Goal: Task Accomplishment & Management: Manage account settings

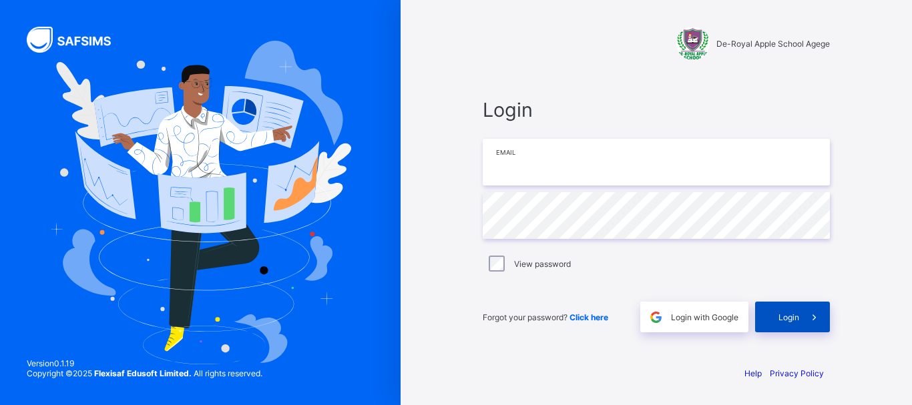
type input "**********"
click at [796, 323] on div "Login" at bounding box center [792, 317] width 75 height 31
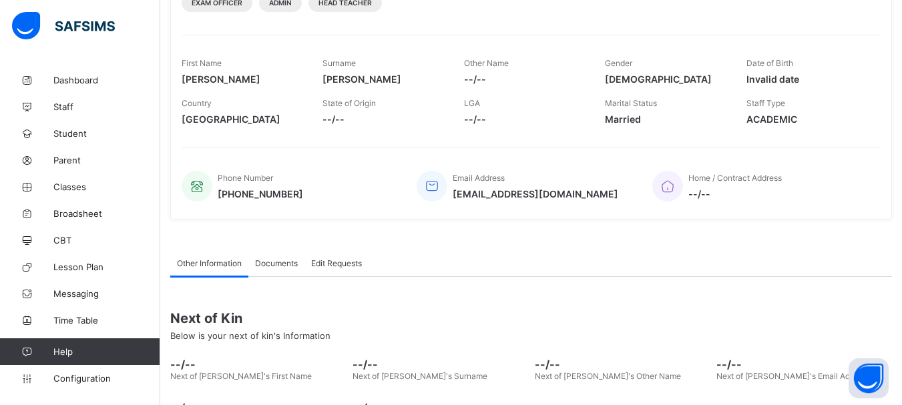
scroll to position [191, 0]
click at [89, 222] on link "Broadsheet" at bounding box center [80, 213] width 160 height 27
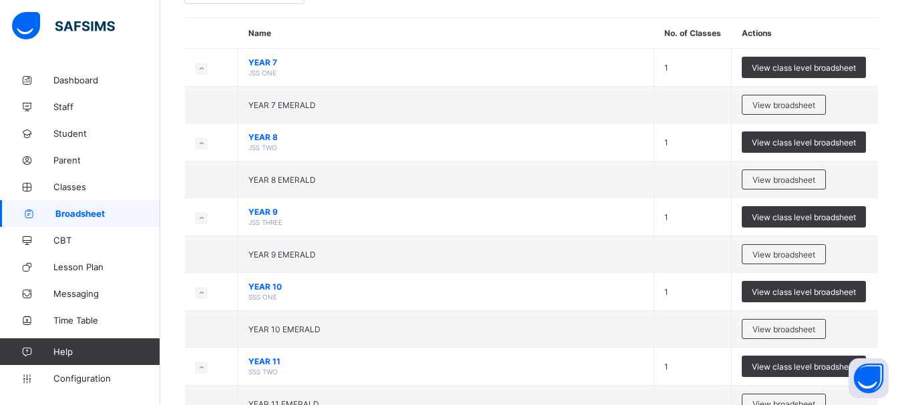
scroll to position [171, 0]
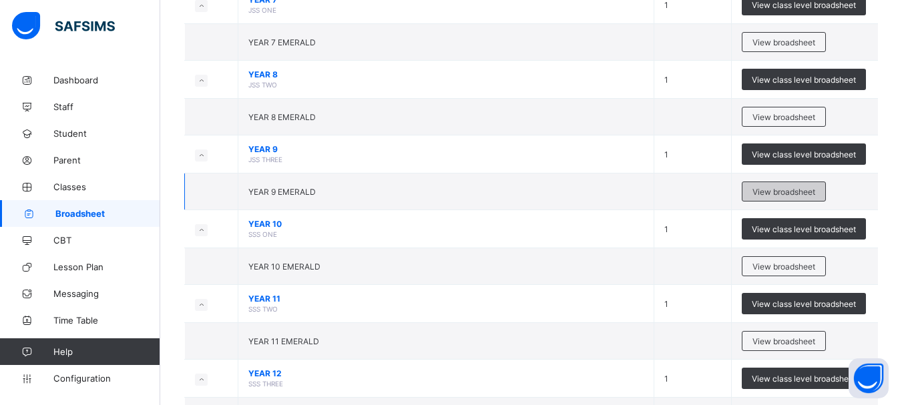
click at [796, 193] on span "View broadsheet" at bounding box center [783, 192] width 63 height 10
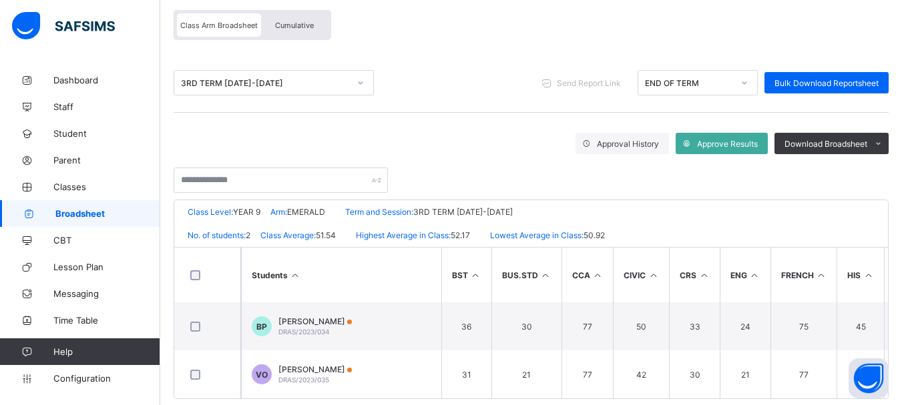
scroll to position [140, 0]
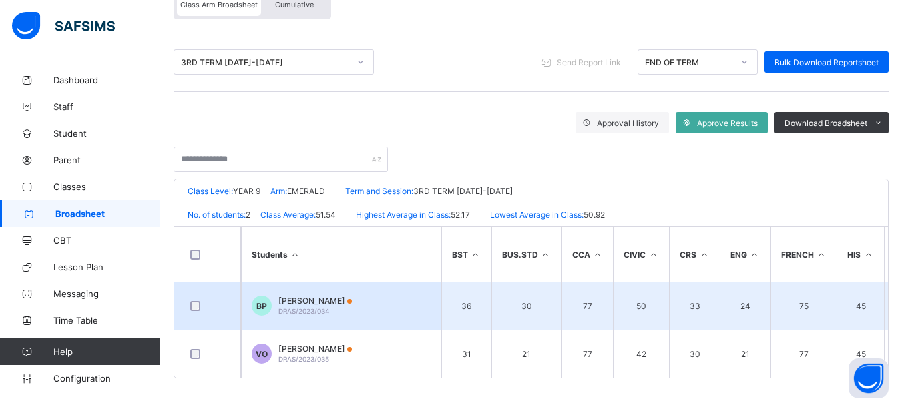
click at [320, 300] on span "[PERSON_NAME]" at bounding box center [314, 301] width 73 height 10
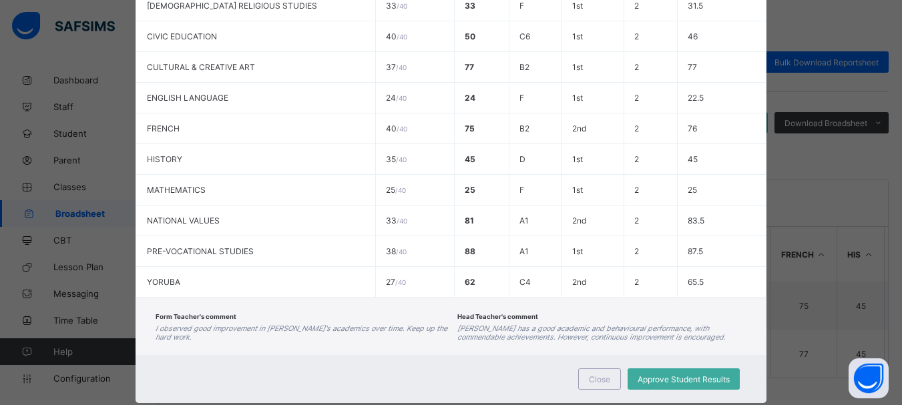
scroll to position [0, 0]
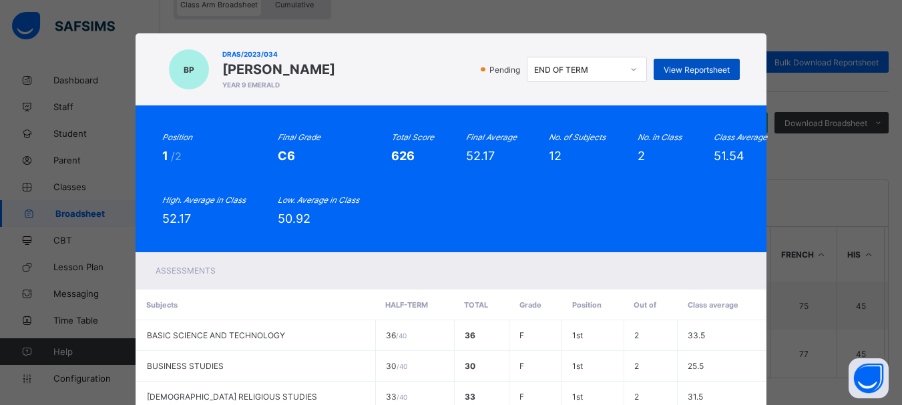
click at [703, 67] on span "View Reportsheet" at bounding box center [697, 70] width 66 height 10
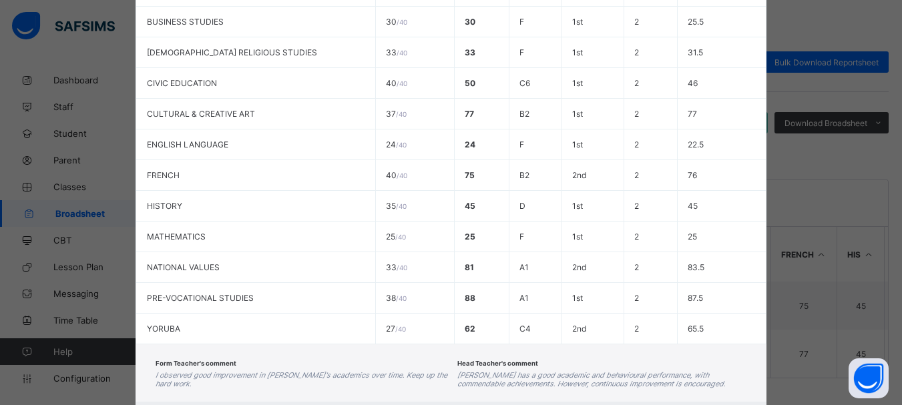
scroll to position [423, 0]
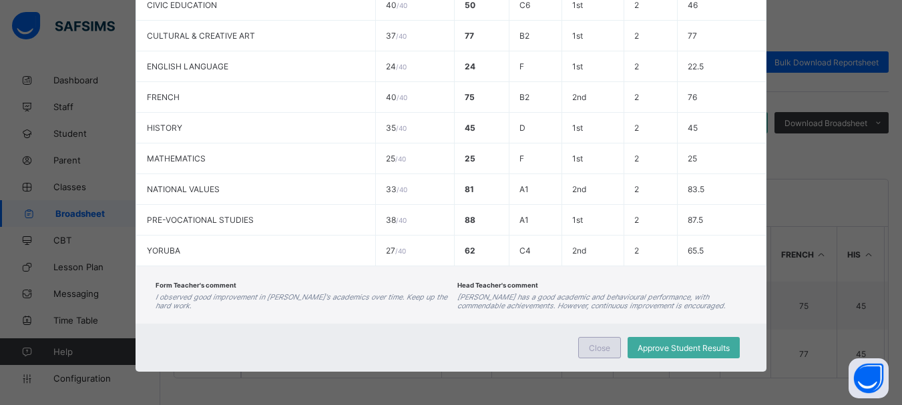
click at [597, 346] on span "Close" at bounding box center [599, 348] width 21 height 10
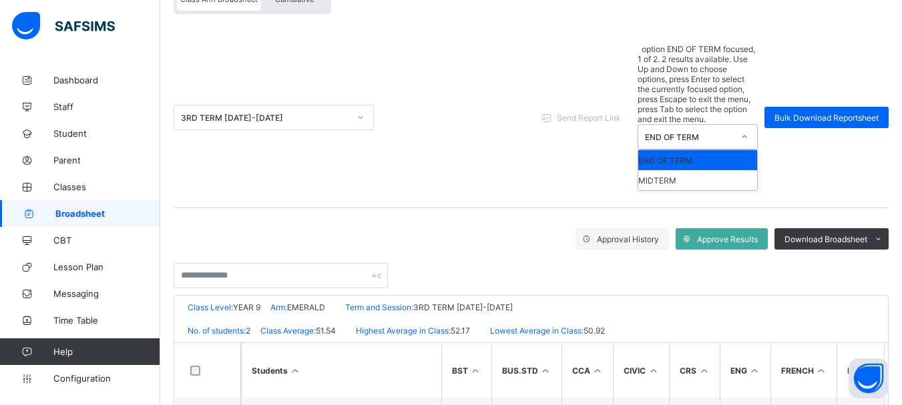
click at [748, 130] on icon at bounding box center [744, 136] width 8 height 13
click at [746, 150] on div "END OF TERM" at bounding box center [697, 160] width 119 height 20
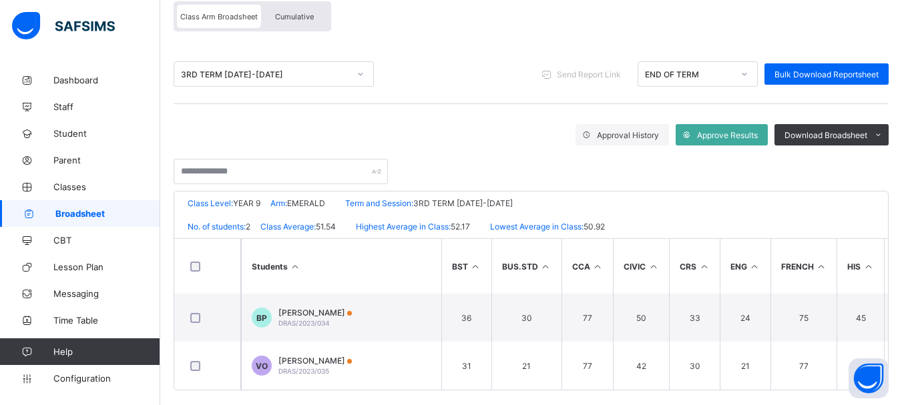
scroll to position [140, 0]
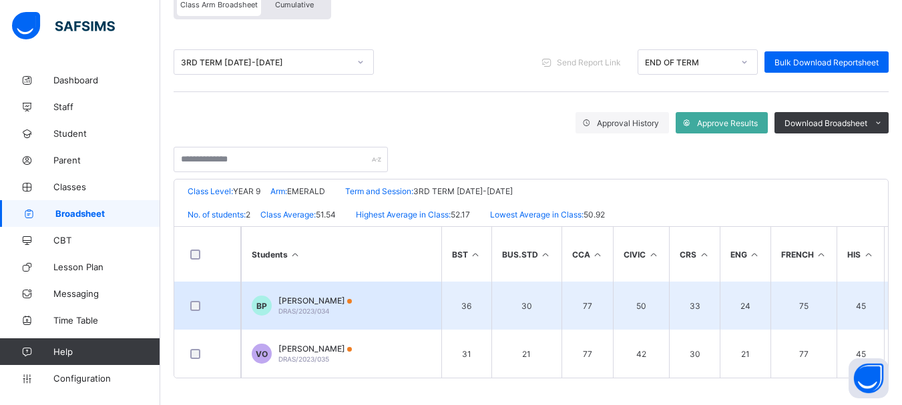
click at [298, 307] on span "DRAS/2023/034" at bounding box center [303, 311] width 51 height 8
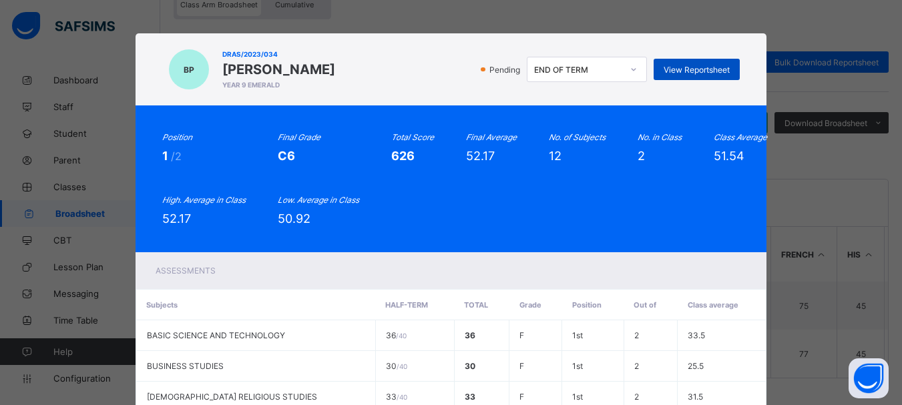
click at [700, 65] on span "View Reportsheet" at bounding box center [697, 70] width 66 height 10
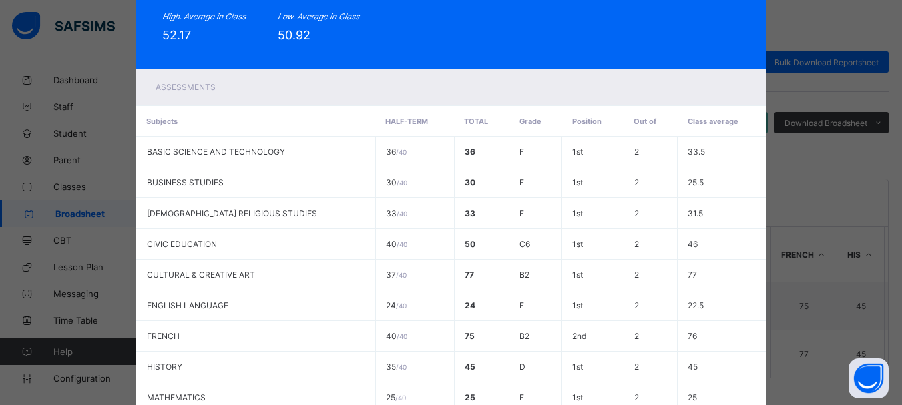
scroll to position [423, 0]
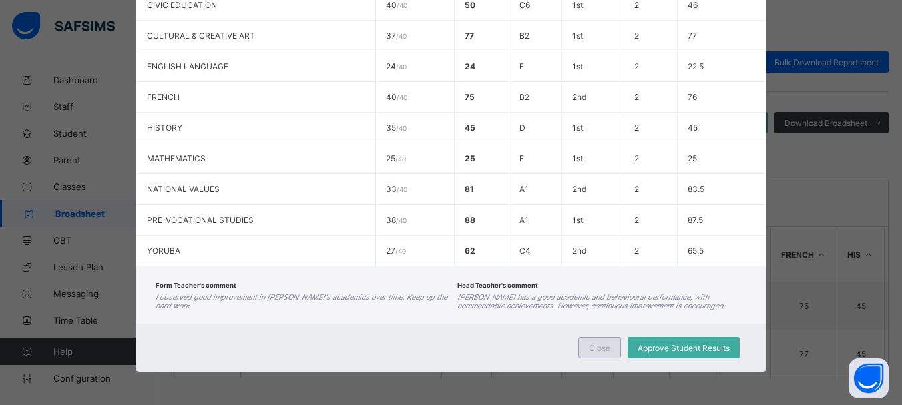
click at [598, 349] on span "Close" at bounding box center [599, 348] width 21 height 10
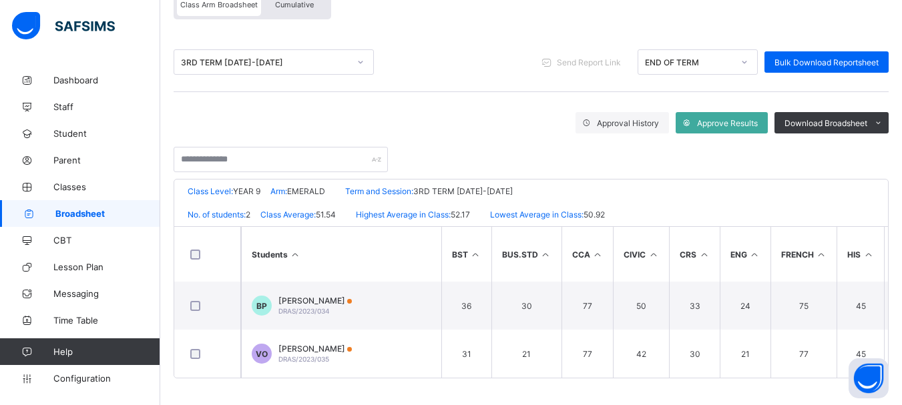
click at [81, 213] on span "Broadsheet" at bounding box center [107, 213] width 105 height 11
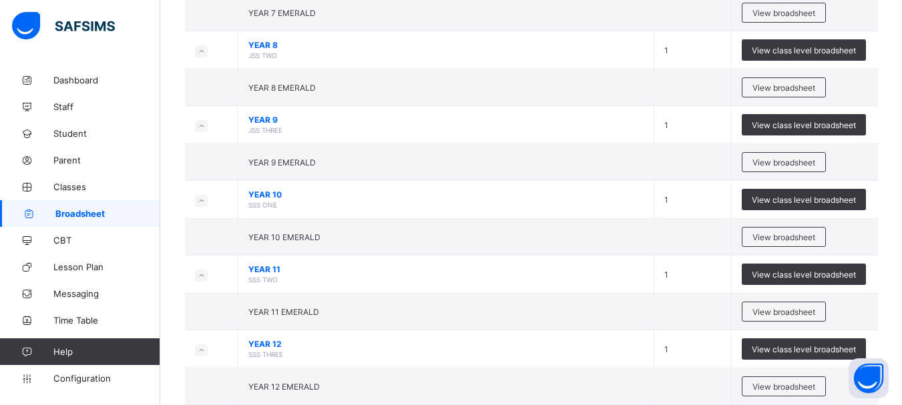
scroll to position [204, 0]
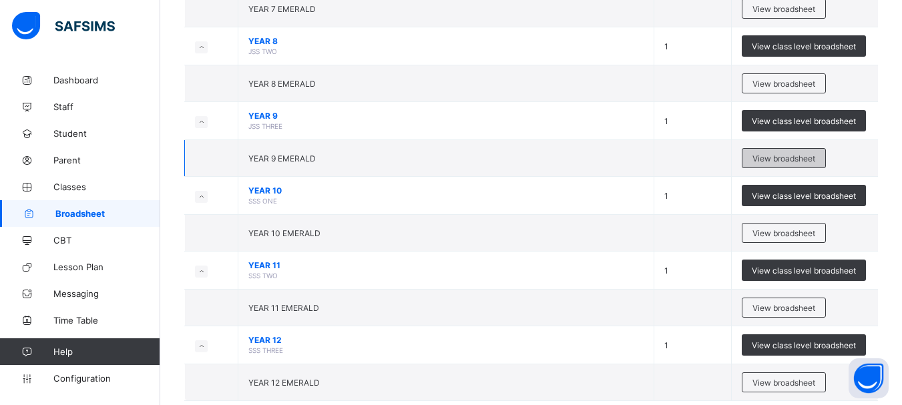
click at [793, 157] on span "View broadsheet" at bounding box center [783, 159] width 63 height 10
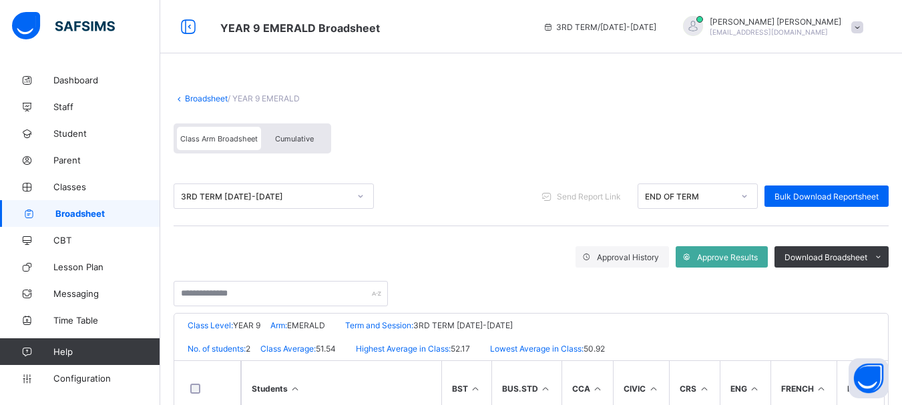
click at [308, 149] on div "Cumulative" at bounding box center [294, 138] width 67 height 23
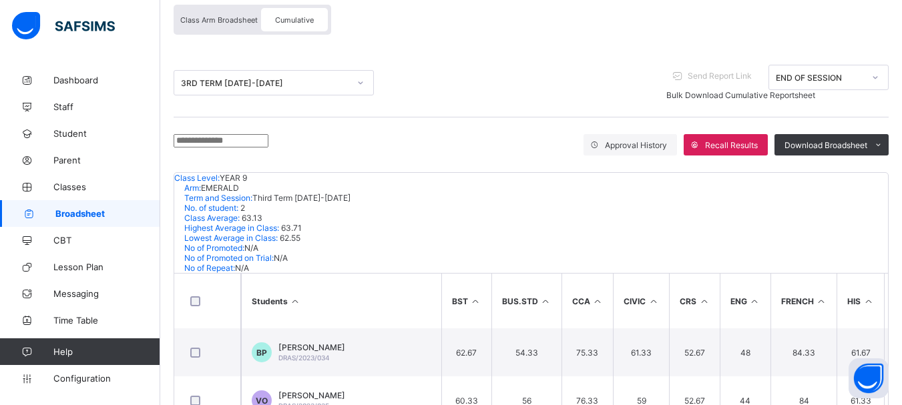
scroll to position [128, 0]
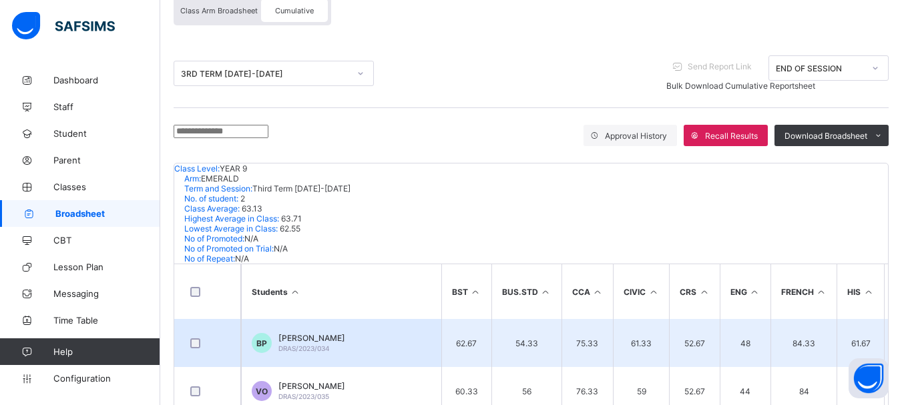
click at [312, 344] on span "DRAS/2023/034" at bounding box center [303, 348] width 51 height 8
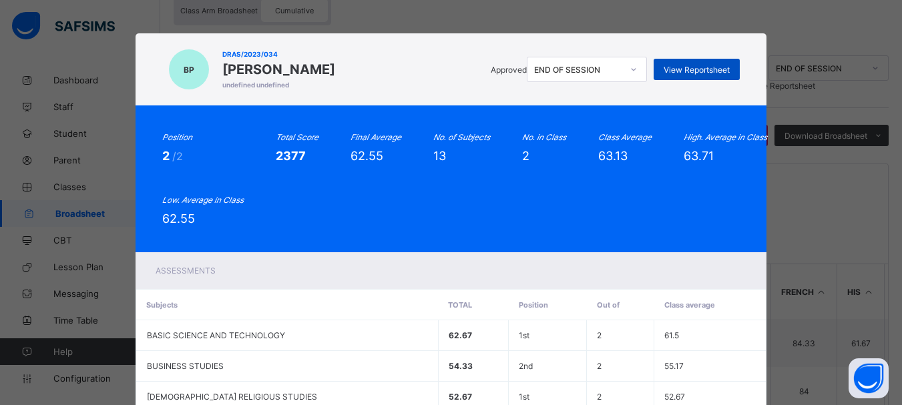
click at [672, 75] on div "View Reportsheet" at bounding box center [697, 69] width 86 height 21
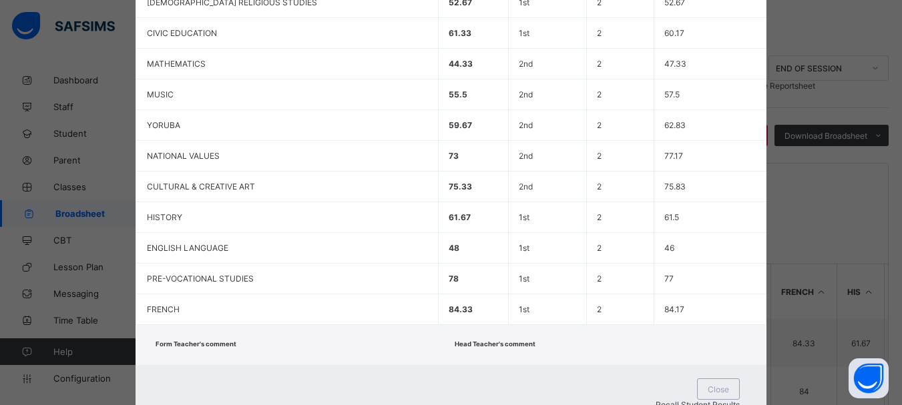
scroll to position [436, 0]
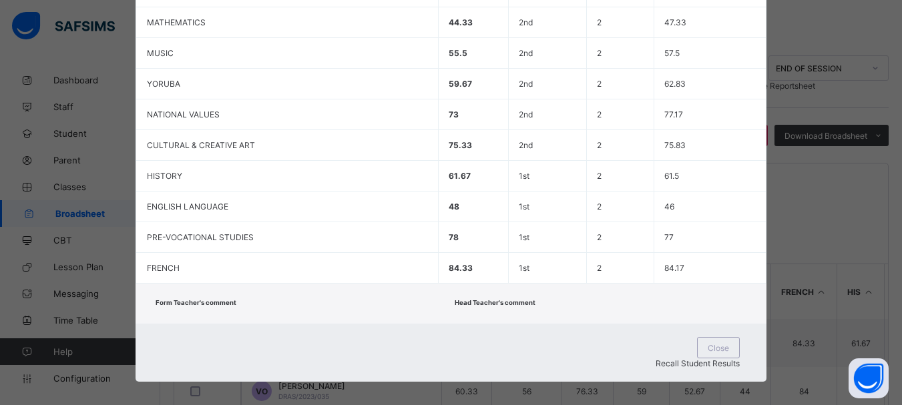
click at [706, 358] on span "Recall Student Results" at bounding box center [698, 363] width 84 height 10
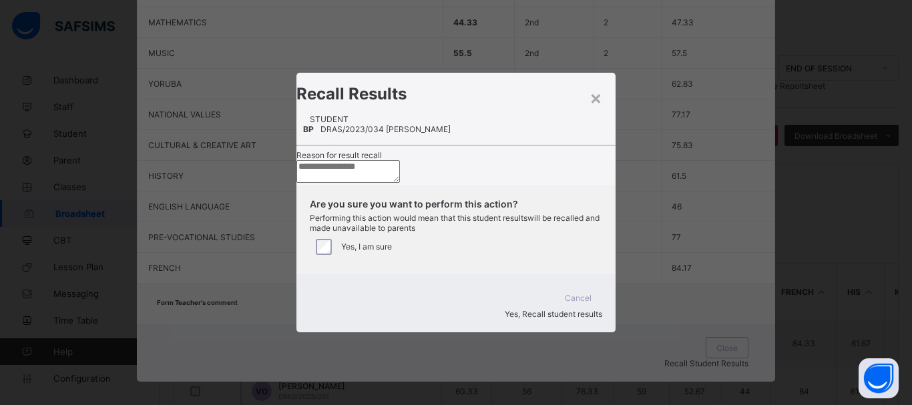
click at [400, 178] on textarea at bounding box center [347, 171] width 103 height 23
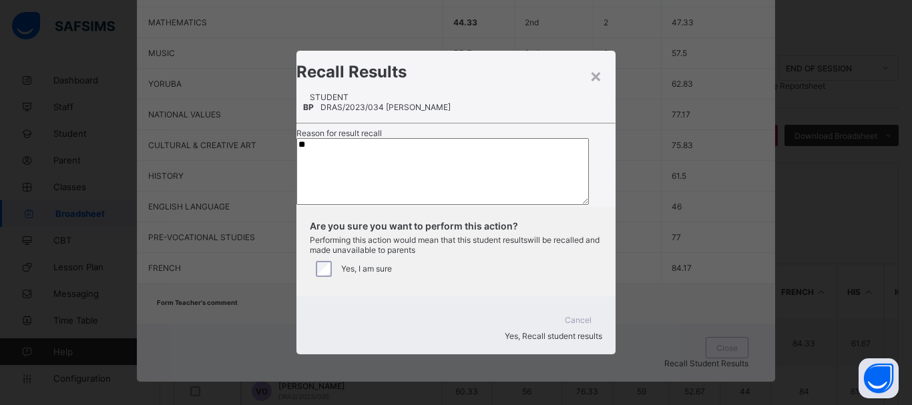
type textarea "*"
type textarea "**********"
click at [589, 67] on div "×" at bounding box center [595, 75] width 13 height 23
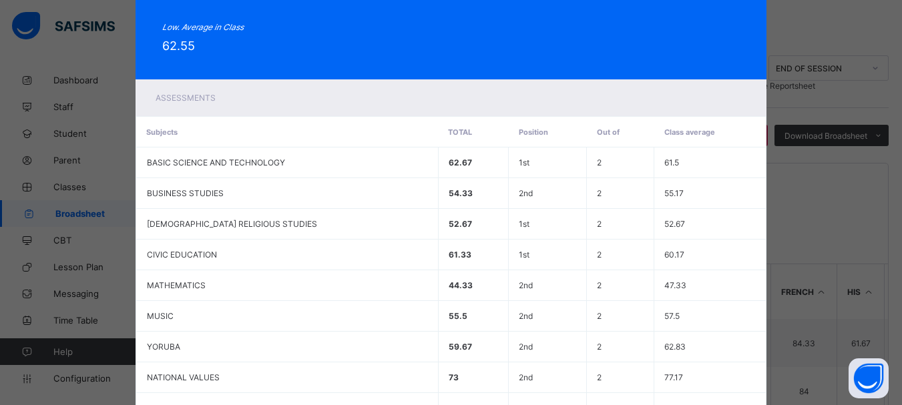
scroll to position [0, 0]
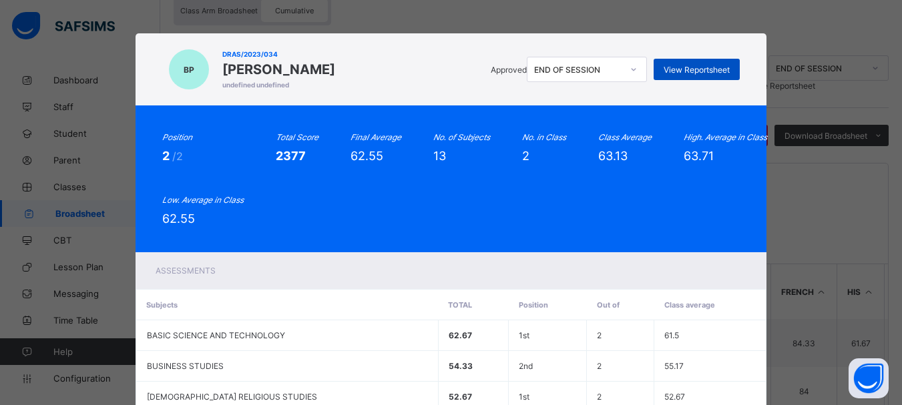
click at [692, 65] on span "View Reportsheet" at bounding box center [697, 70] width 66 height 10
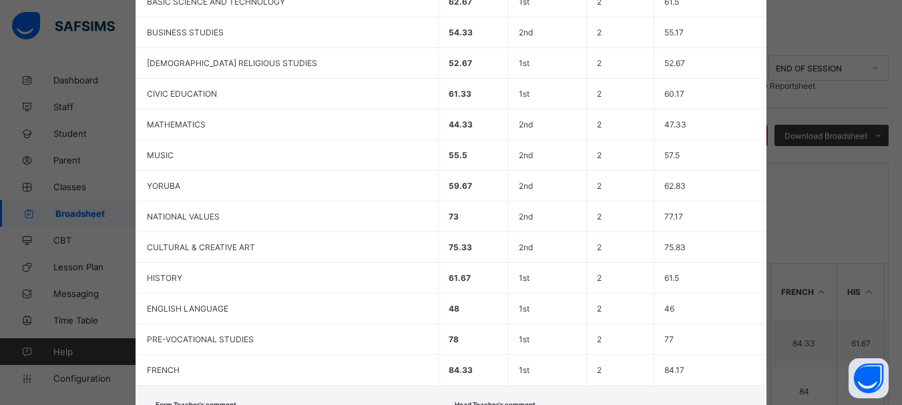
scroll to position [436, 0]
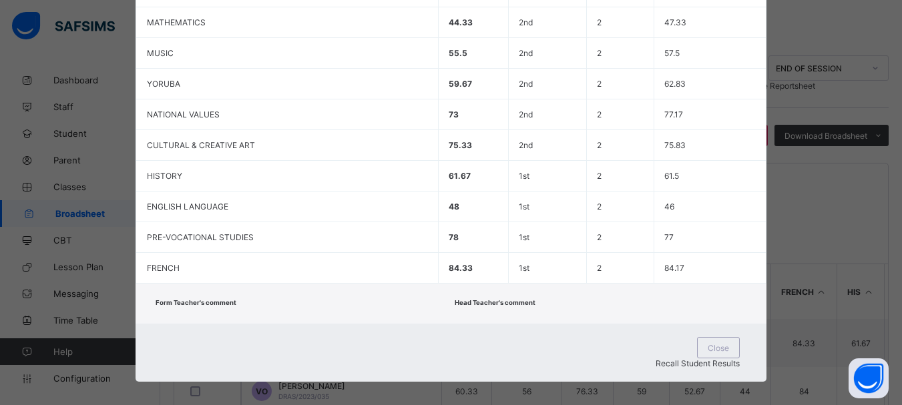
click at [666, 358] on span "Recall Student Results" at bounding box center [698, 363] width 84 height 10
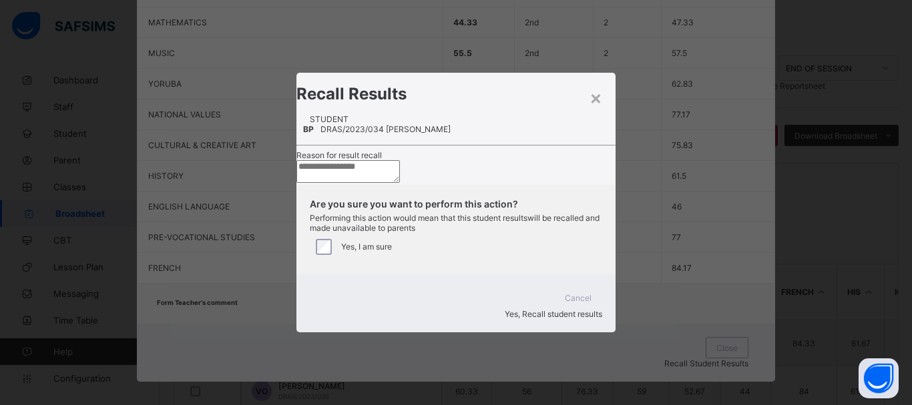
click at [400, 178] on textarea at bounding box center [347, 171] width 103 height 23
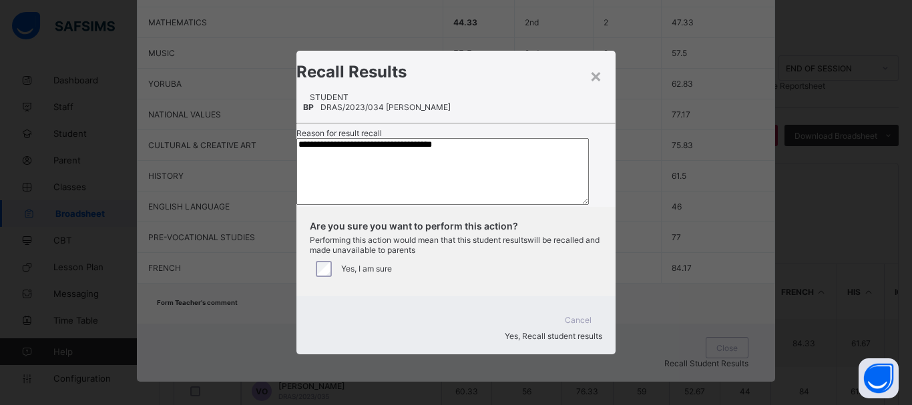
type textarea "**********"
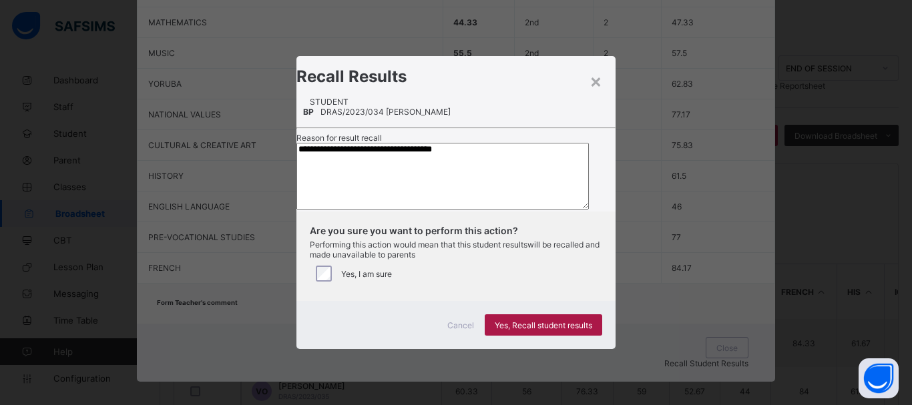
click at [532, 330] on span "Yes, Recall student results" at bounding box center [543, 325] width 97 height 10
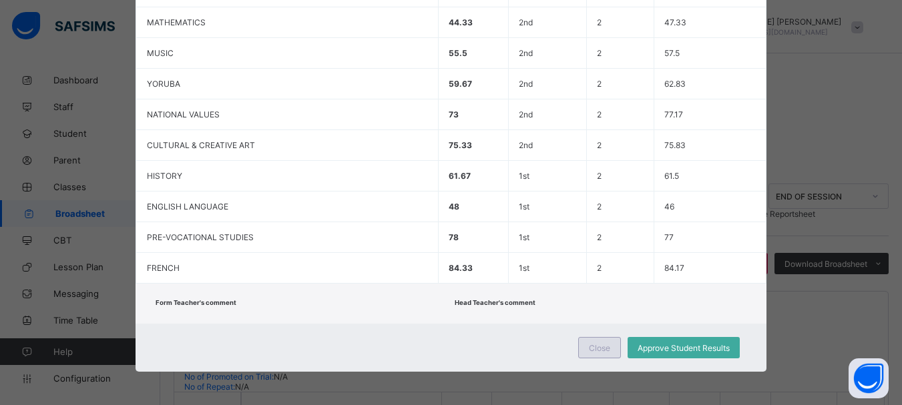
click at [601, 349] on span "Close" at bounding box center [599, 348] width 21 height 10
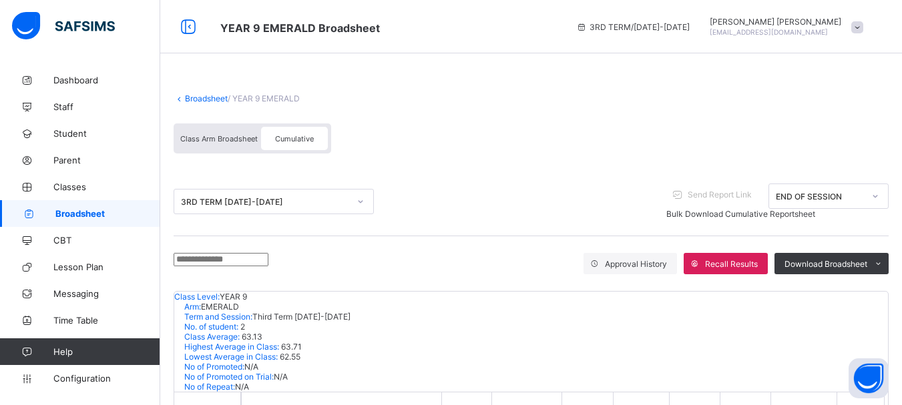
click at [204, 151] on div "Class Arm Broadsheet Cumulative" at bounding box center [253, 138] width 158 height 30
click at [206, 142] on span "Class Arm Broadsheet" at bounding box center [218, 138] width 77 height 9
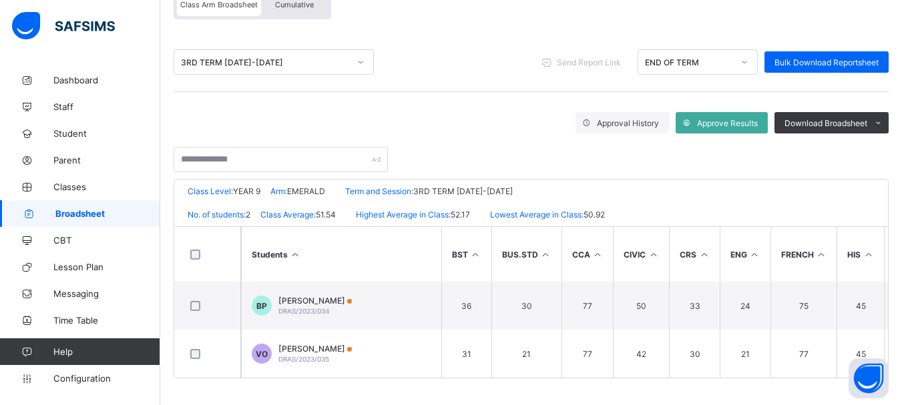
scroll to position [87, 0]
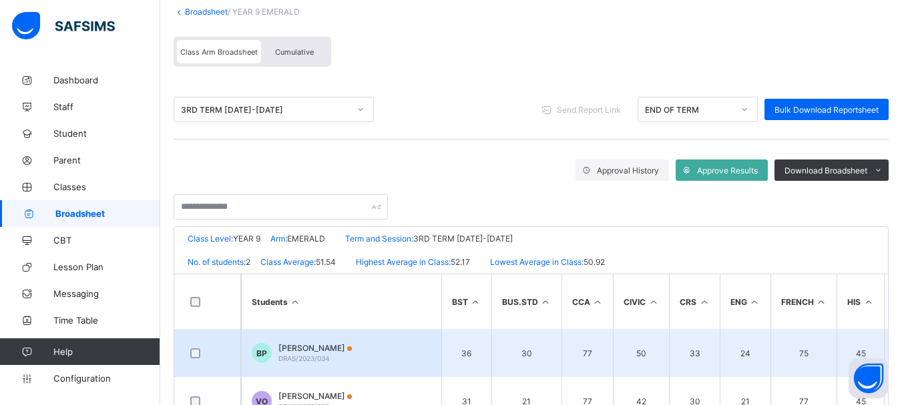
click at [315, 350] on span "[PERSON_NAME]" at bounding box center [314, 348] width 73 height 10
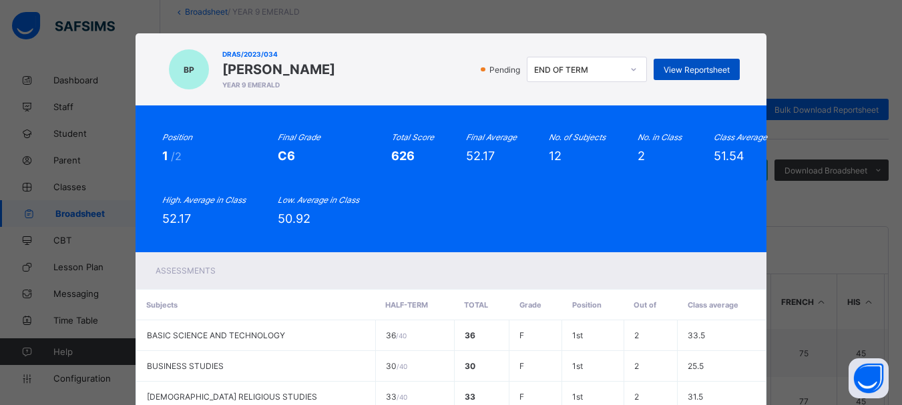
click at [684, 67] on span "View Reportsheet" at bounding box center [697, 70] width 66 height 10
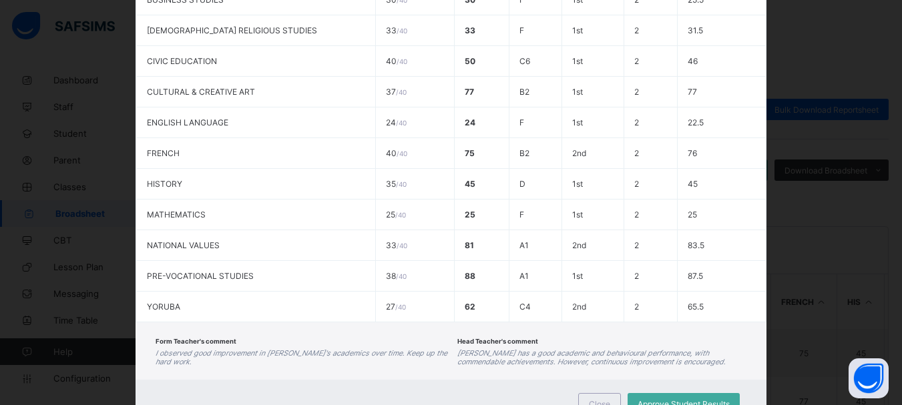
scroll to position [423, 0]
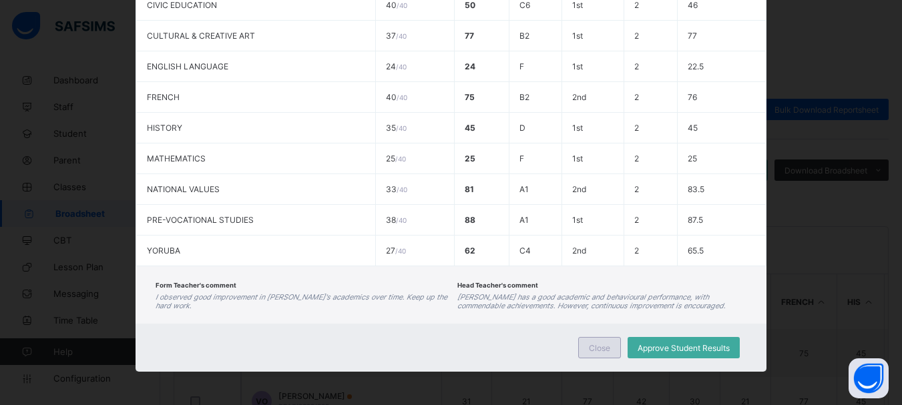
click at [609, 347] on div "Close" at bounding box center [599, 347] width 43 height 21
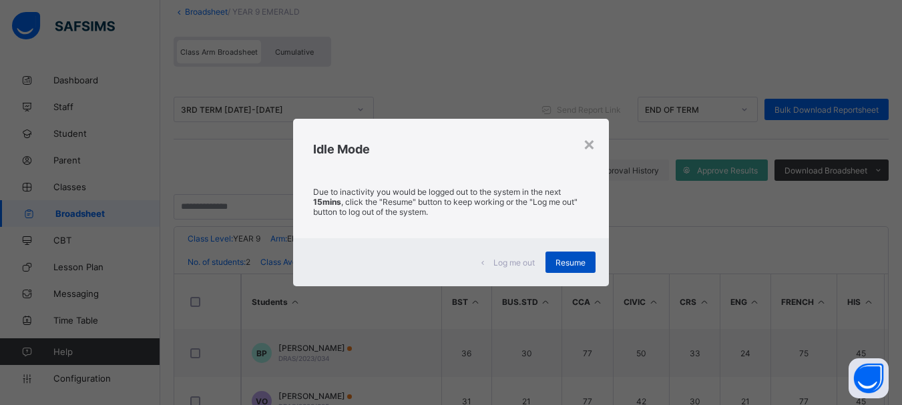
click at [565, 272] on div "Resume" at bounding box center [570, 262] width 50 height 21
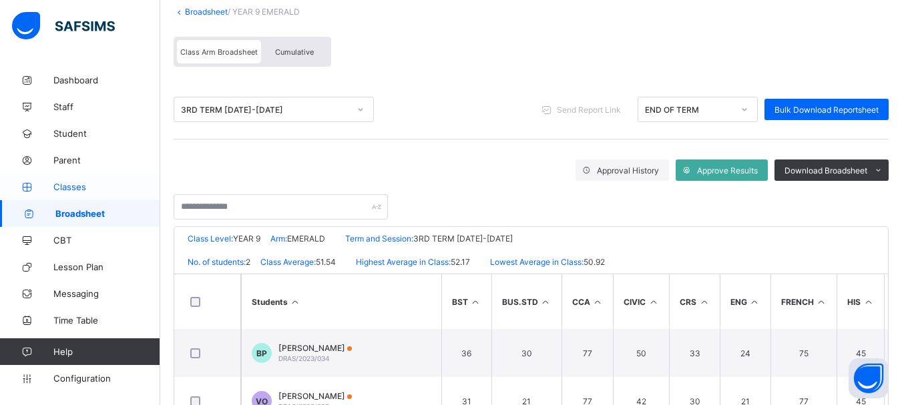
click at [66, 186] on span "Classes" at bounding box center [106, 187] width 107 height 11
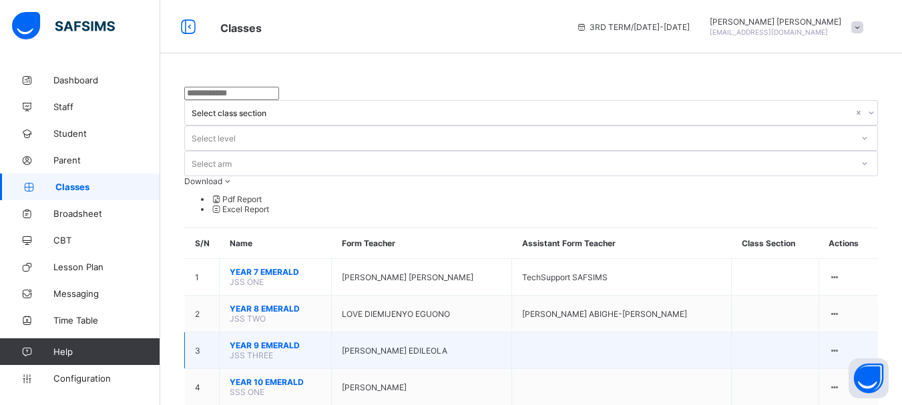
click at [244, 340] on span "YEAR 9 EMERALD" at bounding box center [275, 345] width 91 height 10
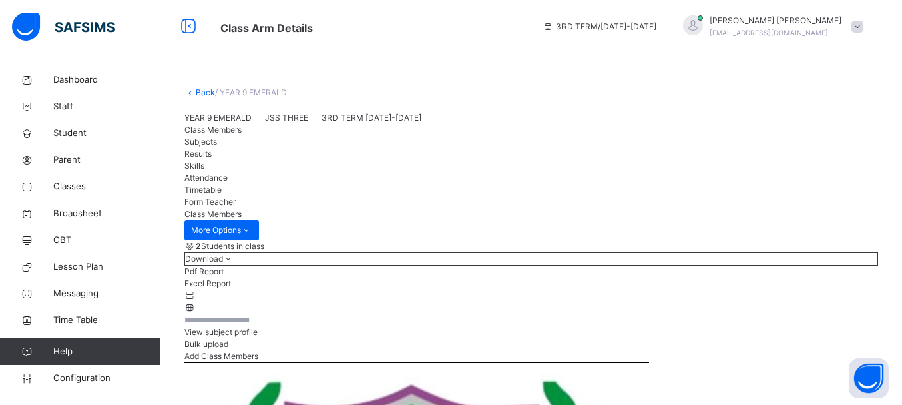
click at [217, 147] on span "Subjects" at bounding box center [200, 142] width 33 height 10
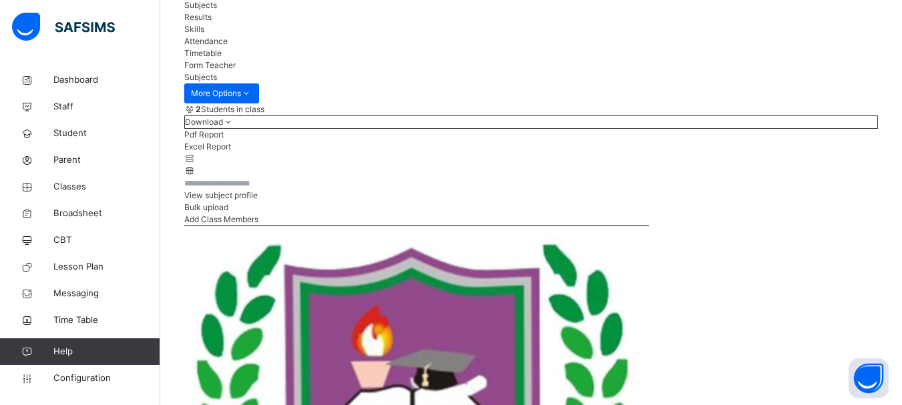
scroll to position [143, 0]
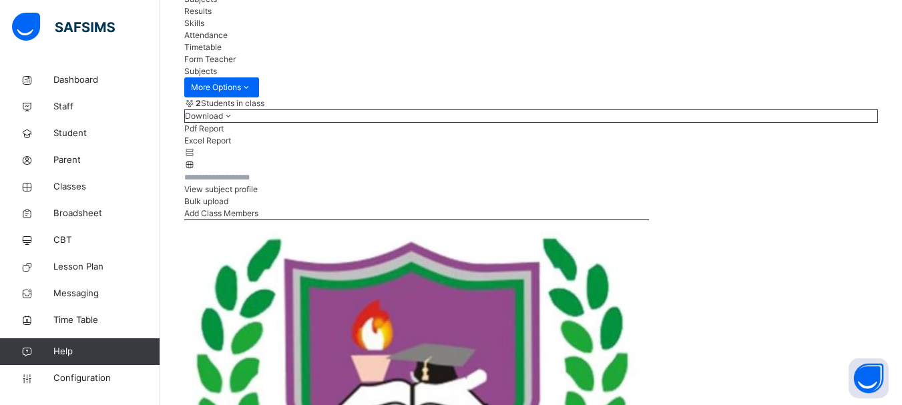
click at [212, 16] on span "Results" at bounding box center [197, 11] width 27 height 10
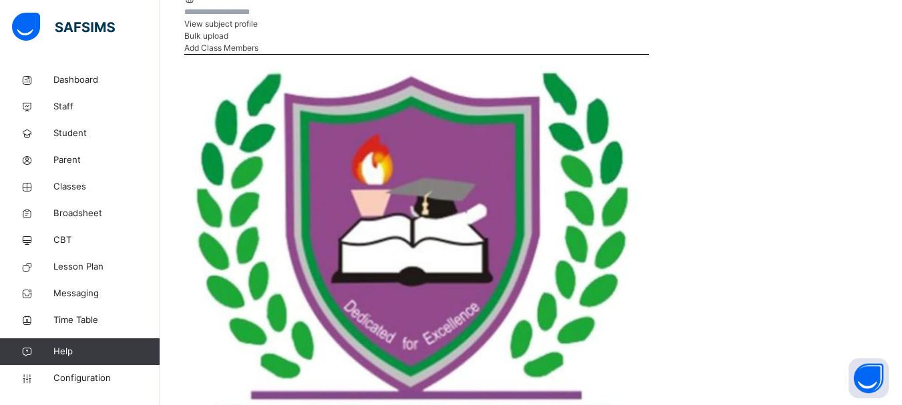
scroll to position [307, 0]
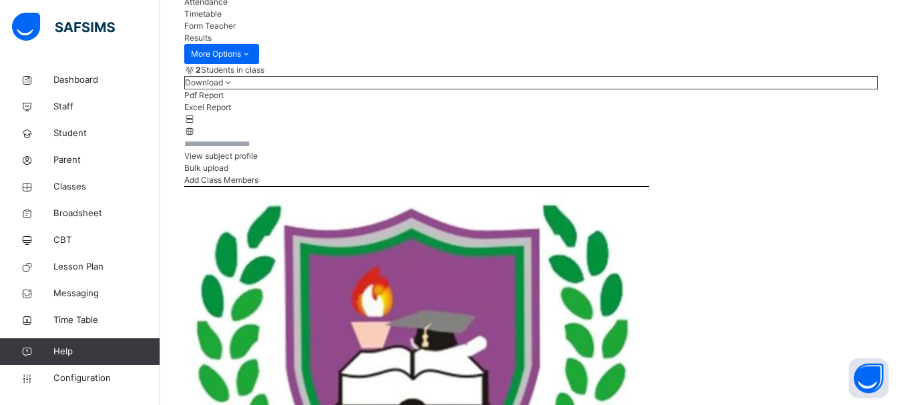
scroll to position [0, 0]
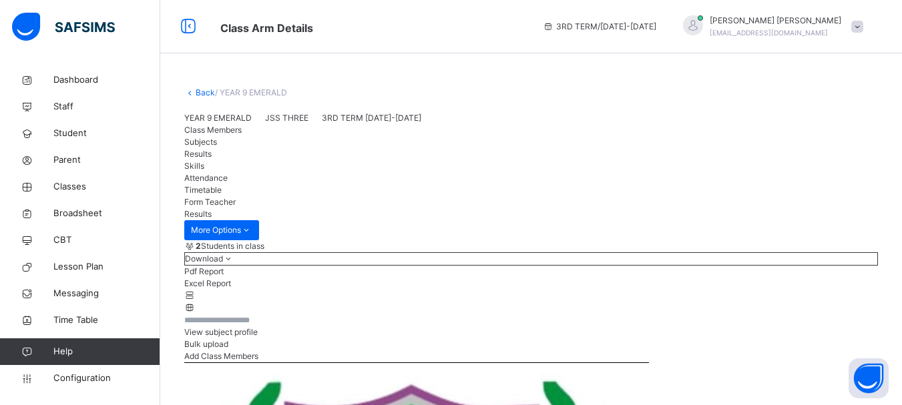
click at [217, 147] on span "Subjects" at bounding box center [200, 142] width 33 height 10
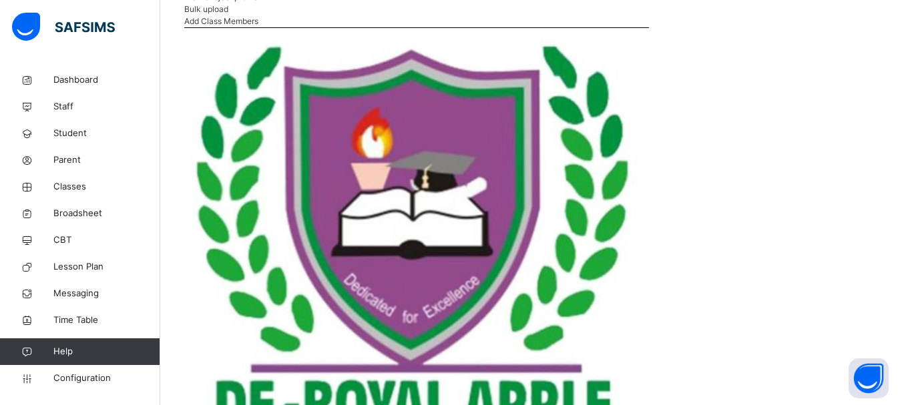
scroll to position [263, 0]
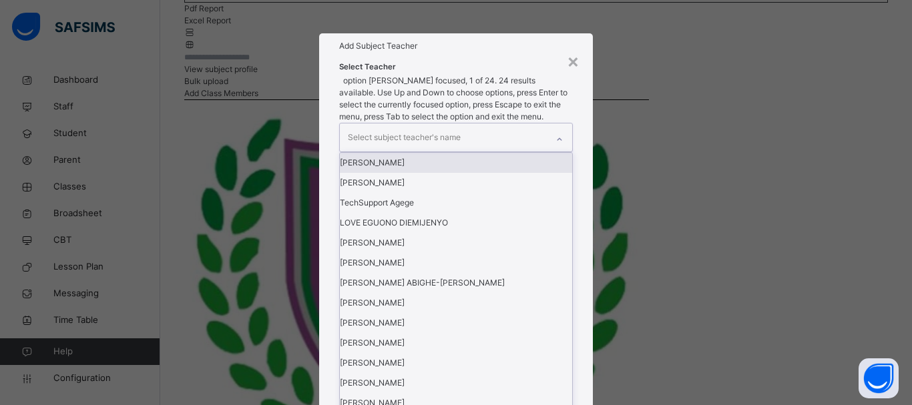
click at [559, 146] on icon at bounding box center [559, 139] width 8 height 13
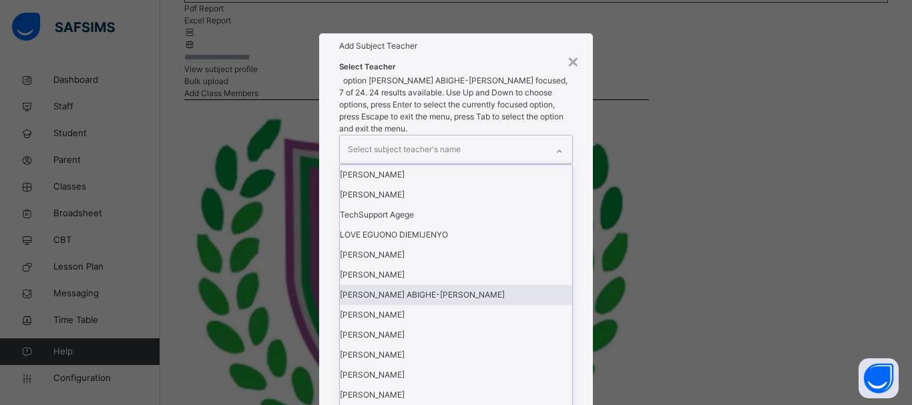
click at [431, 305] on div "JAMES ABIGHE-SIMON" at bounding box center [456, 295] width 232 height 20
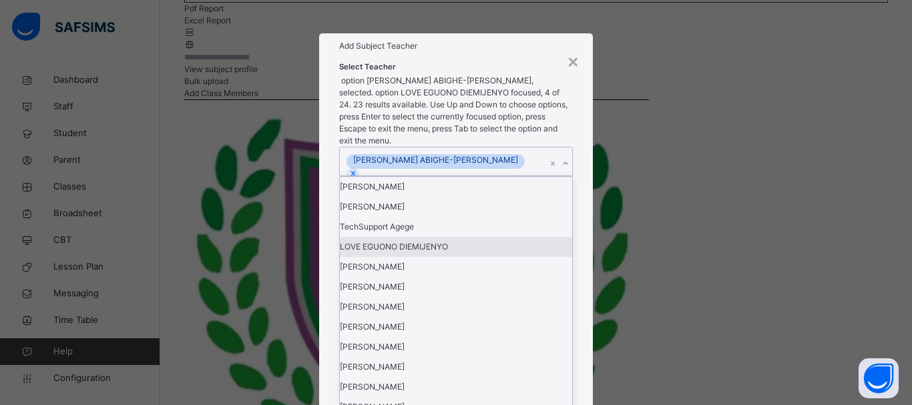
click at [702, 186] on div "× Add Subject Teacher Select Teacher option JAMES ABIGHE-SIMON, selected. optio…" at bounding box center [456, 202] width 912 height 405
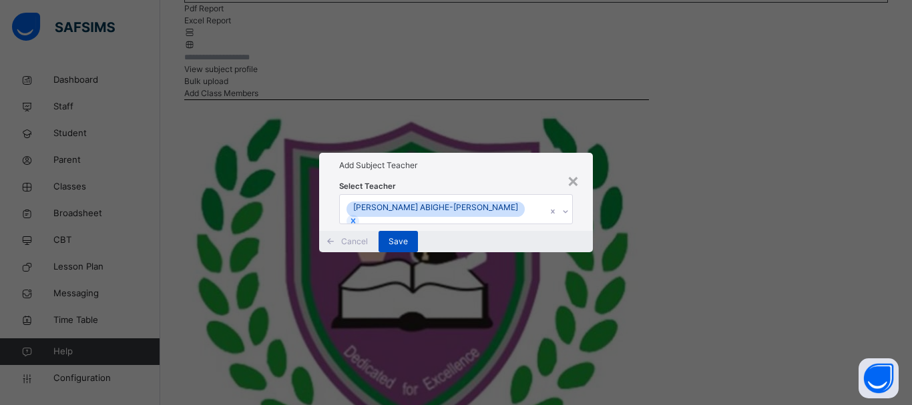
click at [408, 248] on span "Save" at bounding box center [398, 242] width 19 height 12
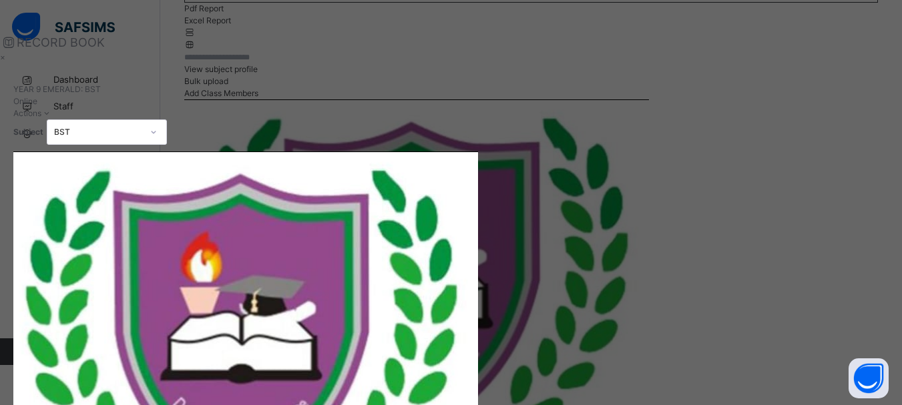
type input "*"
type input "**"
type input "*"
type input "**"
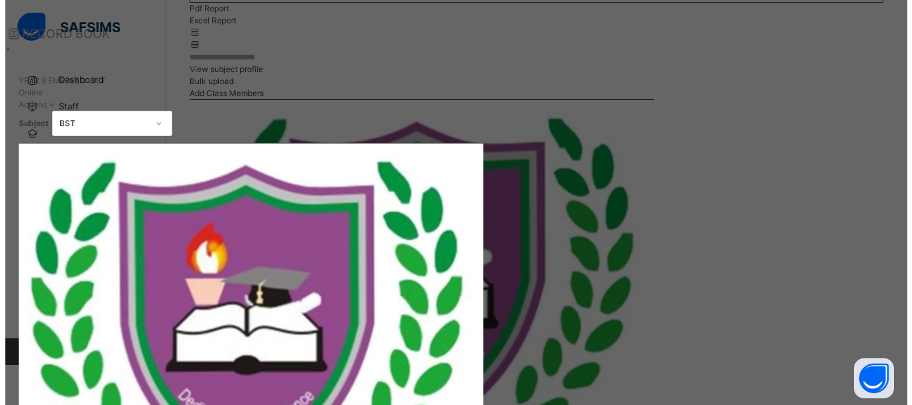
scroll to position [13, 0]
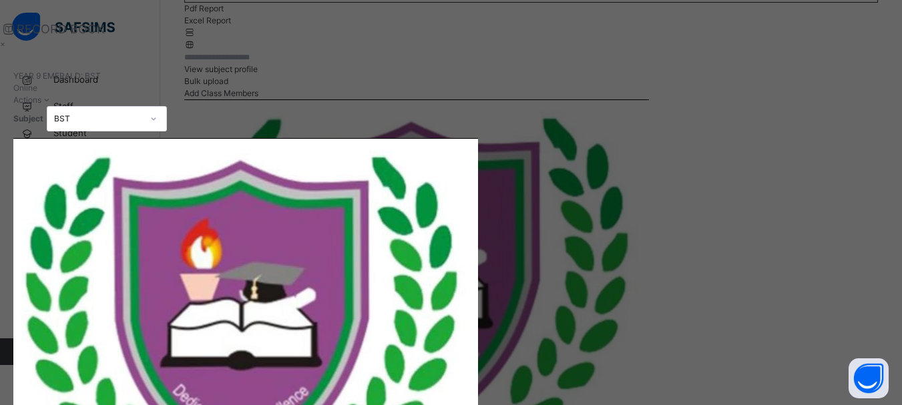
type input "**"
type input "*"
type input "**"
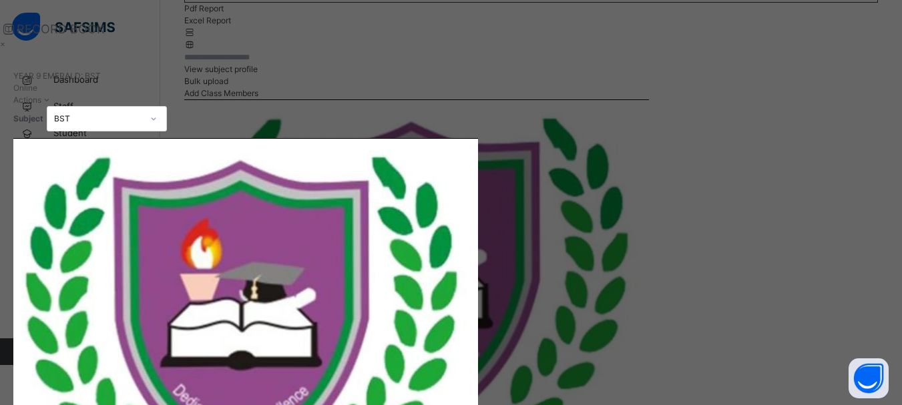
type input "**"
type input "*"
type input "**"
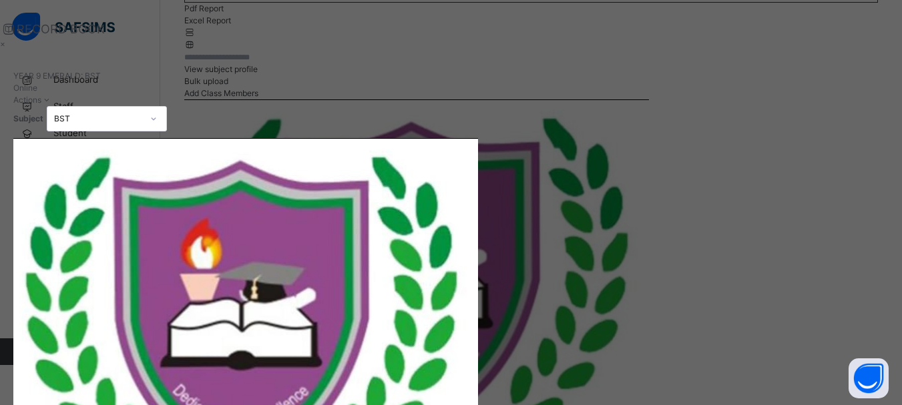
type input "**"
type input "*"
type input "**"
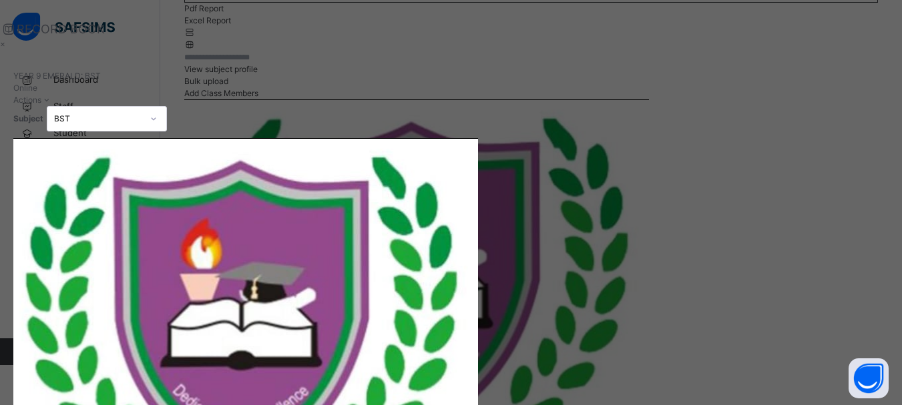
type input "**"
click at [854, 41] on div "×" at bounding box center [427, 44] width 854 height 12
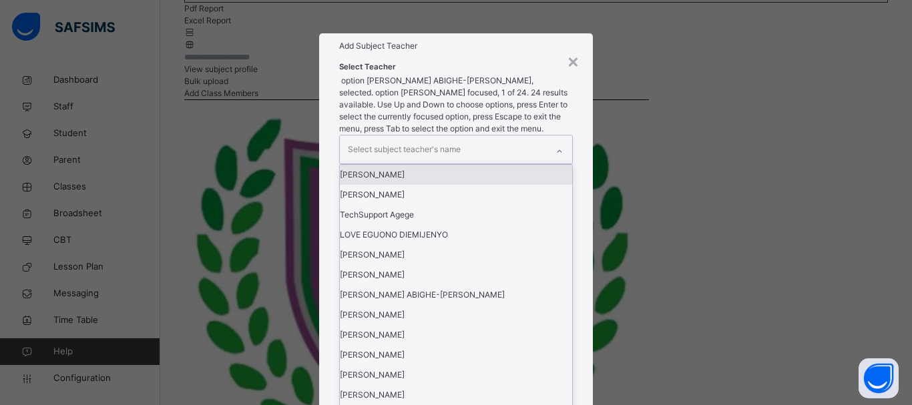
click at [562, 158] on icon at bounding box center [559, 151] width 8 height 13
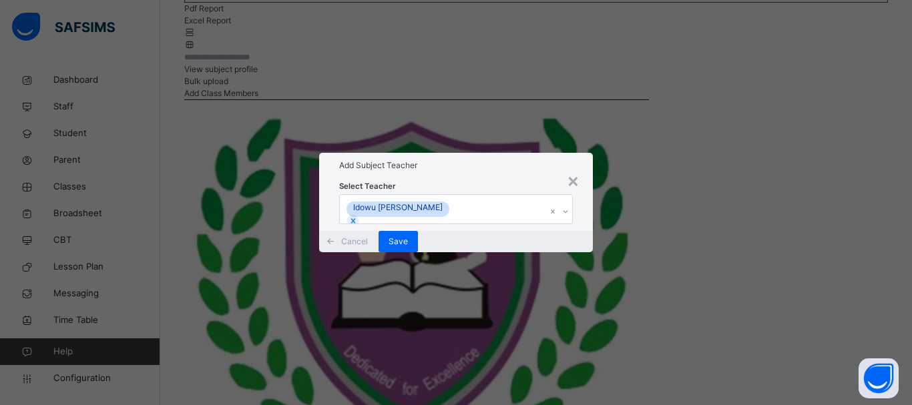
click at [697, 242] on div "× Add Subject Teacher Select Teacher Idowu Oluwaseyi Falana Cancel Save" at bounding box center [456, 202] width 912 height 405
click at [408, 248] on span "Save" at bounding box center [398, 242] width 19 height 12
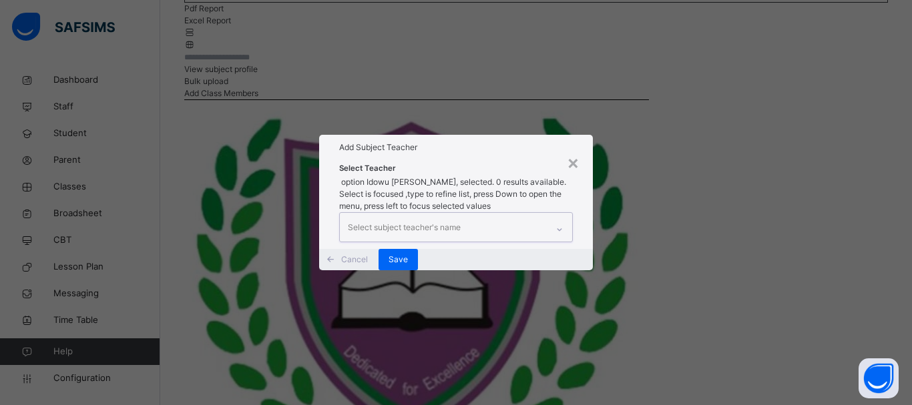
click at [548, 219] on div at bounding box center [559, 229] width 23 height 21
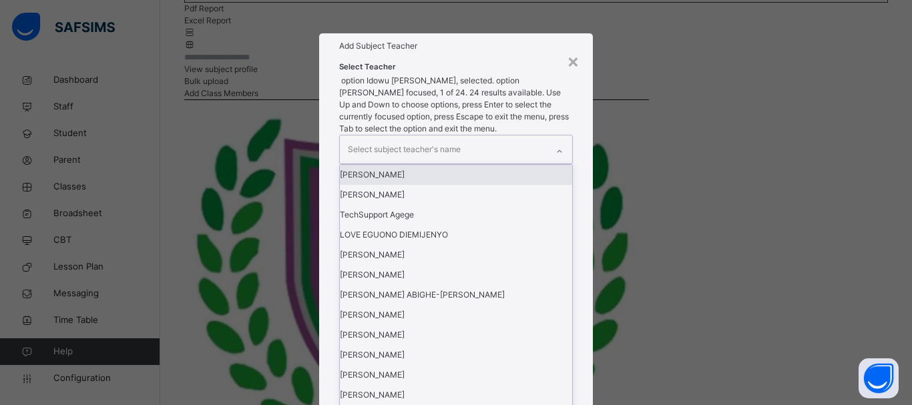
click at [558, 158] on icon at bounding box center [559, 151] width 8 height 13
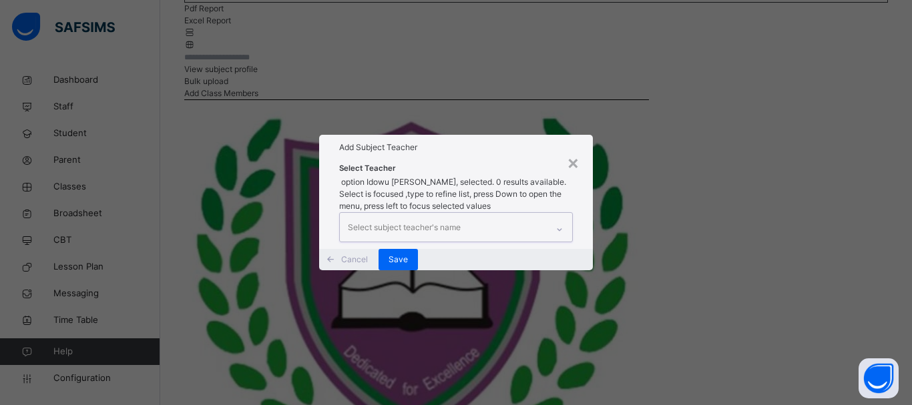
click at [558, 223] on icon at bounding box center [559, 229] width 8 height 13
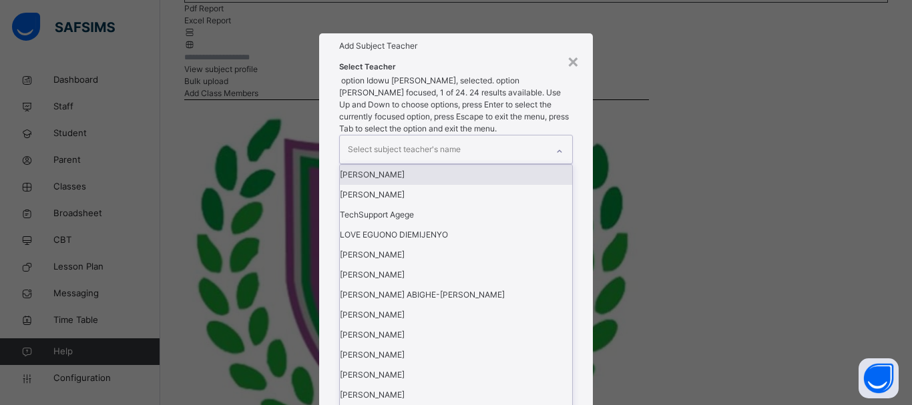
drag, startPoint x: 560, startPoint y: 182, endPoint x: 569, endPoint y: 228, distance: 46.9
click at [569, 228] on div "option Idowu Oluwaseyi Falana, selected. option Azeez Okegbemi focused, 1 of 24…" at bounding box center [456, 360] width 234 height 571
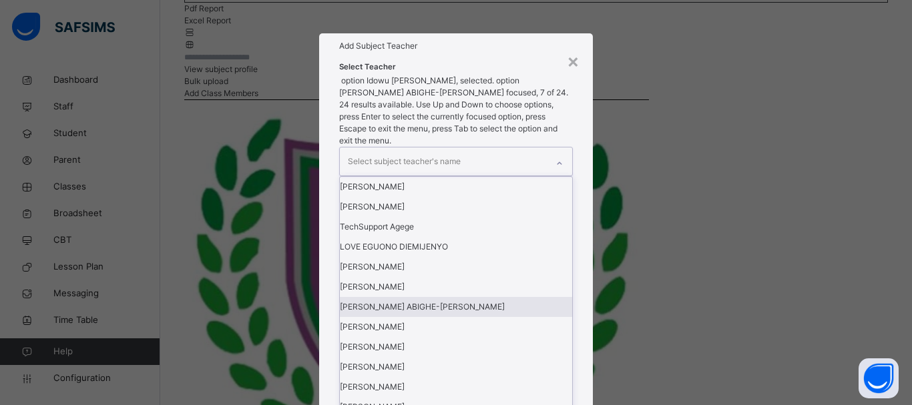
click at [467, 297] on div "JAMES ABIGHE-SIMON" at bounding box center [456, 307] width 232 height 20
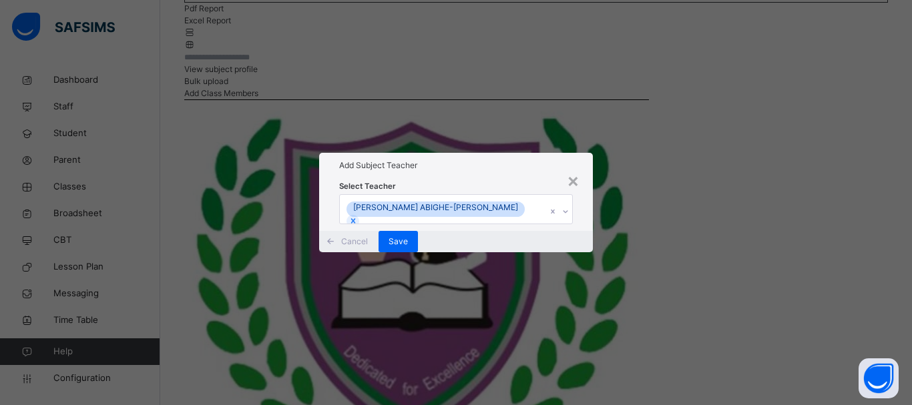
click at [692, 214] on div "× Add Subject Teacher Select Teacher JAMES ABIGHE-SIMON Cancel Save" at bounding box center [456, 202] width 912 height 405
click at [408, 248] on span "Save" at bounding box center [398, 242] width 19 height 12
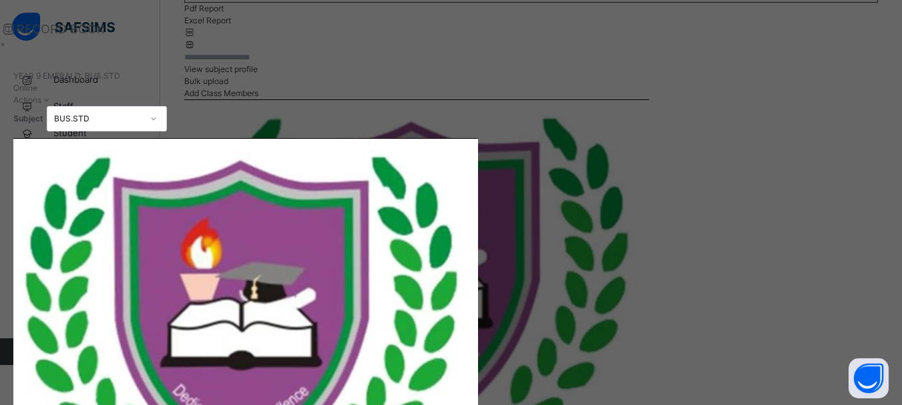
type input "**"
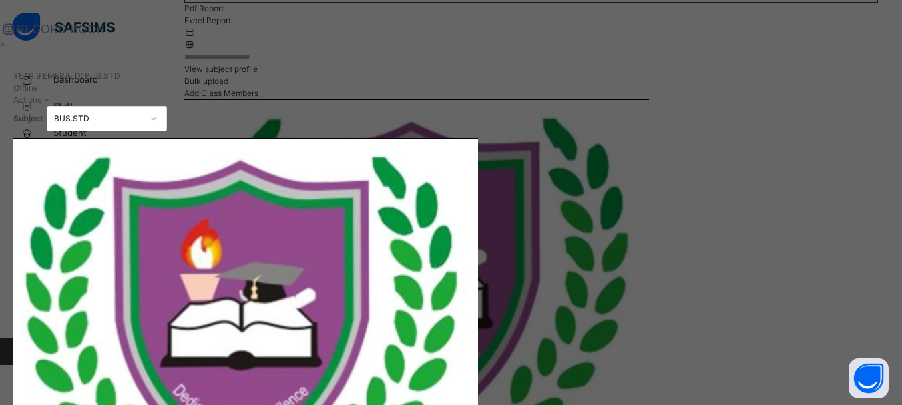
type input "**"
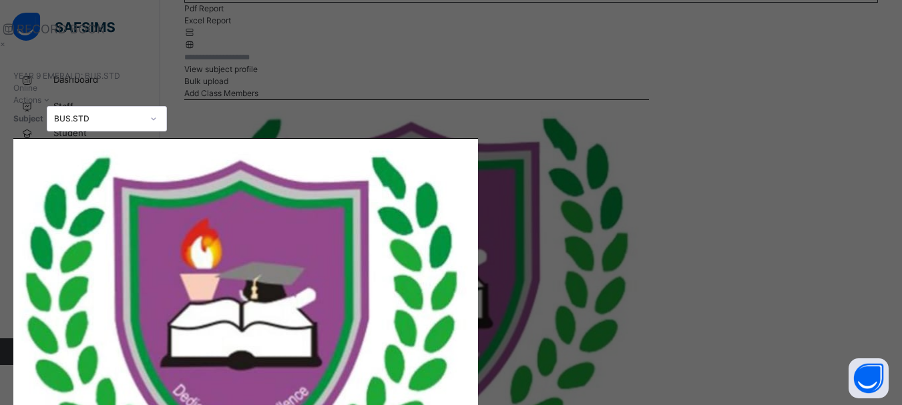
type input "**"
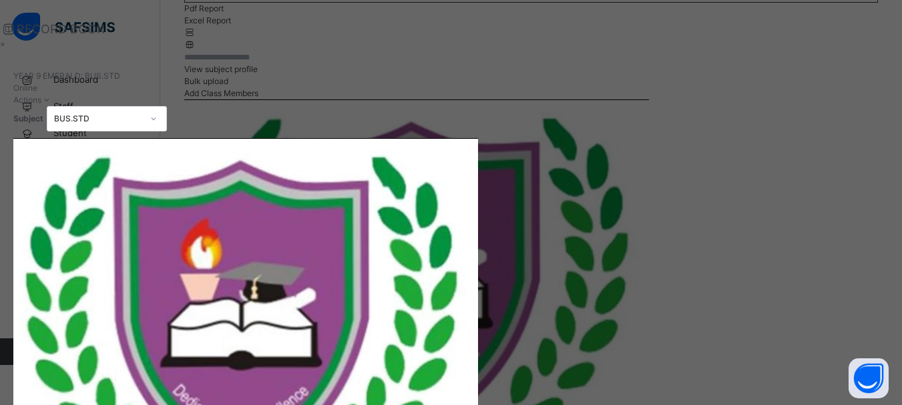
click at [854, 43] on div "×" at bounding box center [427, 44] width 854 height 12
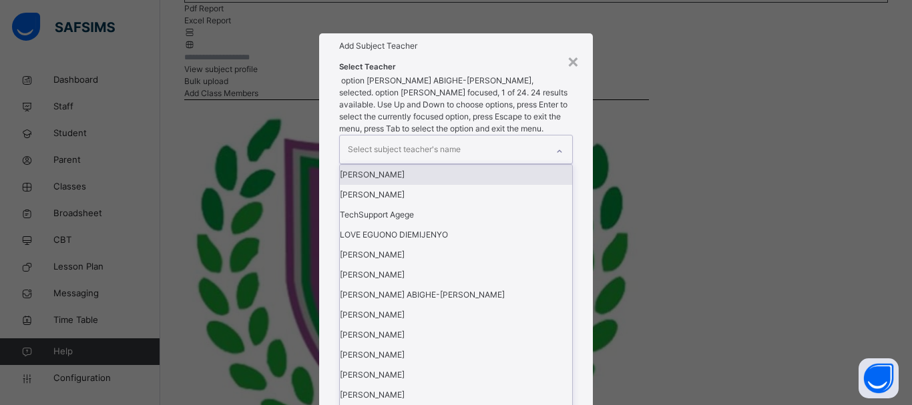
click at [557, 158] on icon at bounding box center [559, 151] width 8 height 13
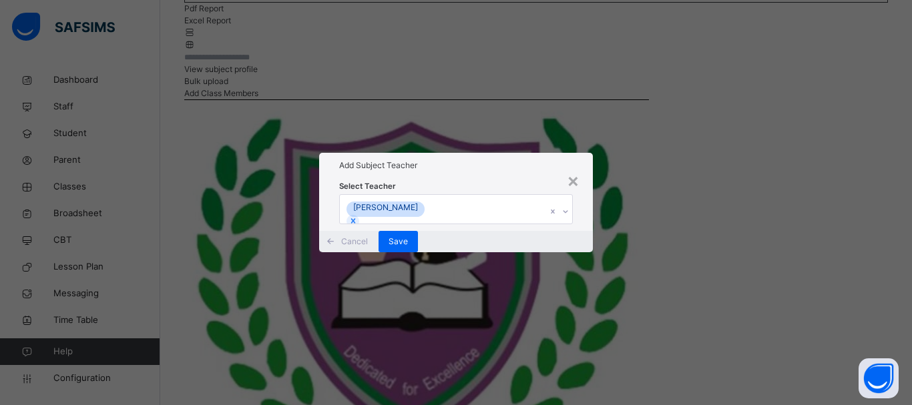
click at [673, 230] on div "× Add Subject Teacher Select Teacher Abubakar Sanni Muhammad Cancel Save" at bounding box center [456, 202] width 912 height 405
click at [408, 248] on span "Save" at bounding box center [398, 242] width 19 height 12
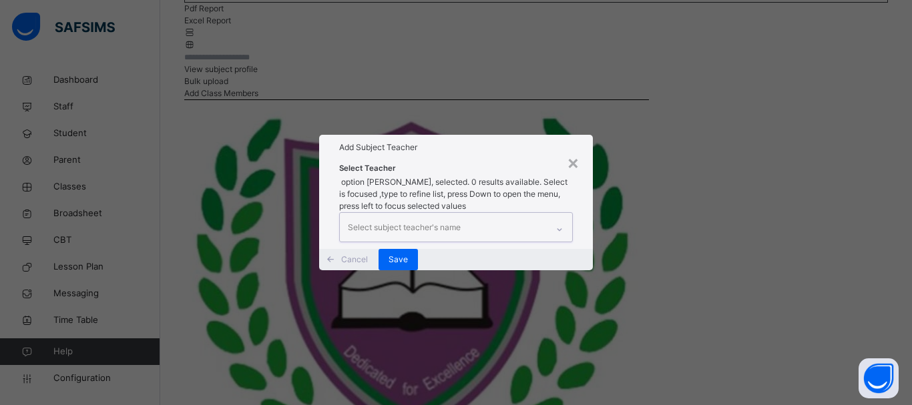
drag, startPoint x: 547, startPoint y: 183, endPoint x: 558, endPoint y: 183, distance: 10.7
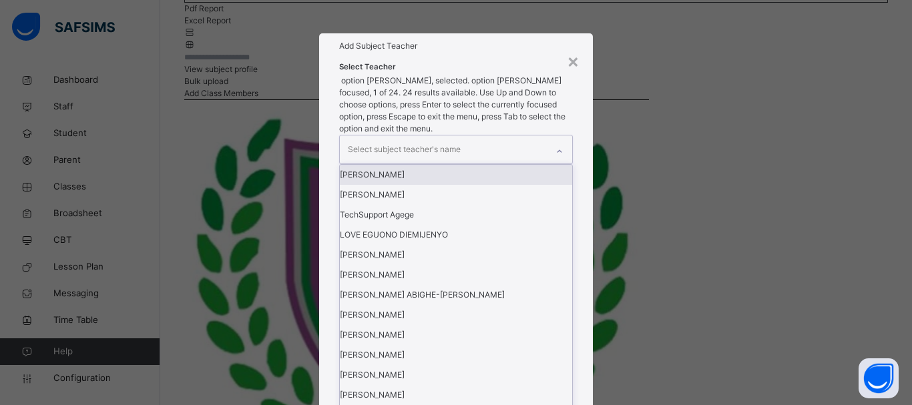
click at [564, 162] on div at bounding box center [559, 151] width 23 height 21
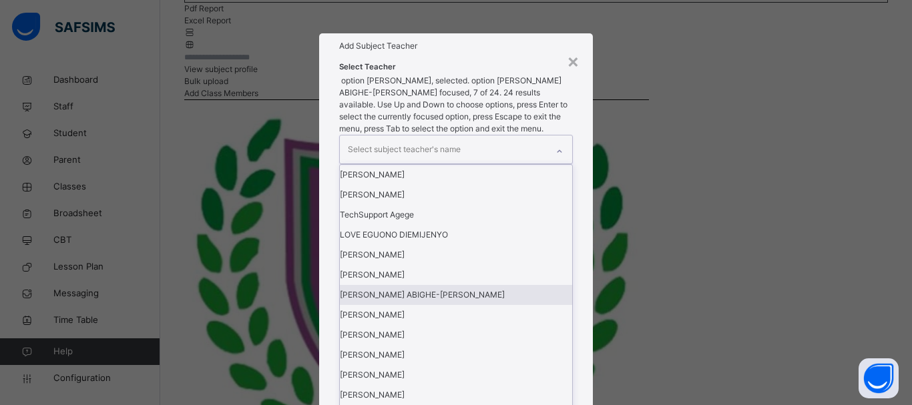
click at [447, 285] on div "JAMES ABIGHE-SIMON" at bounding box center [456, 295] width 232 height 20
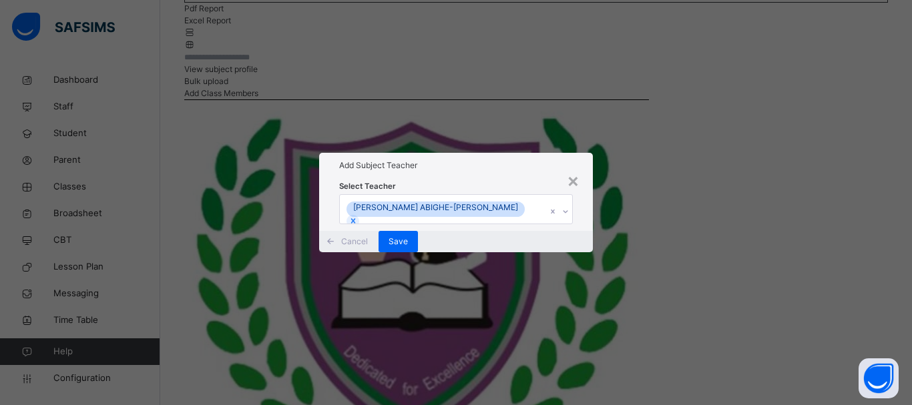
click at [688, 213] on div "× Add Subject Teacher Select Teacher JAMES ABIGHE-SIMON Cancel Save" at bounding box center [456, 202] width 912 height 405
click at [418, 252] on div "Save" at bounding box center [397, 241] width 39 height 21
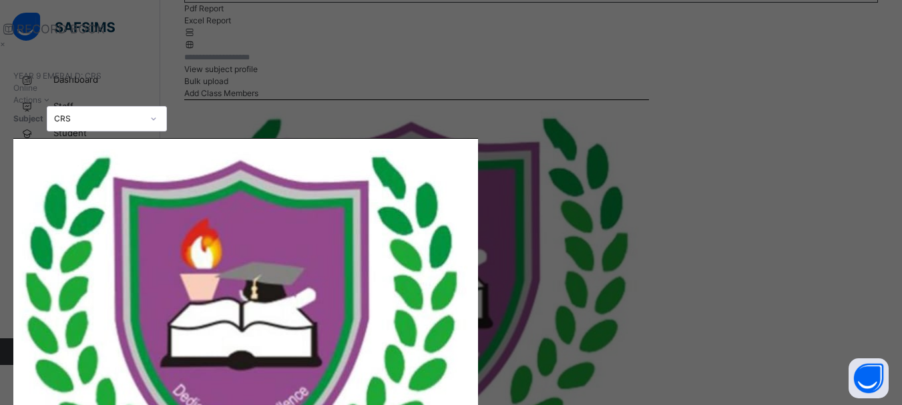
type input "**"
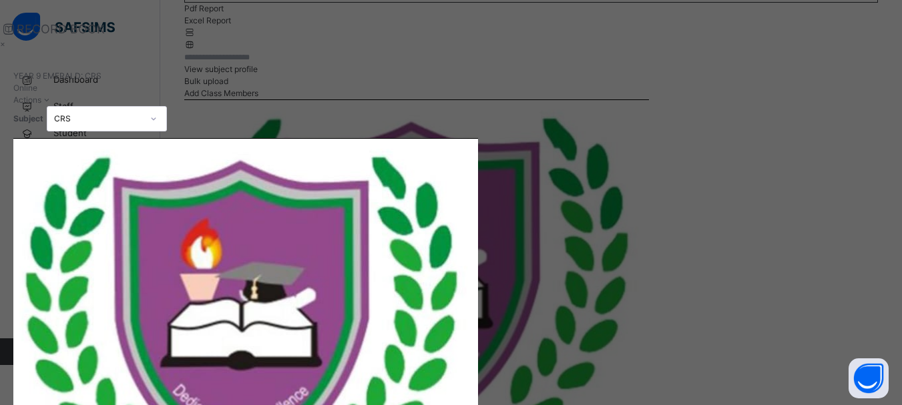
click at [854, 43] on div "×" at bounding box center [427, 44] width 854 height 12
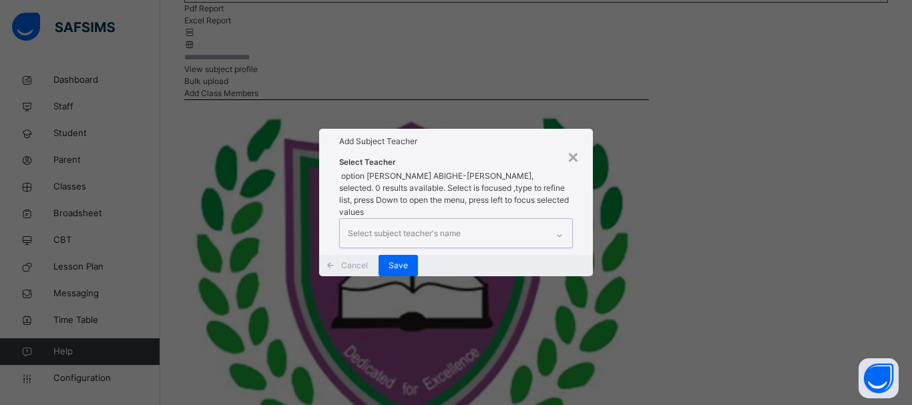
click at [557, 229] on icon at bounding box center [559, 235] width 8 height 13
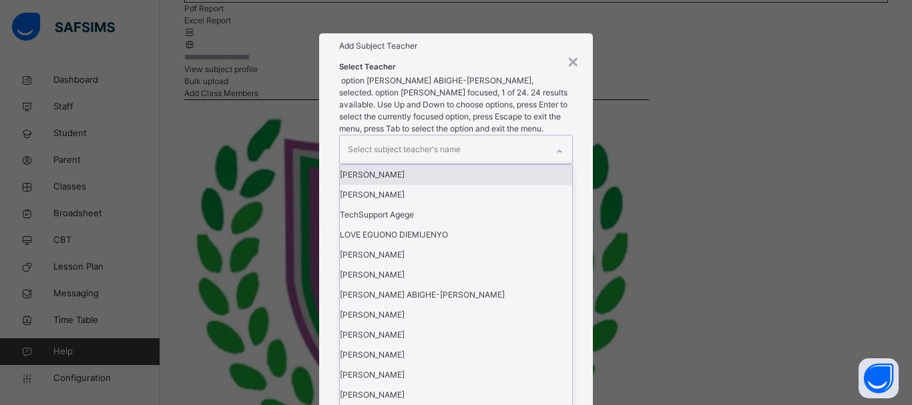
scroll to position [344, 0]
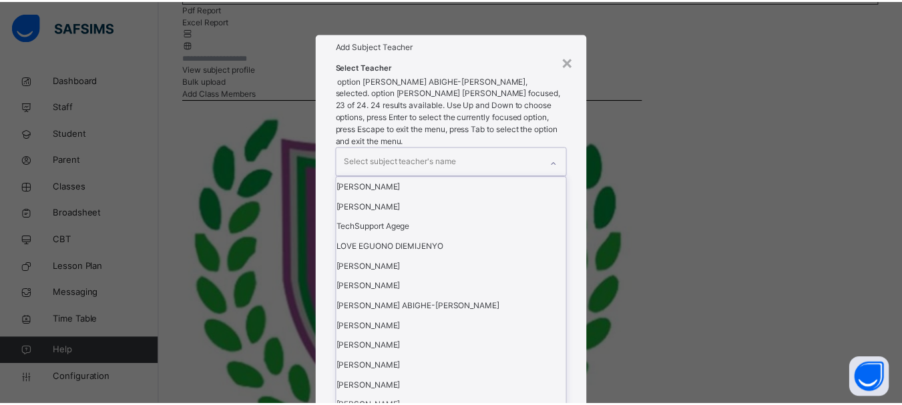
scroll to position [322, 0]
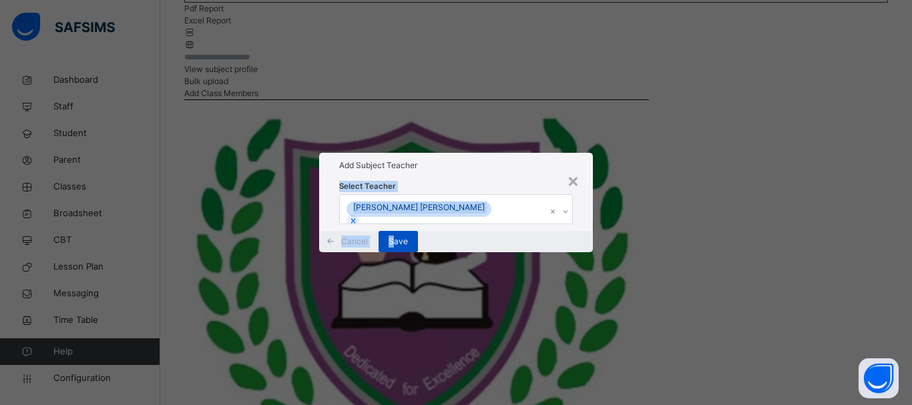
drag, startPoint x: 677, startPoint y: 123, endPoint x: 549, endPoint y: 273, distance: 197.0
click at [549, 273] on div "× Add Subject Teacher Select Teacher ELIZABETH EDILEOLA AKEREDOLU Cancel Save" at bounding box center [456, 202] width 912 height 405
click at [408, 248] on span "Save" at bounding box center [398, 242] width 19 height 12
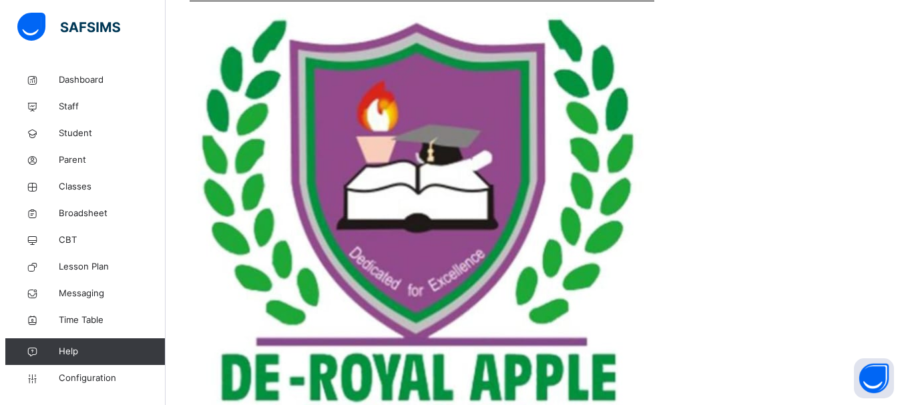
scroll to position [364, 0]
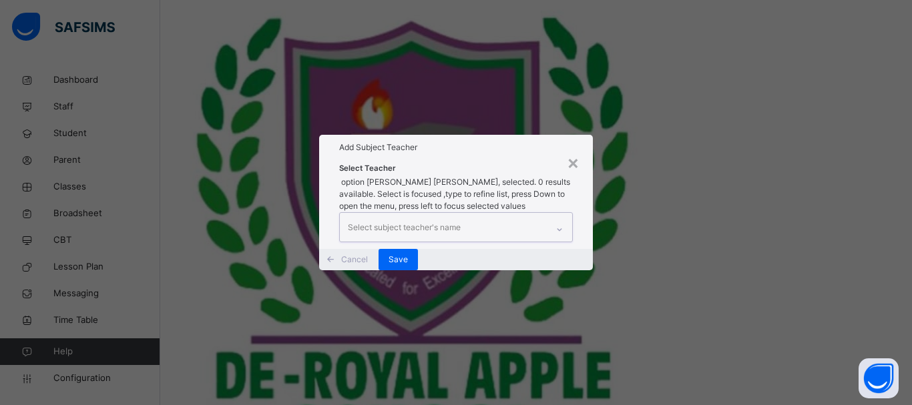
click at [557, 223] on icon at bounding box center [559, 229] width 8 height 13
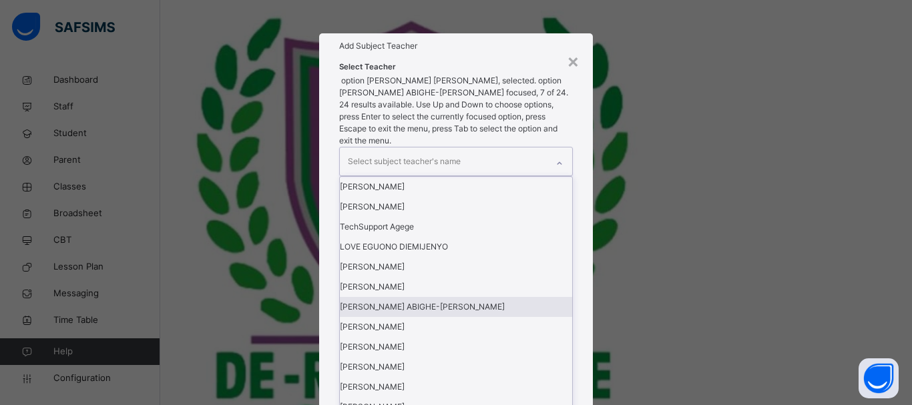
click at [440, 317] on div "JAMES ABIGHE-SIMON" at bounding box center [456, 307] width 232 height 20
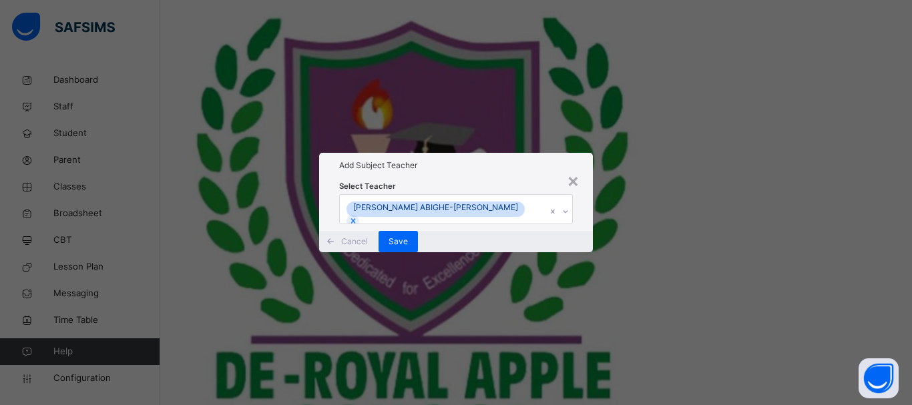
click at [746, 320] on div "× Add Subject Teacher Select Teacher JAMES ABIGHE-SIMON Cancel Save" at bounding box center [456, 202] width 912 height 405
click at [408, 248] on span "Save" at bounding box center [398, 242] width 19 height 12
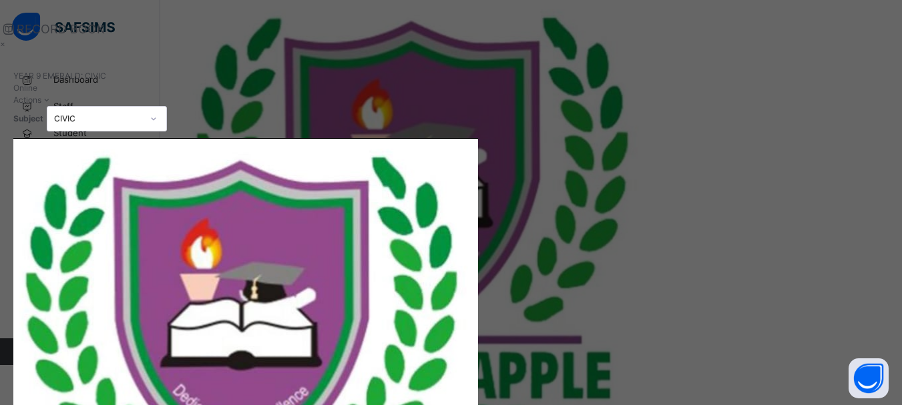
type input "**"
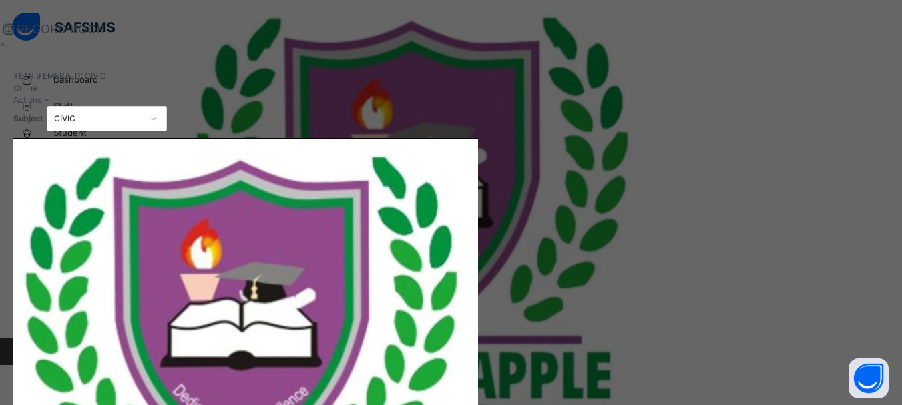
click at [854, 46] on div "×" at bounding box center [427, 44] width 854 height 12
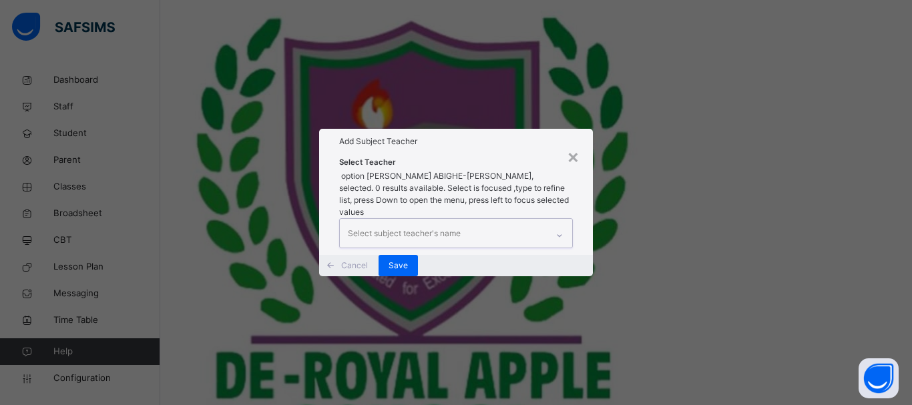
click at [558, 229] on icon at bounding box center [559, 235] width 8 height 13
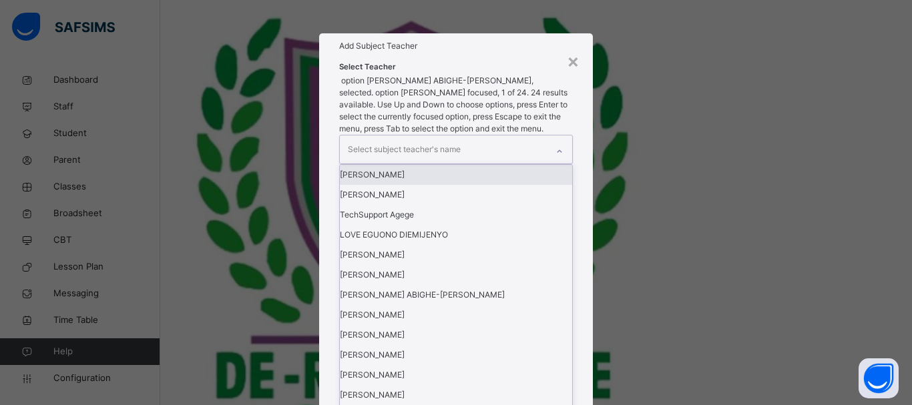
scroll to position [6, 0]
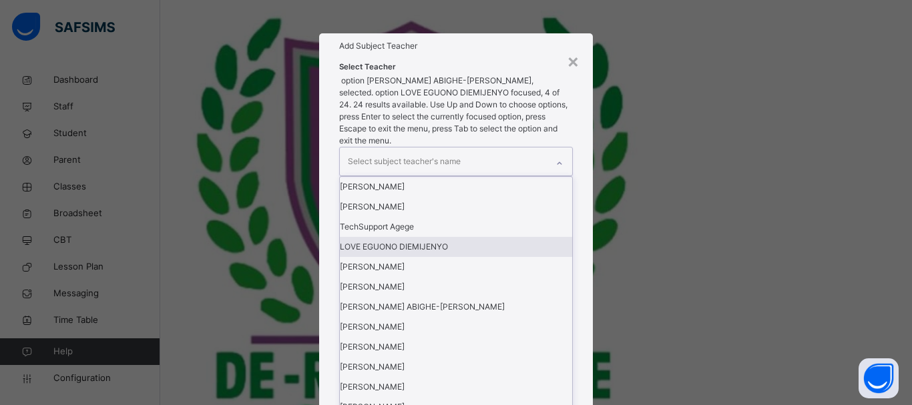
click at [449, 257] on div "LOVE EGUONO DIEMIJENYO" at bounding box center [456, 247] width 232 height 20
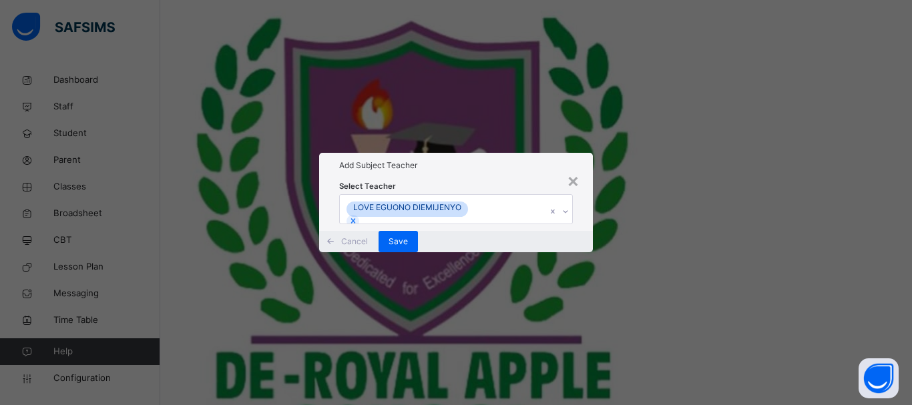
click at [660, 264] on div "× Add Subject Teacher Select Teacher LOVE EGUONO DIEMIJENYO Cancel Save" at bounding box center [456, 202] width 912 height 405
click at [408, 248] on span "Save" at bounding box center [398, 242] width 19 height 12
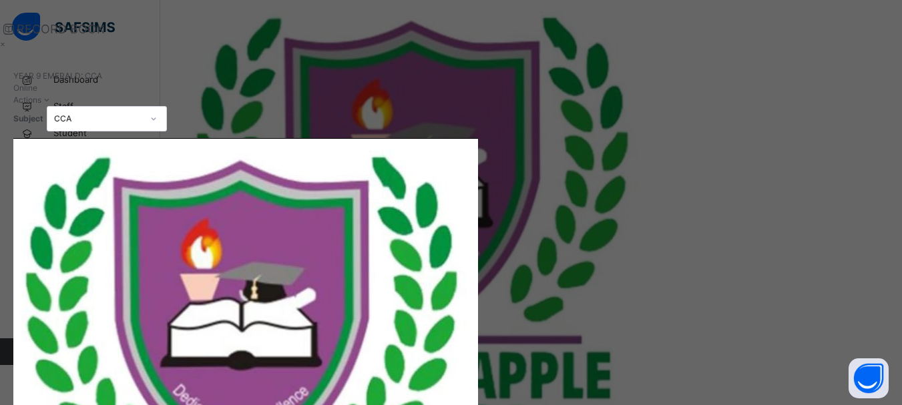
click at [854, 43] on div "×" at bounding box center [427, 44] width 854 height 12
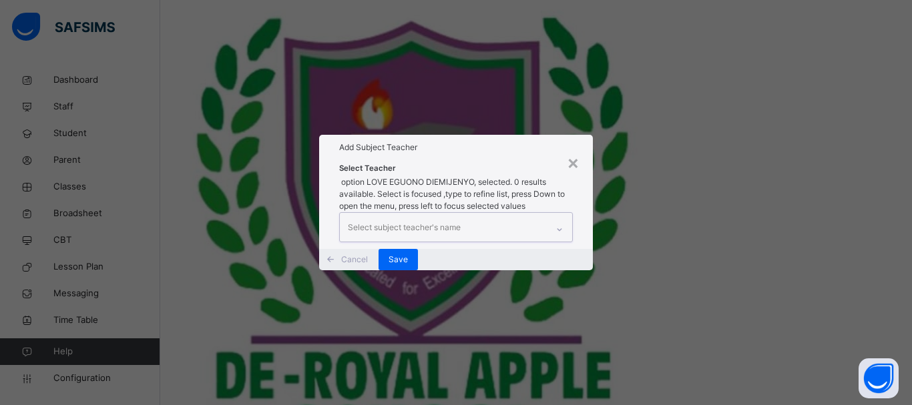
click at [558, 228] on icon at bounding box center [559, 229] width 5 height 3
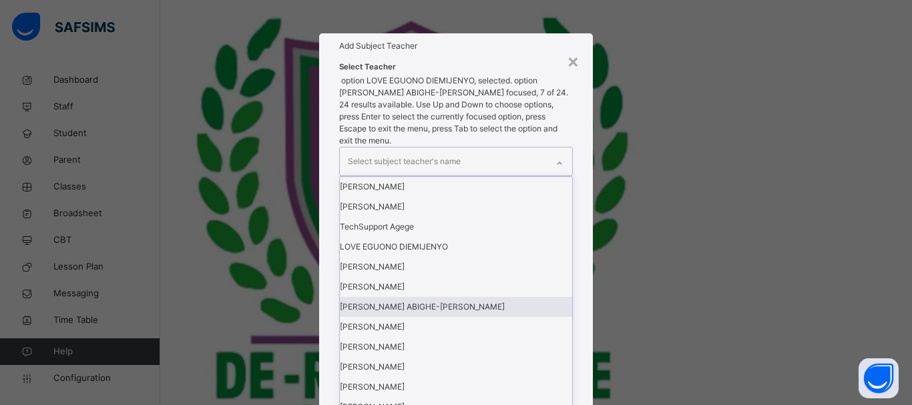
click at [442, 317] on div "JAMES ABIGHE-SIMON" at bounding box center [456, 307] width 232 height 20
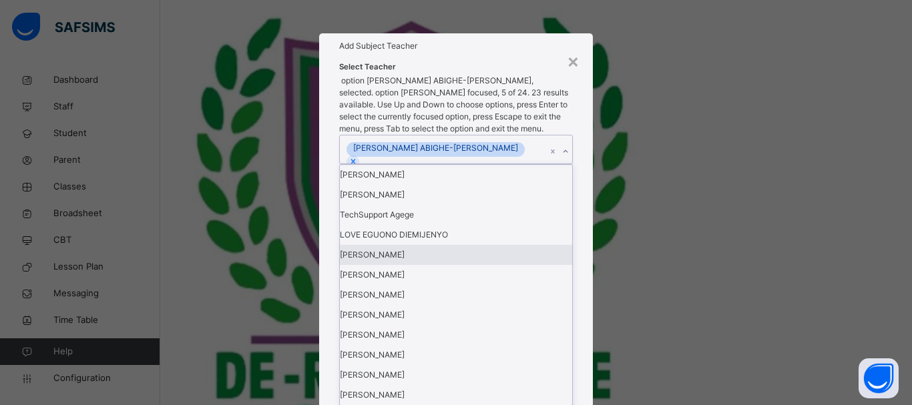
click at [725, 121] on div "× Add Subject Teacher Select Teacher option JAMES ABIGHE-SIMON, selected. optio…" at bounding box center [456, 202] width 912 height 405
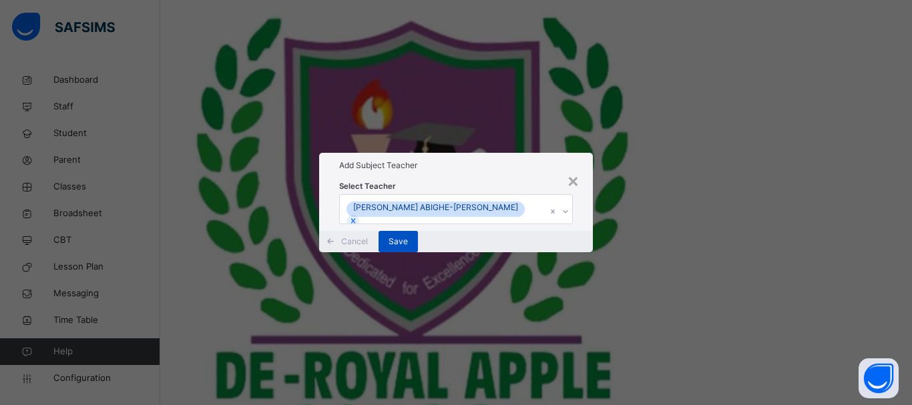
click at [418, 252] on div "Save" at bounding box center [397, 241] width 39 height 21
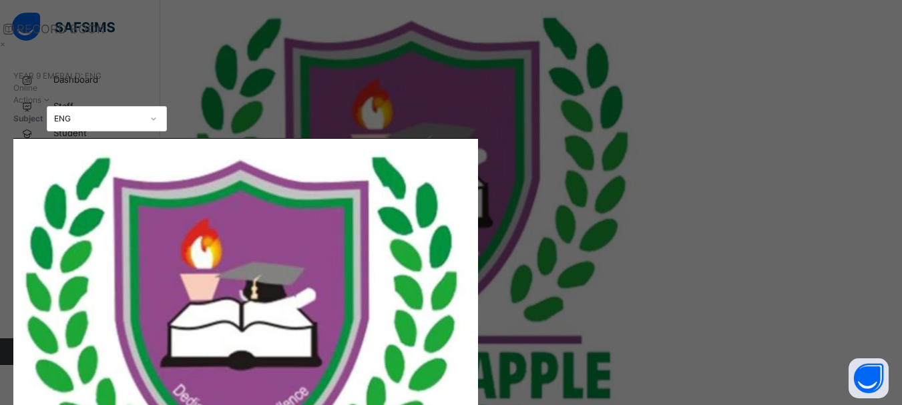
type input "**"
type input "*"
type input "**"
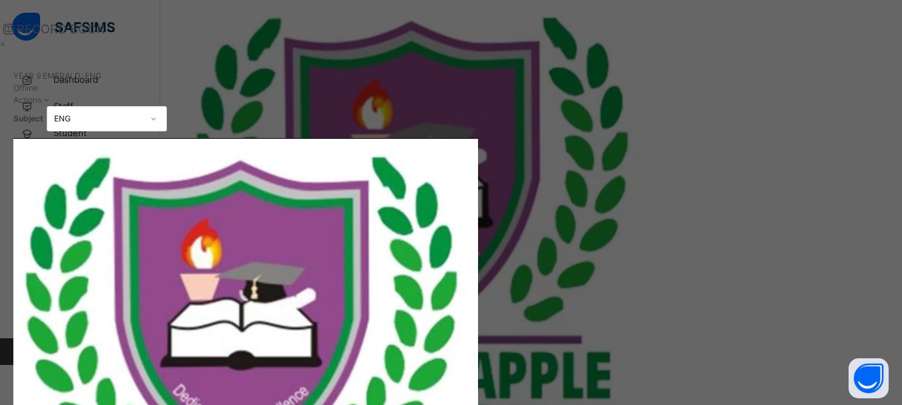
type input "**"
drag, startPoint x: 852, startPoint y: 216, endPoint x: 845, endPoint y: 186, distance: 30.8
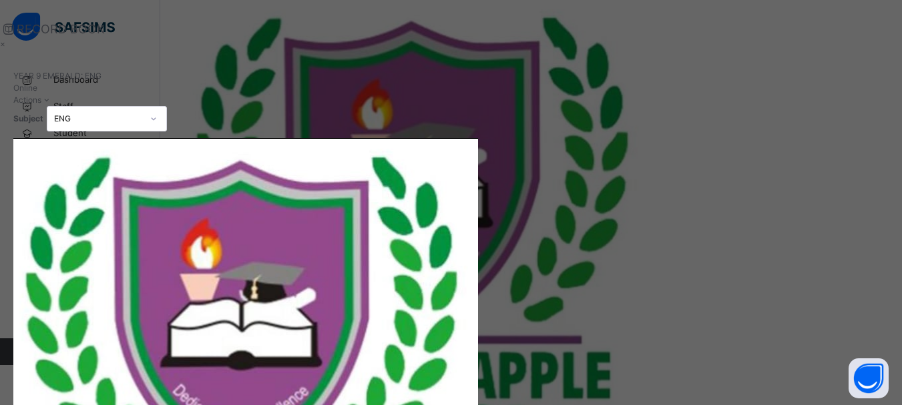
type input "*"
type input "**"
type input "*"
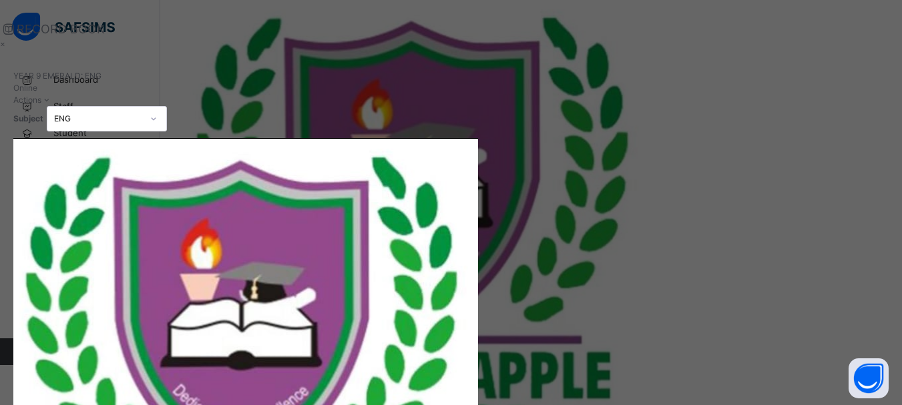
type input "**"
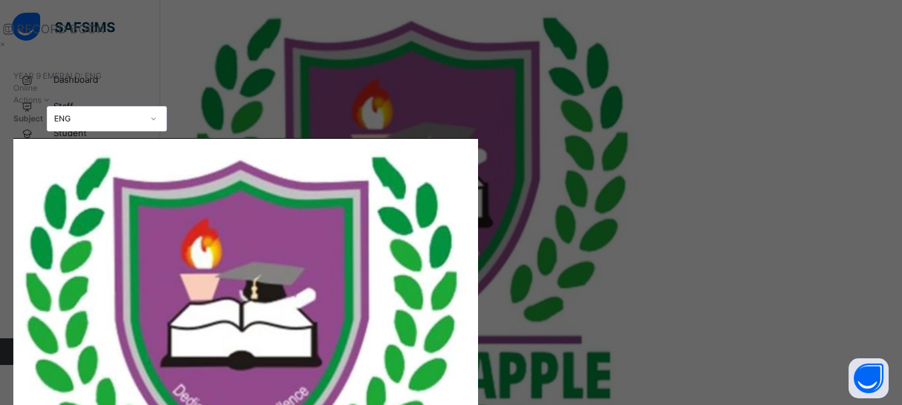
click at [854, 45] on div "×" at bounding box center [427, 44] width 854 height 12
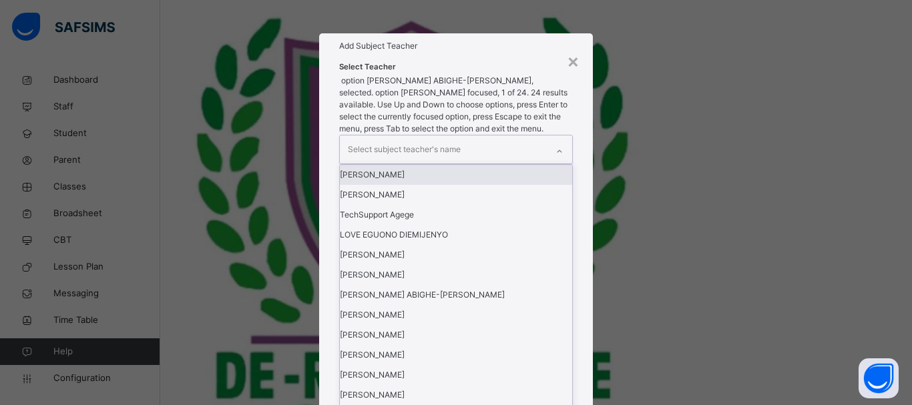
click at [561, 158] on icon at bounding box center [559, 151] width 8 height 13
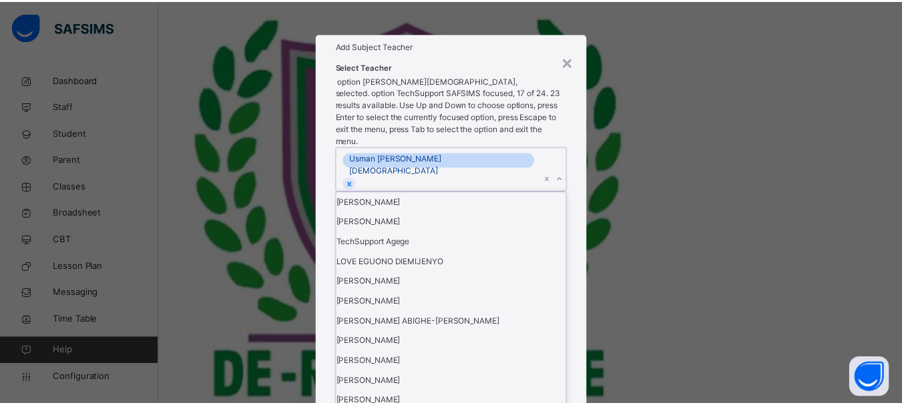
scroll to position [322, 0]
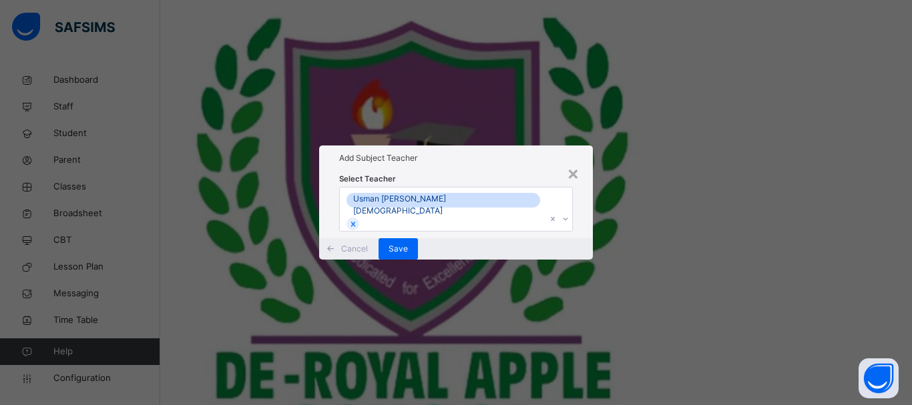
click at [690, 107] on div "× Add Subject Teacher Select Teacher Usman Bidemi Muhammed Cancel Save" at bounding box center [456, 202] width 912 height 405
click at [418, 260] on div "Save" at bounding box center [397, 248] width 39 height 21
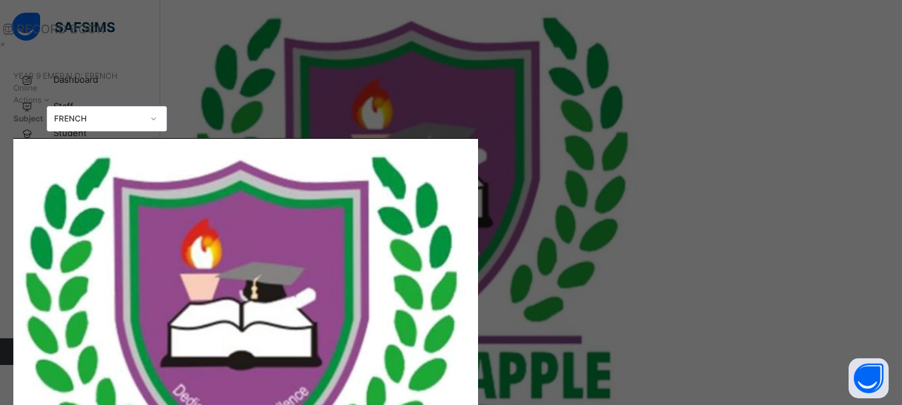
click at [854, 45] on div "×" at bounding box center [427, 44] width 854 height 12
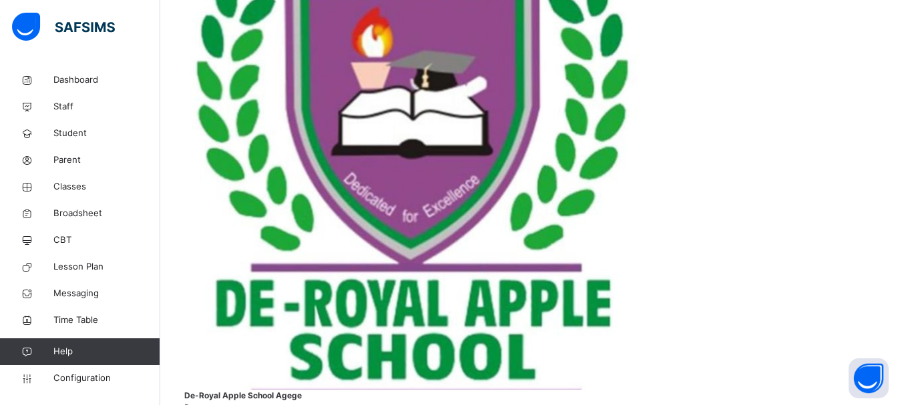
scroll to position [507, 0]
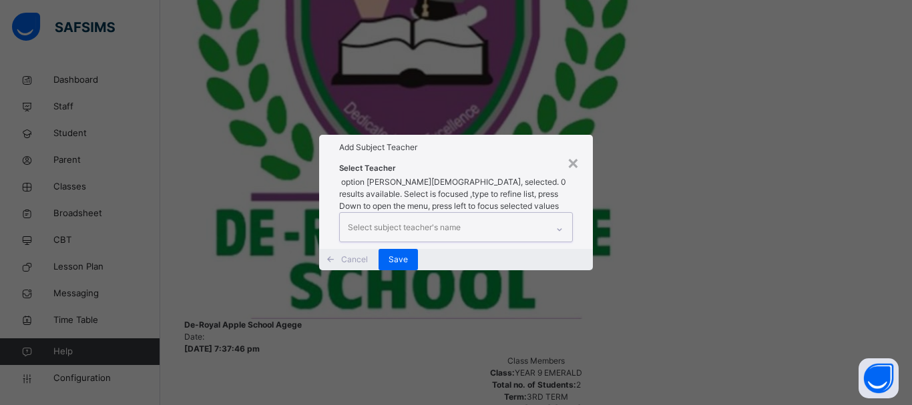
click at [558, 223] on icon at bounding box center [559, 229] width 8 height 13
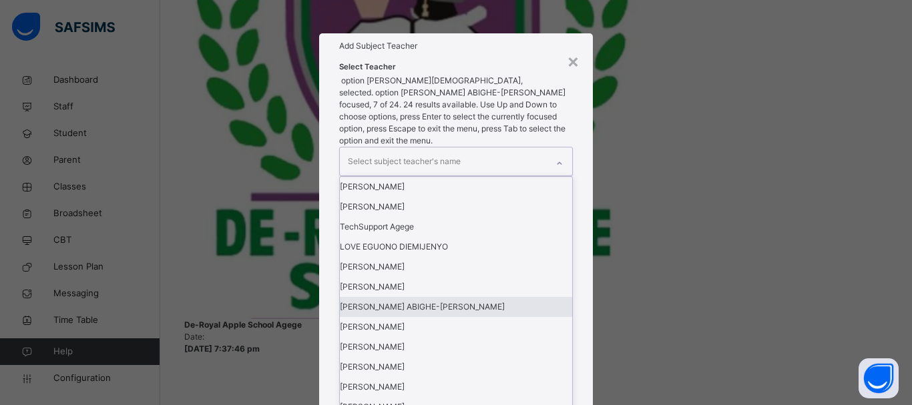
click at [419, 317] on div "JAMES ABIGHE-SIMON" at bounding box center [456, 307] width 232 height 20
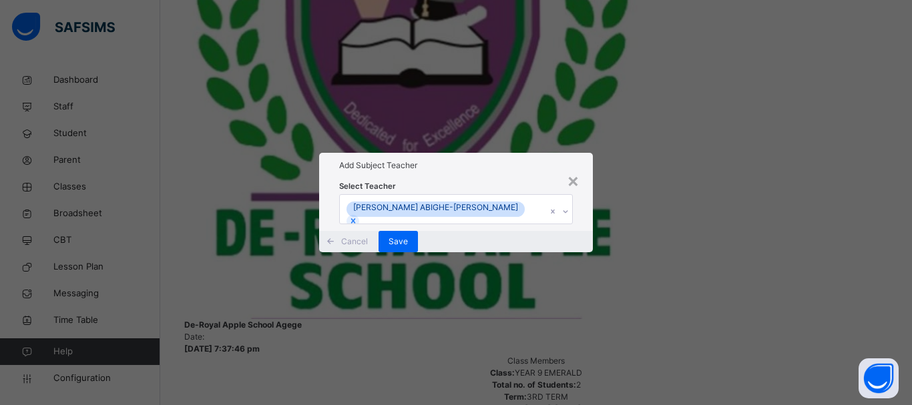
click at [637, 265] on div "× Add Subject Teacher Select Teacher JAMES ABIGHE-SIMON Cancel Save" at bounding box center [456, 202] width 912 height 405
click at [418, 252] on div "Save" at bounding box center [397, 241] width 39 height 21
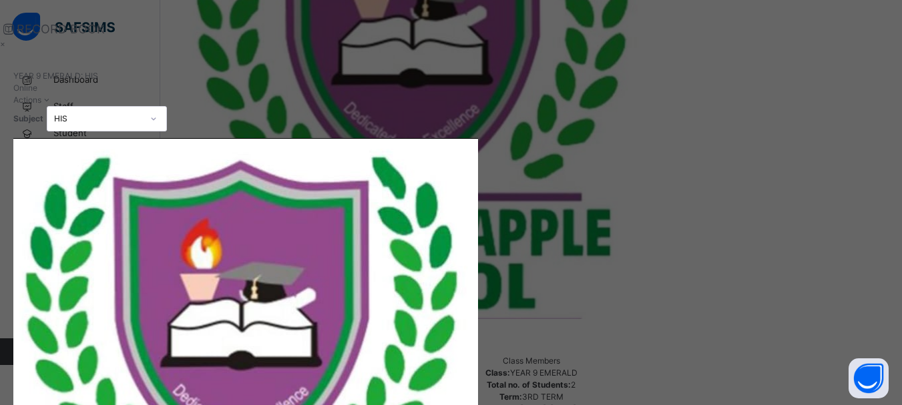
type input "**"
type input "*"
type input "**"
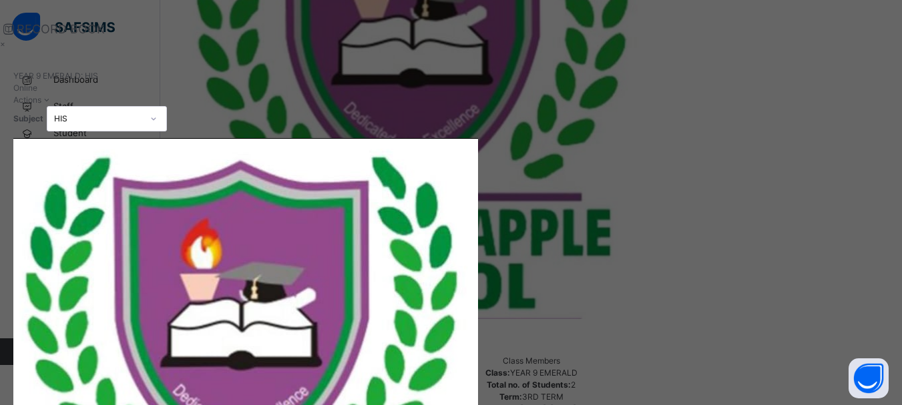
type input "**"
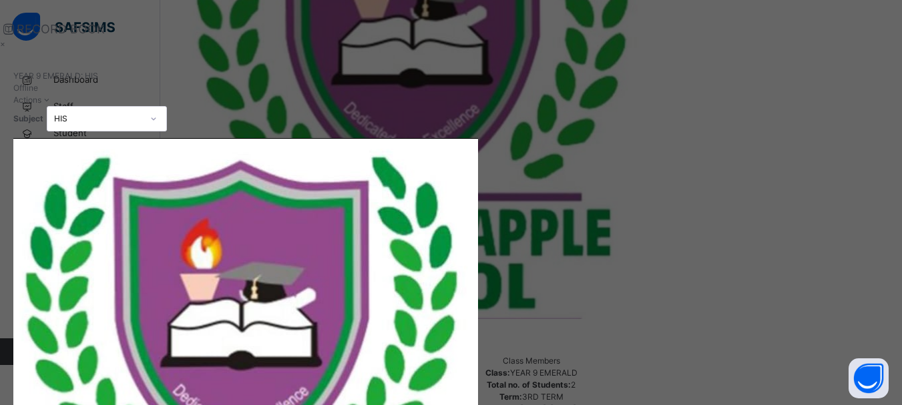
type input "**"
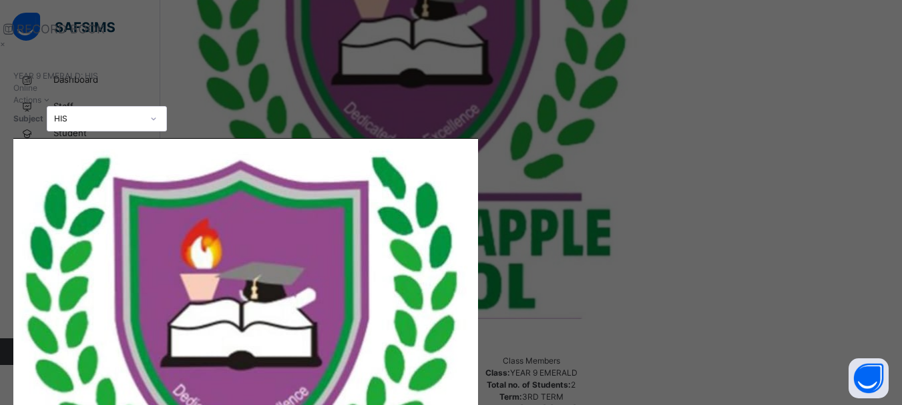
click at [854, 47] on div "×" at bounding box center [427, 44] width 854 height 12
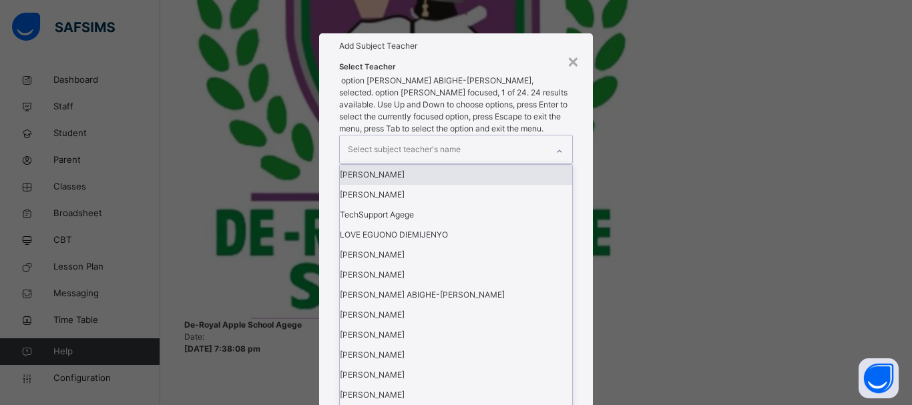
click at [561, 158] on icon at bounding box center [559, 151] width 8 height 13
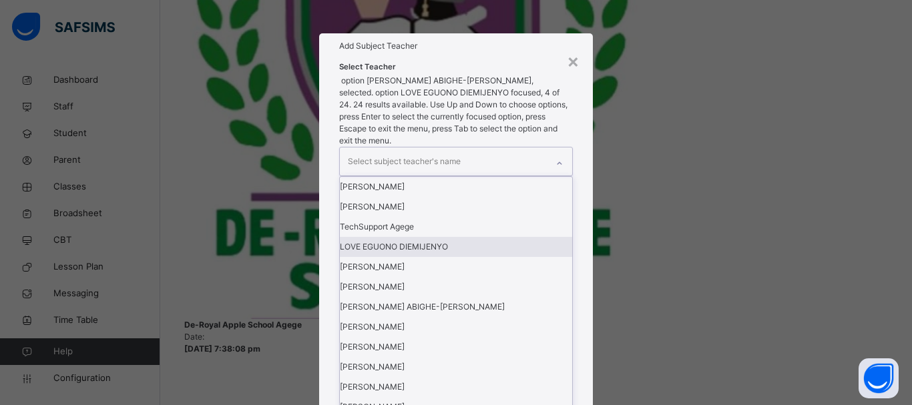
click at [428, 257] on div "LOVE EGUONO DIEMIJENYO" at bounding box center [456, 247] width 232 height 20
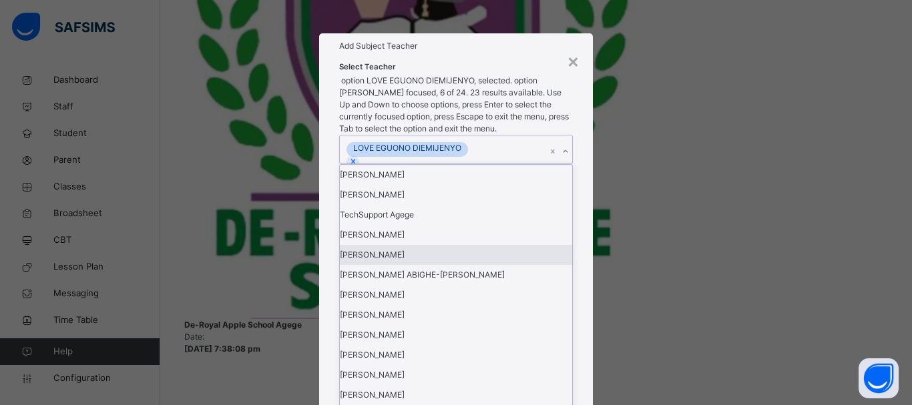
click at [634, 303] on div "× Add Subject Teacher Select Teacher option LOVE EGUONO DIEMIJENYO, selected. o…" at bounding box center [456, 202] width 912 height 405
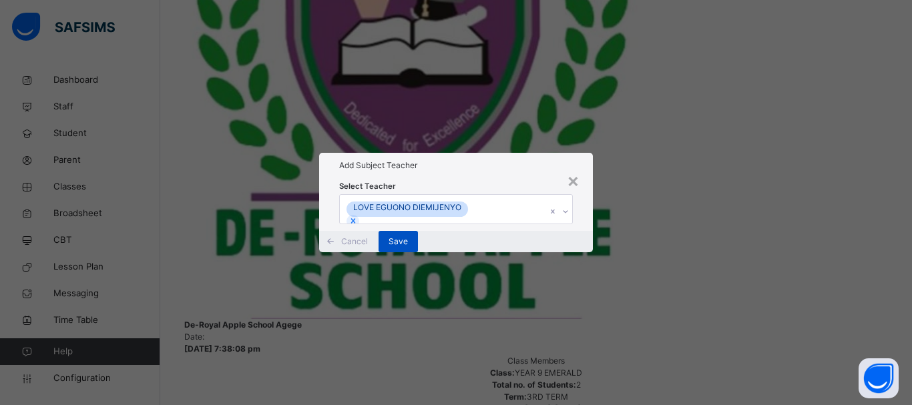
click at [408, 248] on span "Save" at bounding box center [398, 242] width 19 height 12
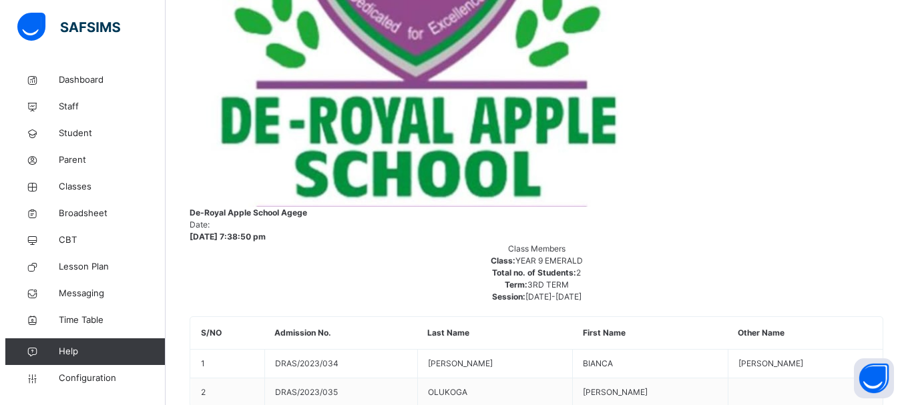
scroll to position [623, 0]
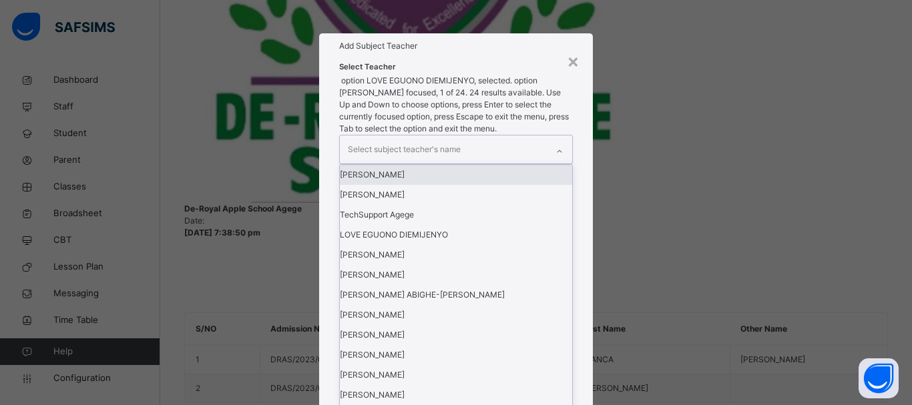
click at [561, 158] on icon at bounding box center [559, 151] width 8 height 13
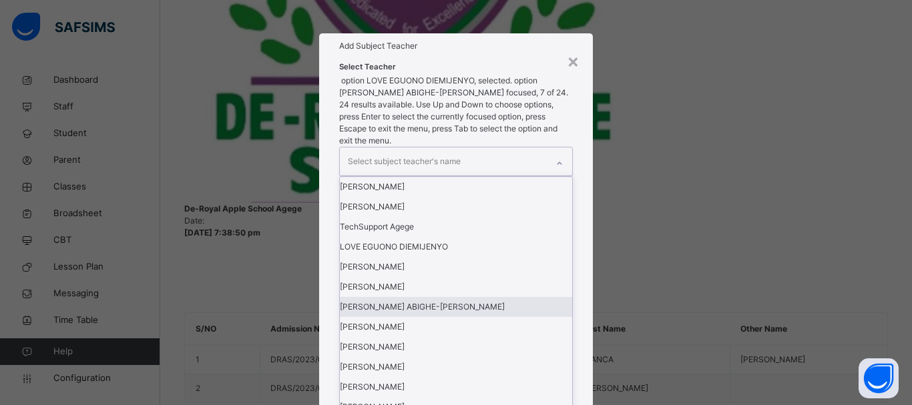
click at [407, 317] on div "JAMES ABIGHE-SIMON" at bounding box center [456, 307] width 232 height 20
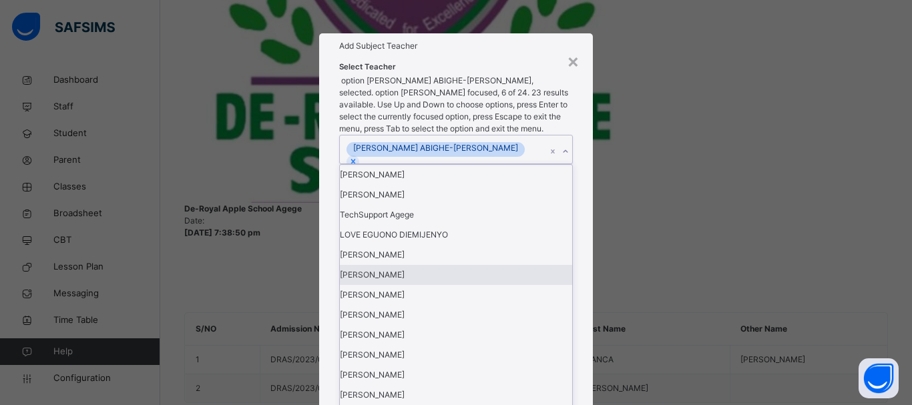
click at [661, 262] on div "× Add Subject Teacher Select Teacher option JAMES ABIGHE-SIMON, selected. optio…" at bounding box center [456, 202] width 912 height 405
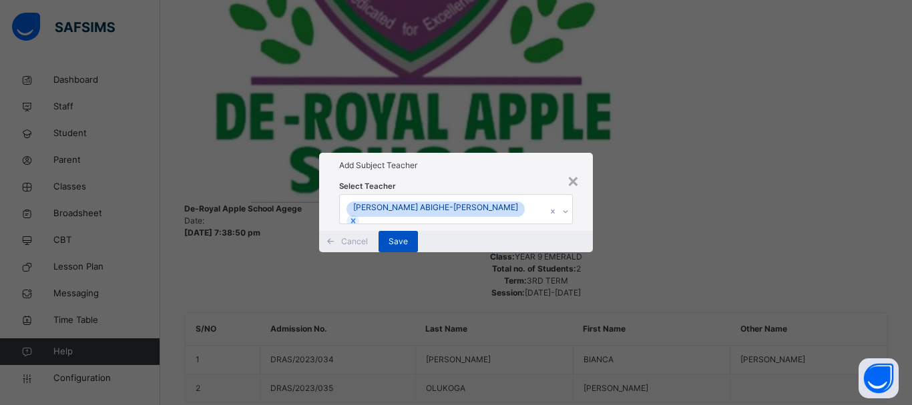
click at [418, 252] on div "Save" at bounding box center [397, 241] width 39 height 21
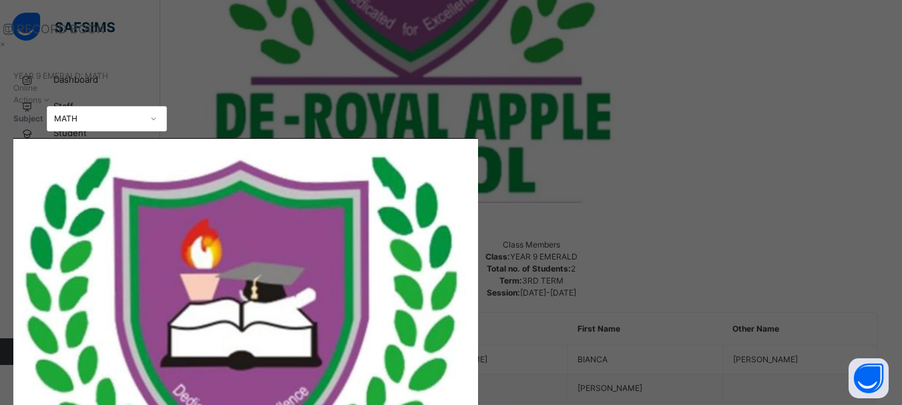
type input "**"
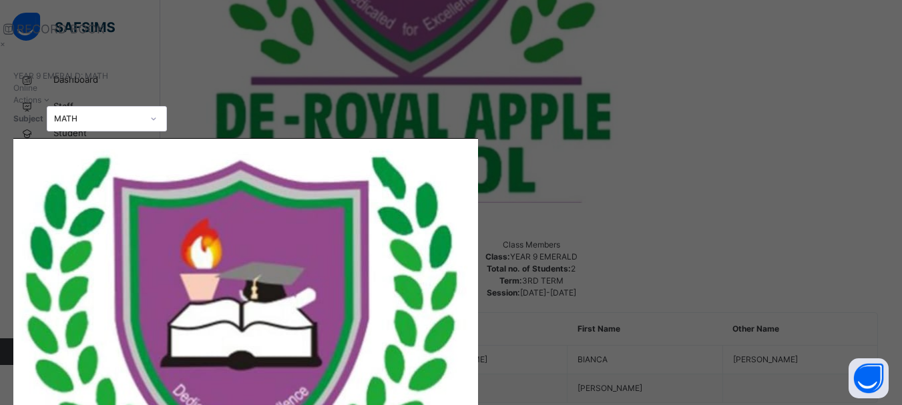
type input "**"
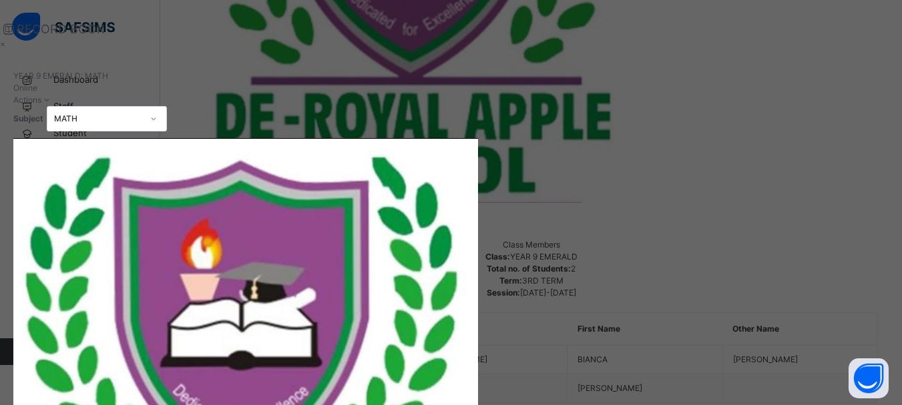
type input "**"
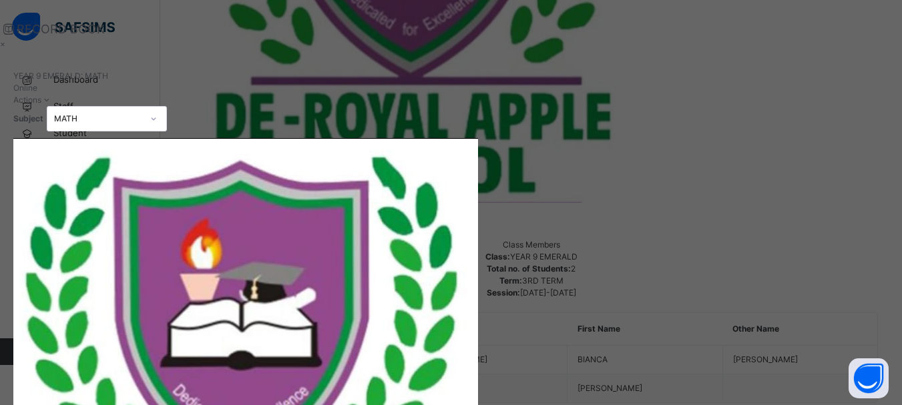
click at [854, 43] on div "×" at bounding box center [427, 44] width 854 height 12
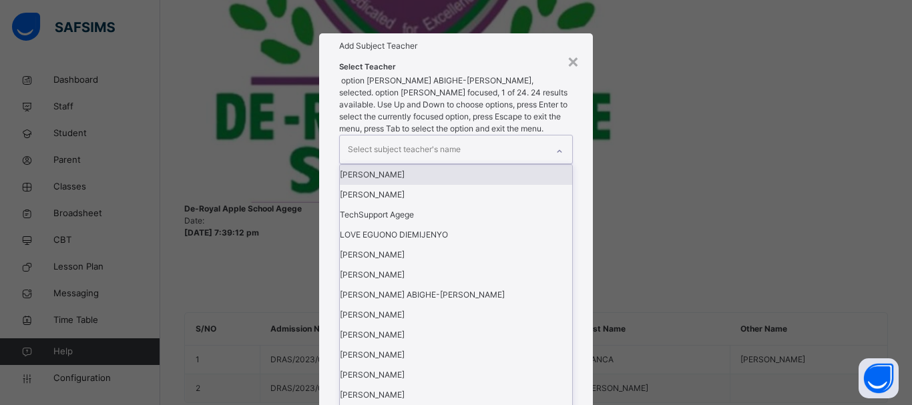
click at [557, 158] on icon at bounding box center [559, 151] width 8 height 13
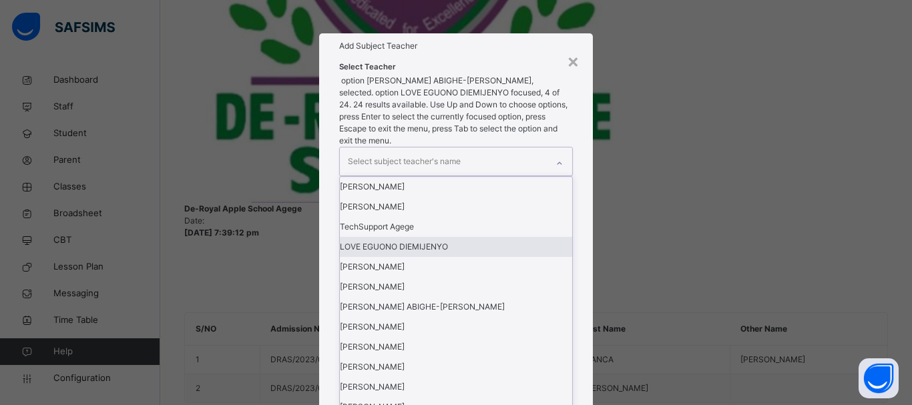
scroll to position [132, 0]
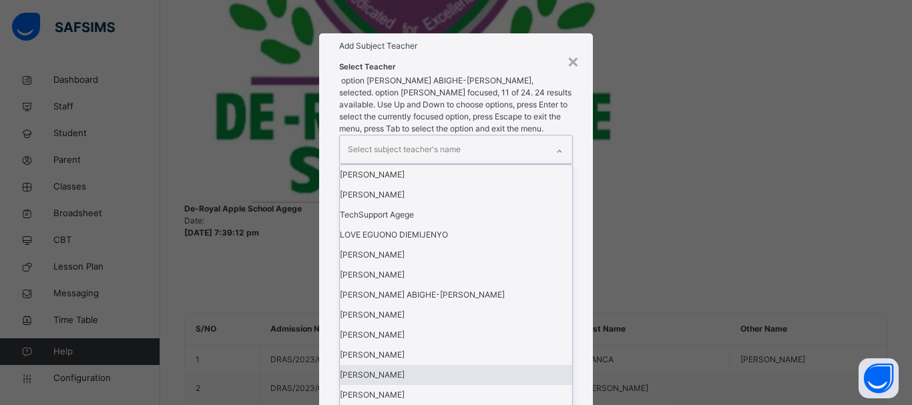
click at [461, 365] on div "OLUWASEUN LAWAL" at bounding box center [456, 375] width 232 height 20
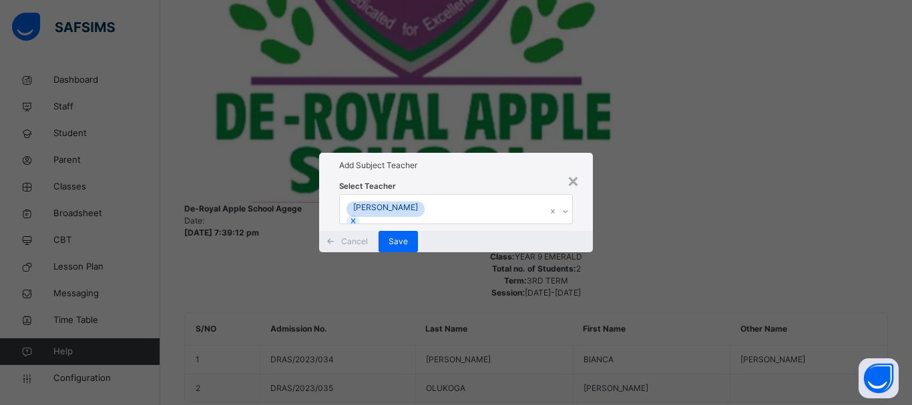
click at [646, 297] on div "× Add Subject Teacher Select Teacher OLUWASEUN LAWAL Cancel Save" at bounding box center [456, 202] width 912 height 405
click at [418, 252] on div "Save" at bounding box center [397, 241] width 39 height 21
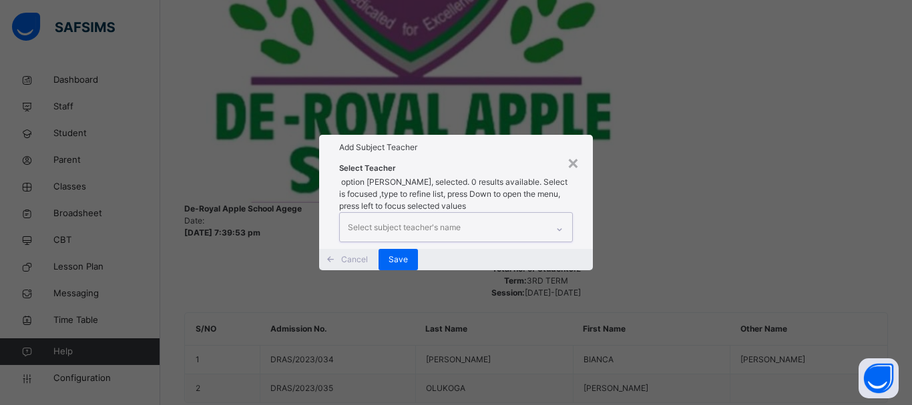
click at [561, 223] on icon at bounding box center [559, 229] width 8 height 13
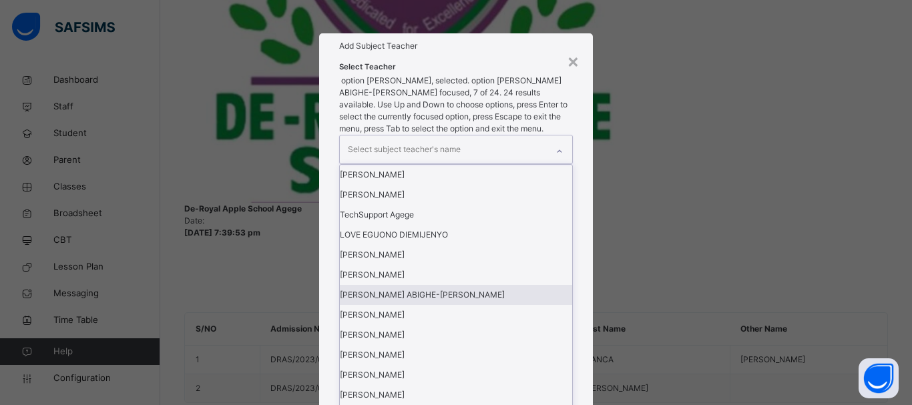
click at [430, 305] on div "JAMES ABIGHE-SIMON" at bounding box center [456, 295] width 232 height 20
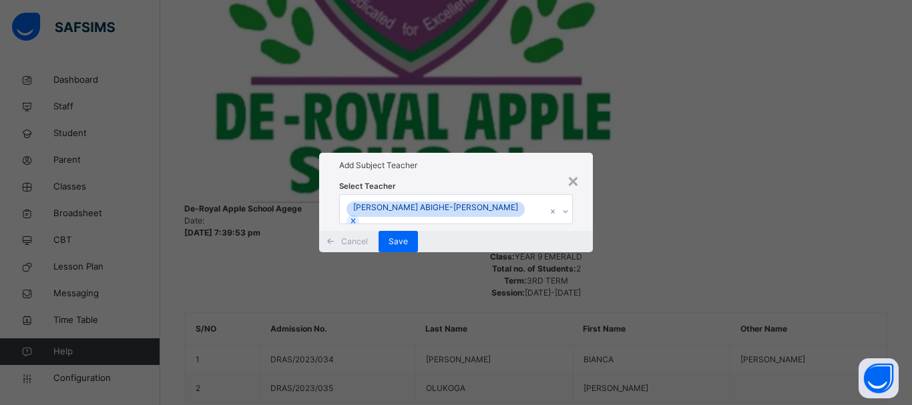
click at [686, 304] on div "× Add Subject Teacher Select Teacher JAMES ABIGHE-SIMON Cancel Save" at bounding box center [456, 202] width 912 height 405
click at [408, 248] on span "Save" at bounding box center [398, 242] width 19 height 12
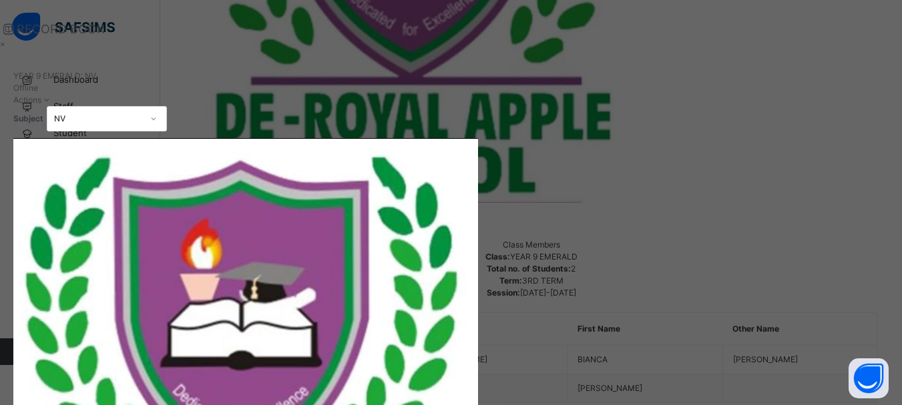
click at [854, 44] on div "×" at bounding box center [427, 44] width 854 height 12
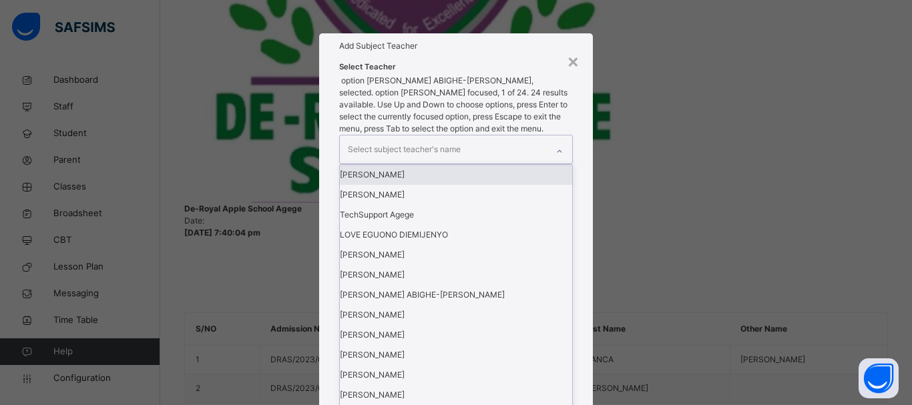
click at [555, 158] on icon at bounding box center [559, 151] width 8 height 13
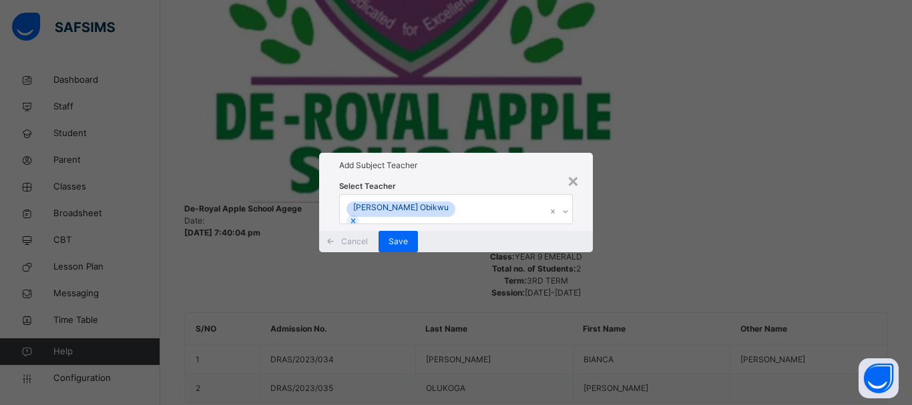
click at [655, 327] on div "× Add Subject Teacher Select Teacher Kehinde Adejoke Obikwu Cancel Save" at bounding box center [456, 202] width 912 height 405
click at [408, 248] on span "Save" at bounding box center [398, 242] width 19 height 12
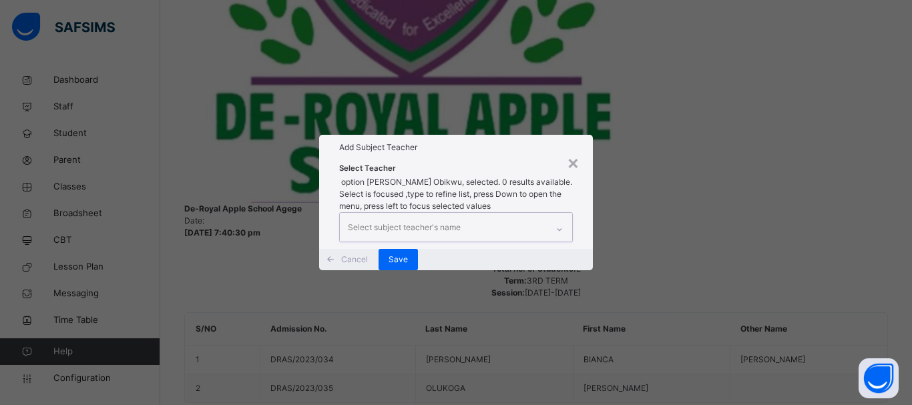
click at [560, 223] on icon at bounding box center [559, 229] width 8 height 13
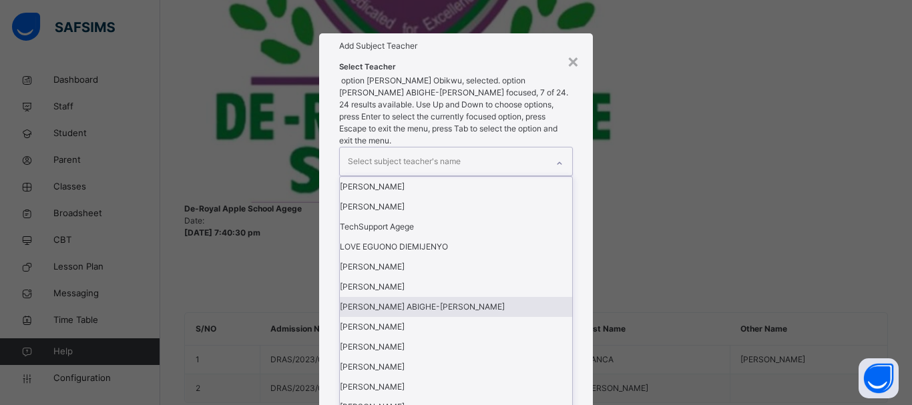
click at [436, 317] on div "JAMES ABIGHE-SIMON" at bounding box center [456, 307] width 232 height 20
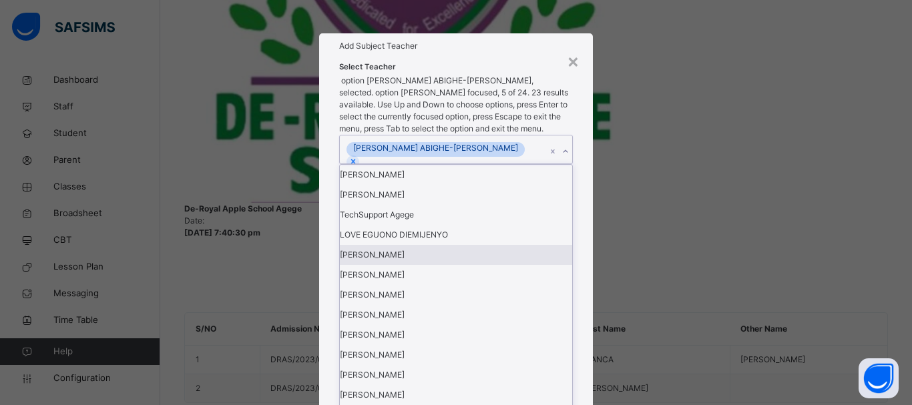
click at [746, 242] on div "× Add Subject Teacher Select Teacher option JAMES ABIGHE-SIMON, selected. optio…" at bounding box center [456, 202] width 912 height 405
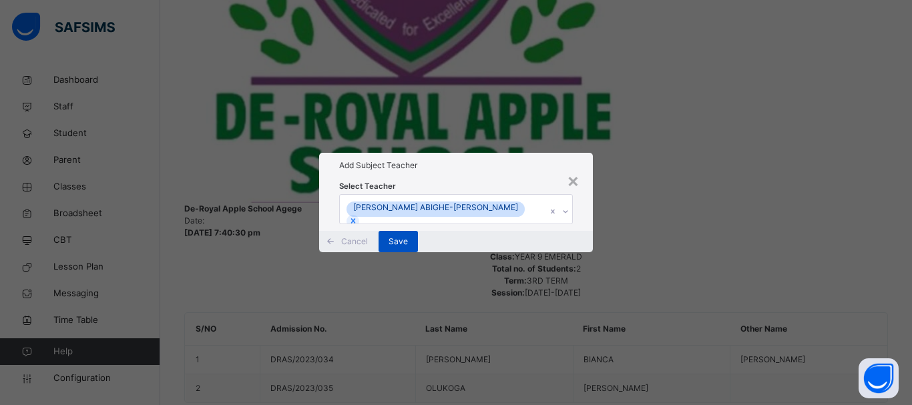
click at [408, 248] on span "Save" at bounding box center [398, 242] width 19 height 12
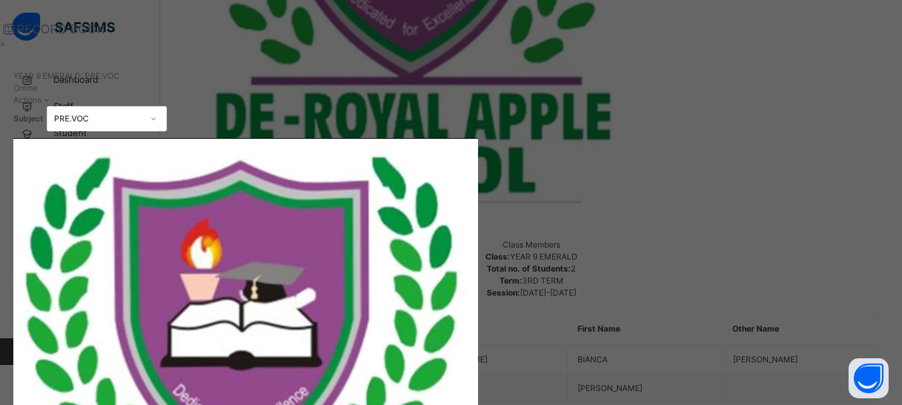
click at [854, 47] on div "×" at bounding box center [427, 44] width 854 height 12
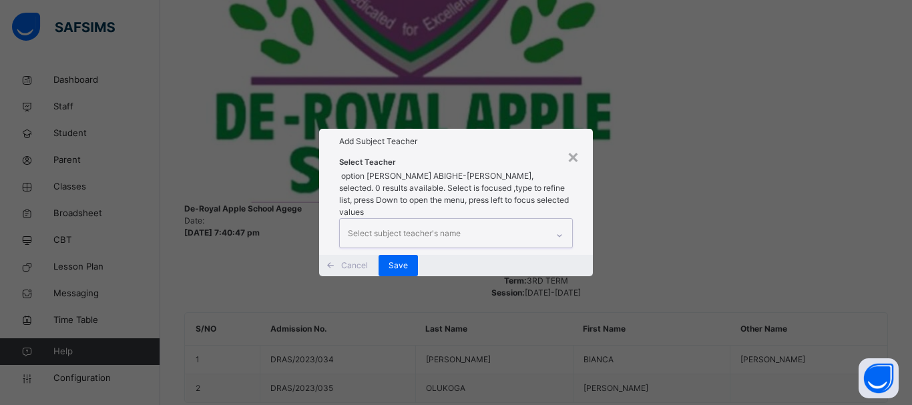
drag, startPoint x: 549, startPoint y: 178, endPoint x: 557, endPoint y: 178, distance: 8.0
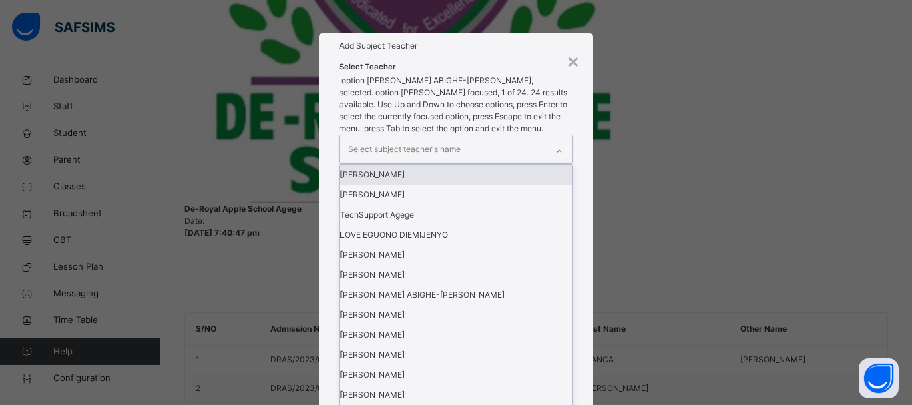
click at [564, 162] on div at bounding box center [559, 151] width 23 height 21
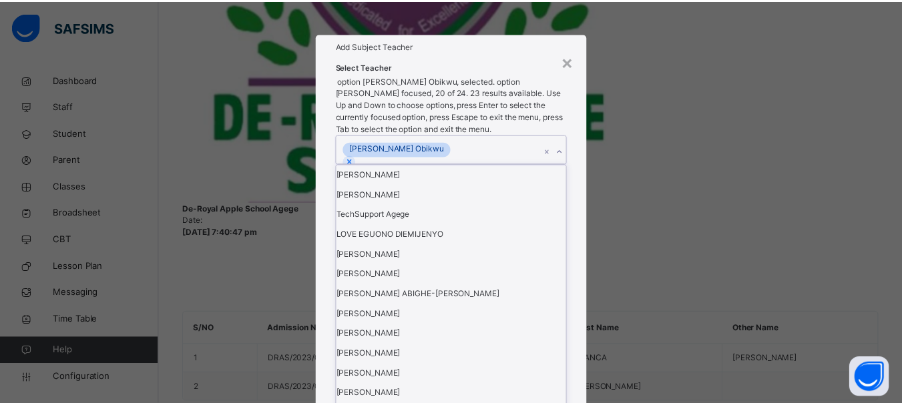
scroll to position [322, 0]
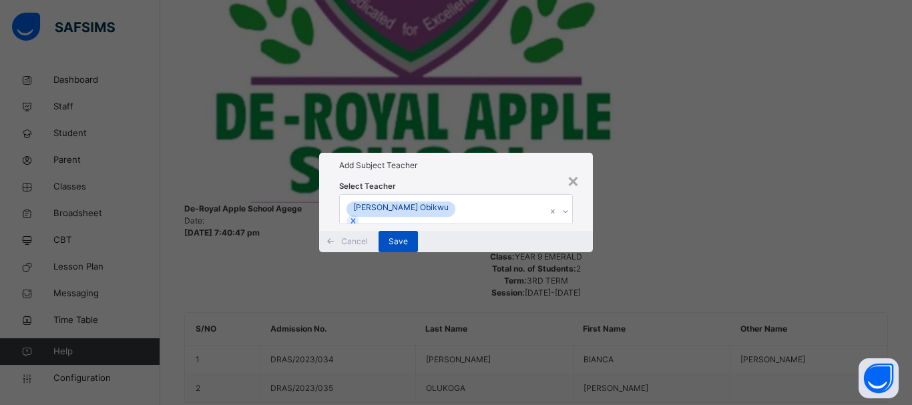
drag, startPoint x: 670, startPoint y: 222, endPoint x: 540, endPoint y: 266, distance: 136.8
click at [670, 222] on div "× Add Subject Teacher Select Teacher Kehinde Adejoke Obikwu Cancel Save" at bounding box center [456, 202] width 912 height 405
click at [408, 248] on span "Save" at bounding box center [398, 242] width 19 height 12
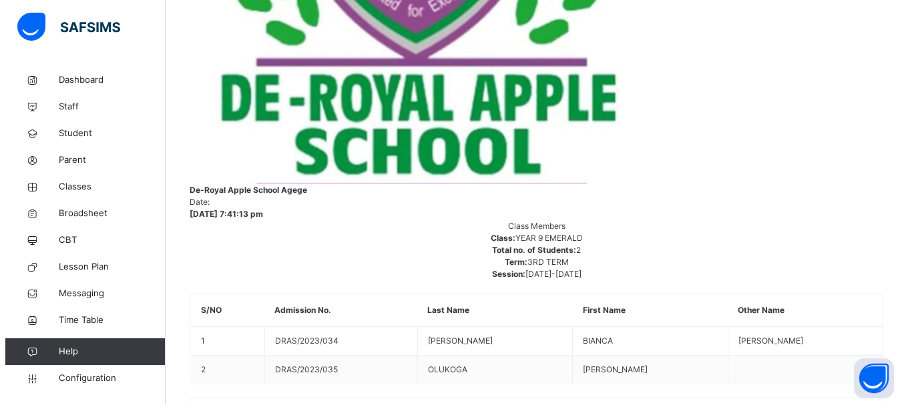
scroll to position [682, 0]
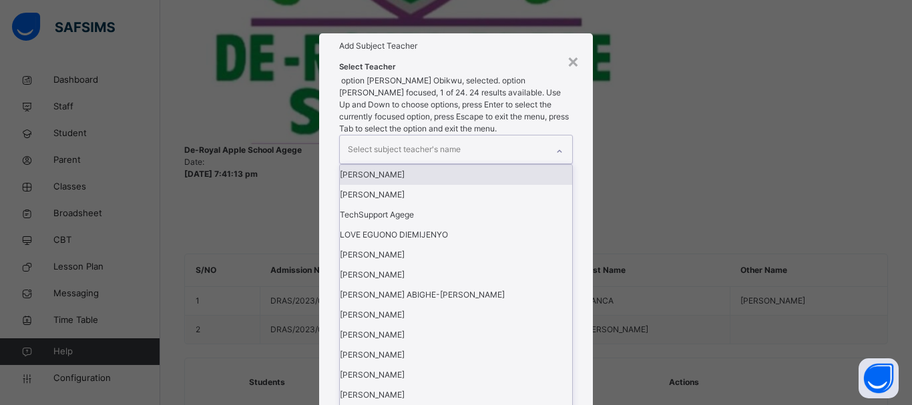
click at [561, 158] on icon at bounding box center [559, 151] width 8 height 13
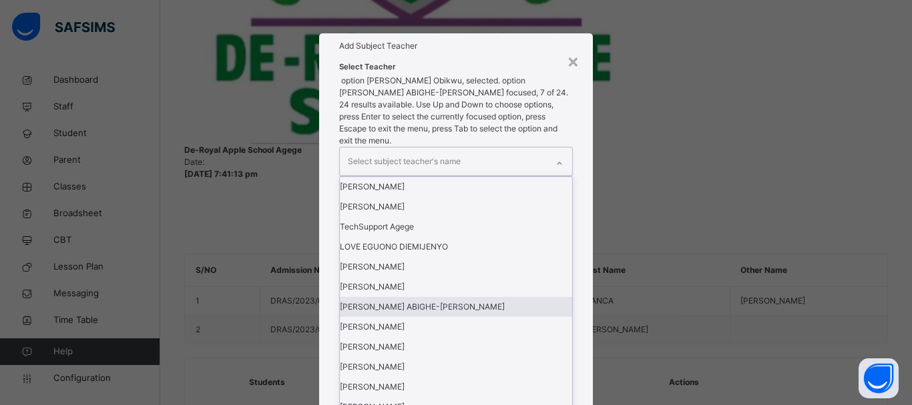
click at [465, 317] on div "JAMES ABIGHE-SIMON" at bounding box center [456, 307] width 232 height 20
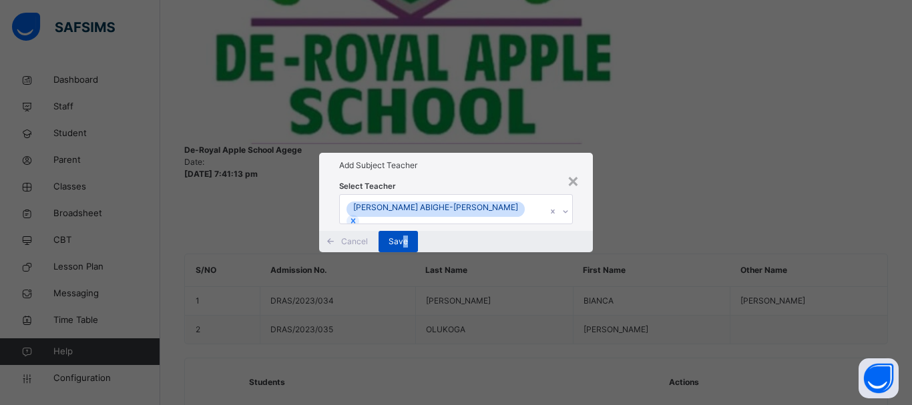
drag, startPoint x: 684, startPoint y: 252, endPoint x: 556, endPoint y: 266, distance: 128.2
click at [556, 266] on div "× Add Subject Teacher Select Teacher JAMES ABIGHE-SIMON Cancel Save" at bounding box center [456, 202] width 912 height 405
click at [408, 248] on span "Save" at bounding box center [398, 242] width 19 height 12
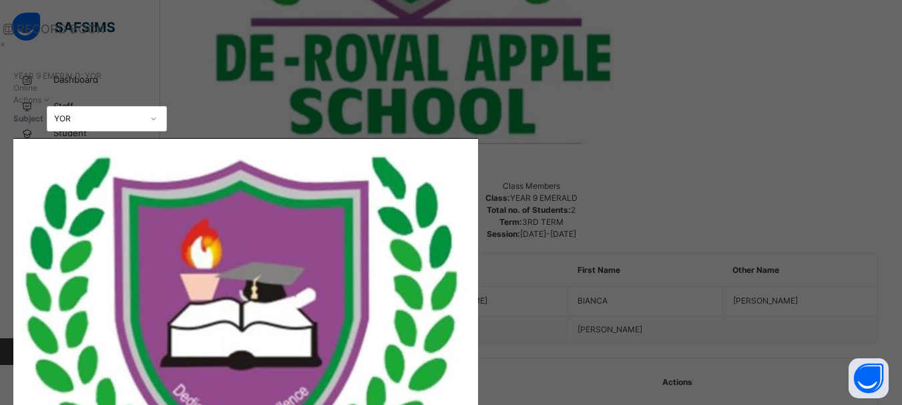
click at [854, 40] on div "×" at bounding box center [427, 44] width 854 height 12
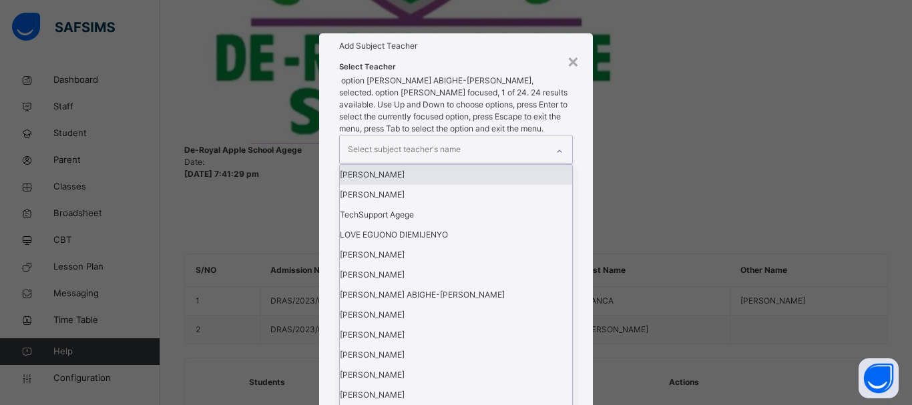
click at [558, 158] on icon at bounding box center [559, 151] width 8 height 13
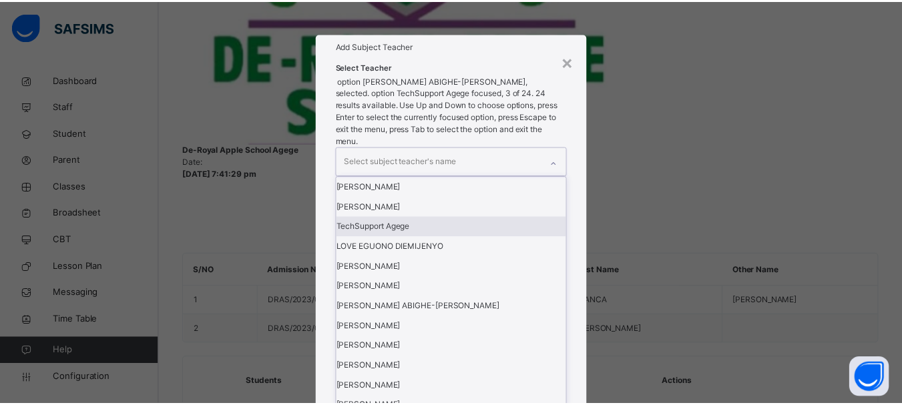
scroll to position [142, 0]
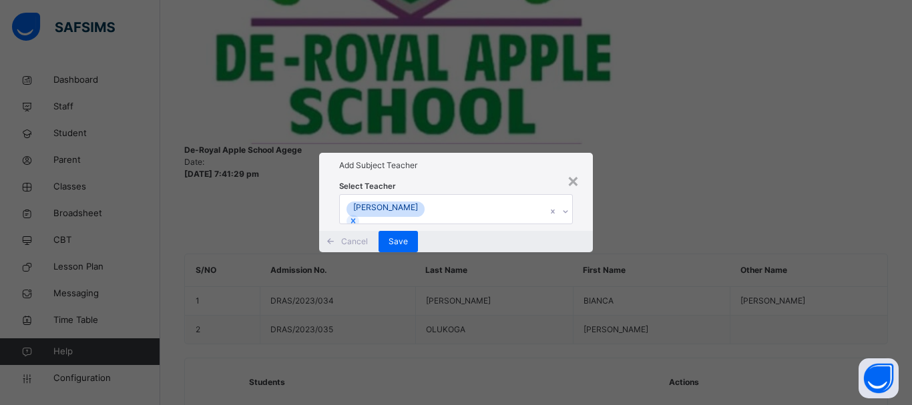
click at [714, 202] on div "× Add Subject Teacher Select Teacher DORCAS TITILOPE EDUN Cancel Save" at bounding box center [456, 202] width 912 height 405
click at [408, 248] on span "Save" at bounding box center [398, 242] width 19 height 12
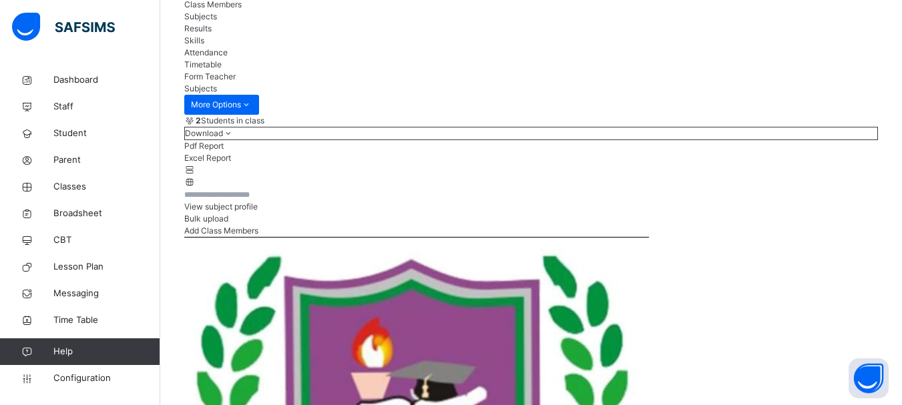
scroll to position [13, 0]
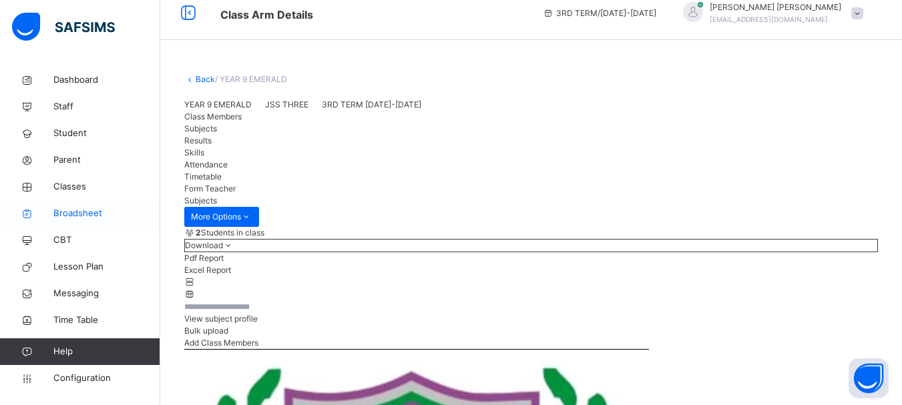
click at [89, 215] on span "Broadsheet" at bounding box center [106, 213] width 107 height 13
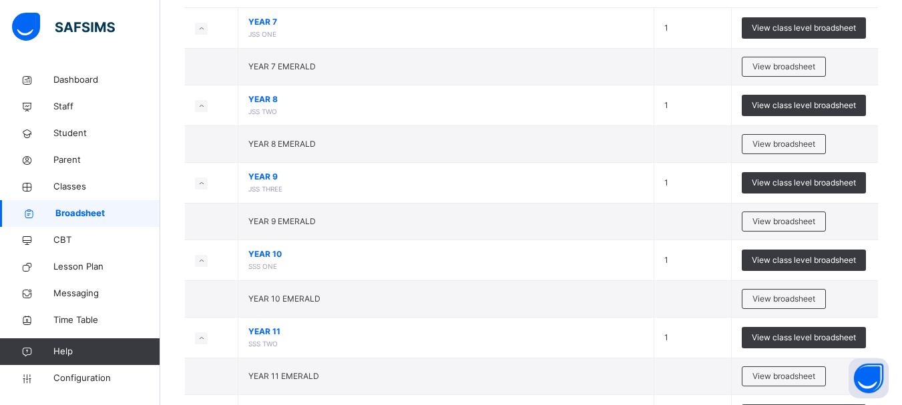
scroll to position [180, 0]
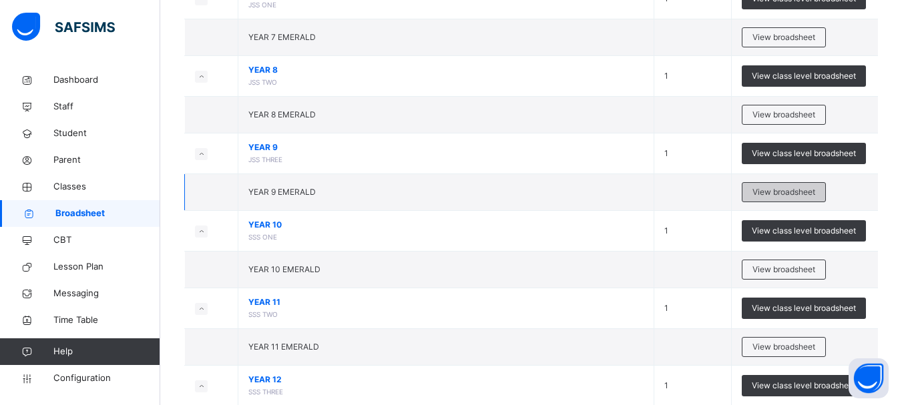
click at [798, 195] on span "View broadsheet" at bounding box center [783, 192] width 63 height 12
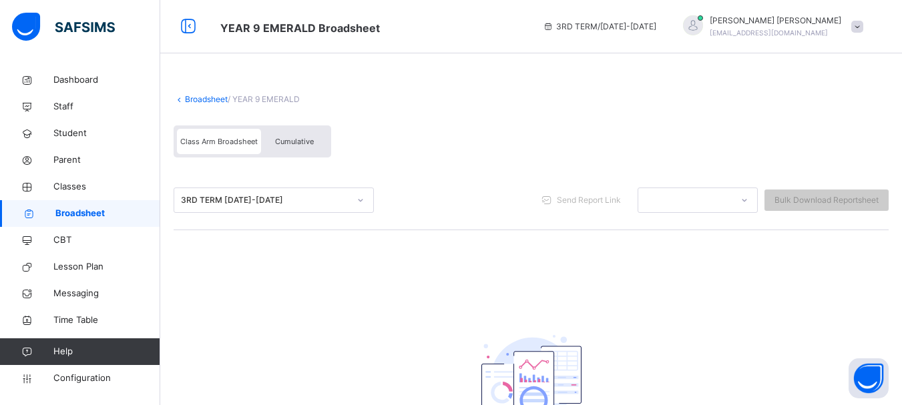
click at [362, 204] on div at bounding box center [360, 200] width 23 height 21
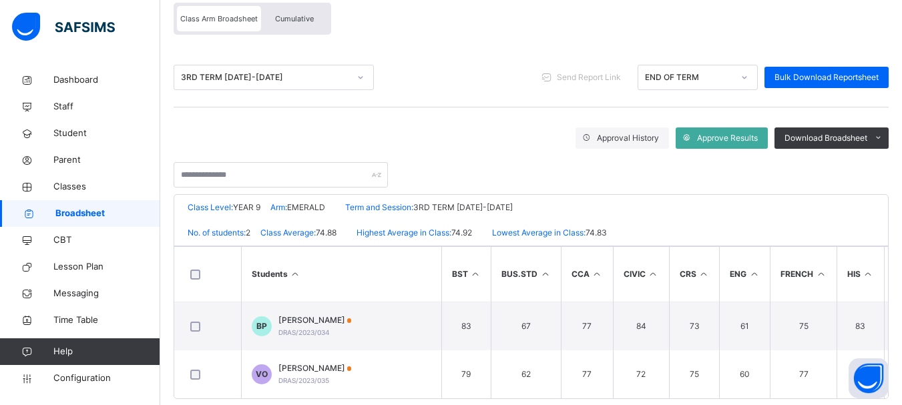
scroll to position [128, 0]
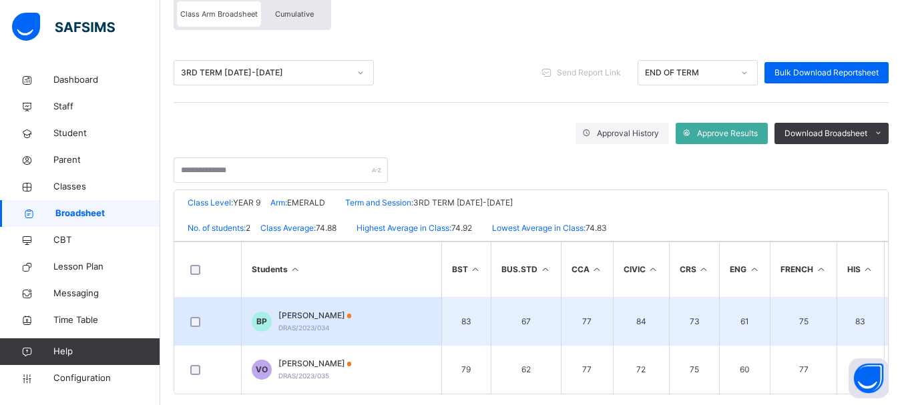
click at [318, 321] on span "[PERSON_NAME]" at bounding box center [314, 316] width 73 height 12
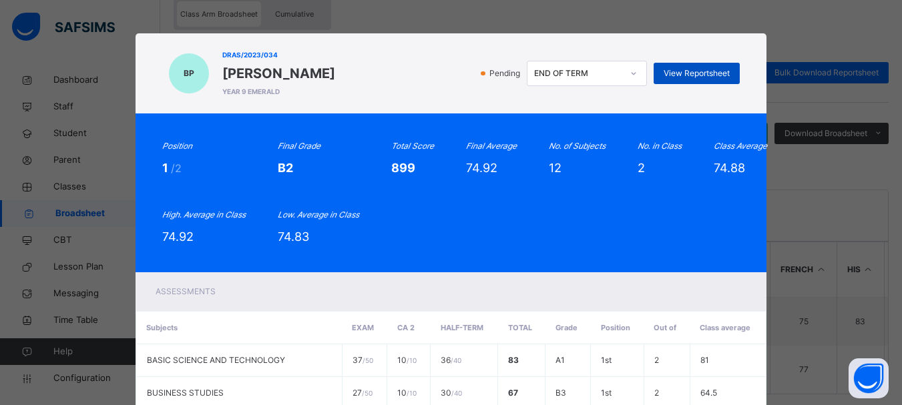
click at [702, 71] on span "View Reportsheet" at bounding box center [697, 73] width 66 height 12
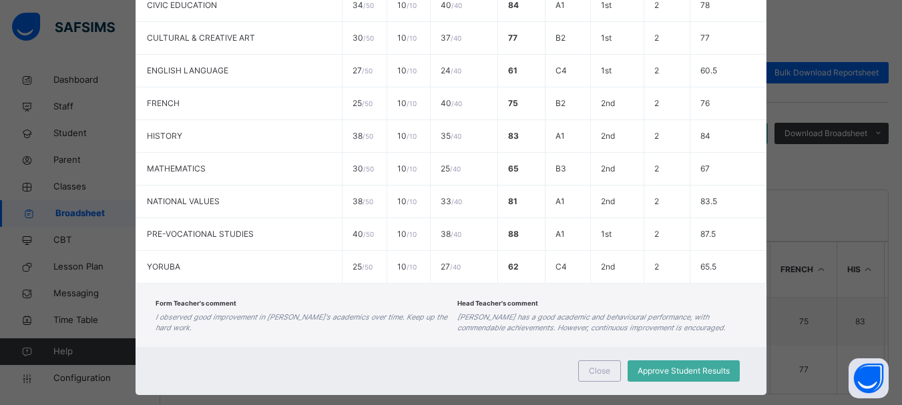
scroll to position [461, 0]
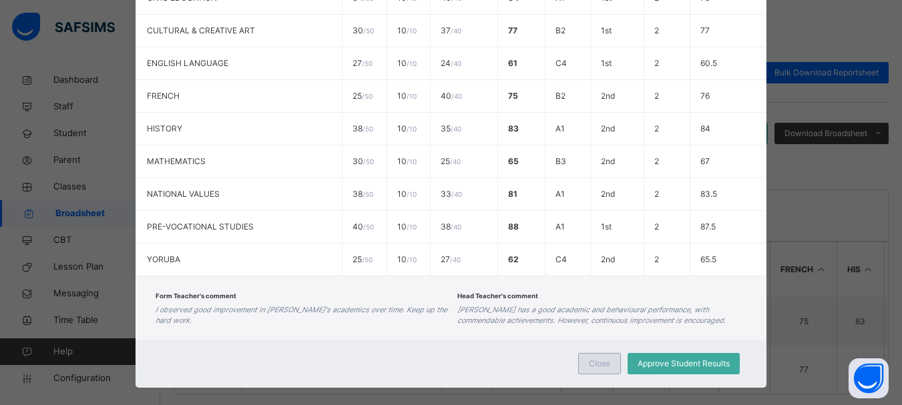
click at [599, 369] on span "Close" at bounding box center [599, 364] width 21 height 12
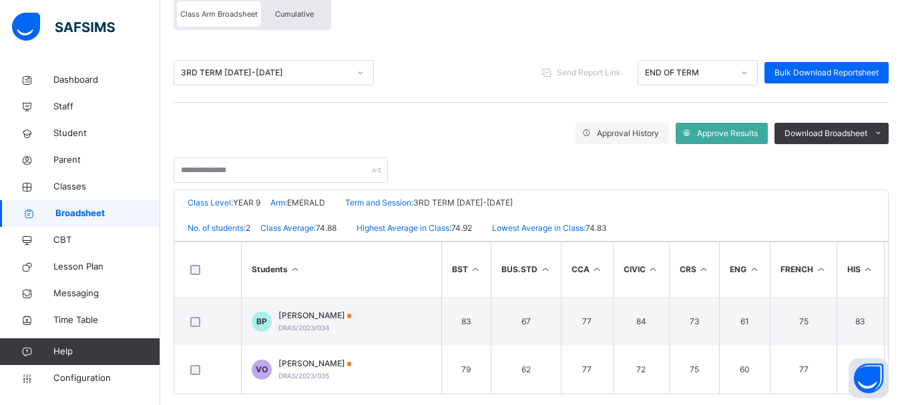
click at [300, 12] on span "Cumulative" at bounding box center [294, 13] width 39 height 9
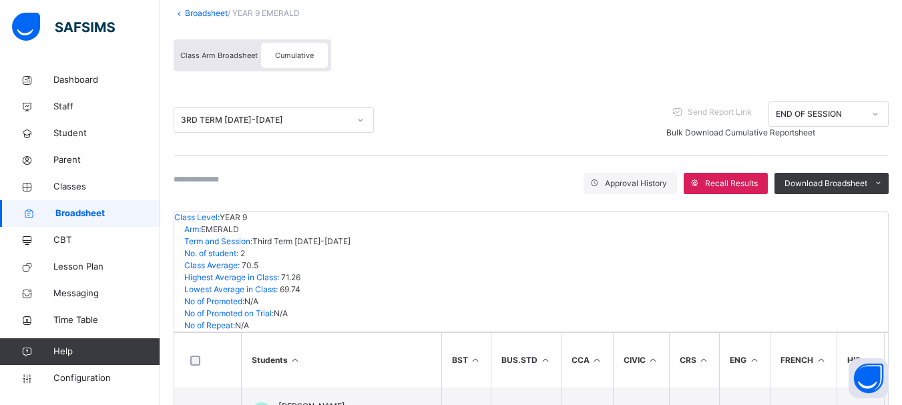
scroll to position [140, 0]
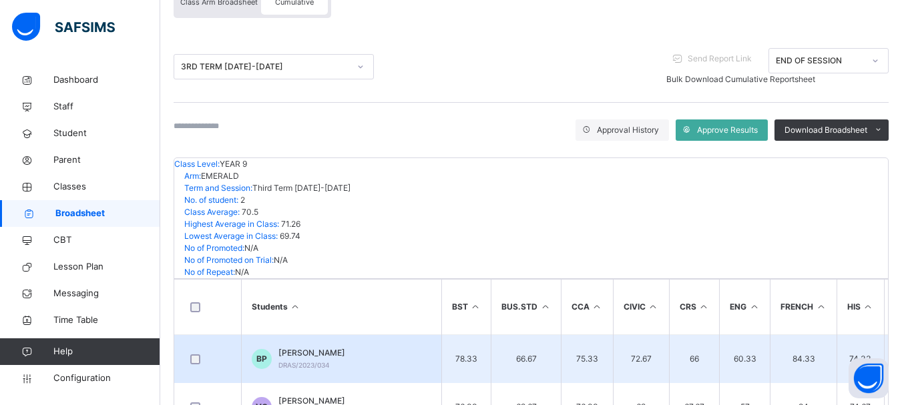
click at [311, 347] on span "[PERSON_NAME]" at bounding box center [311, 353] width 67 height 12
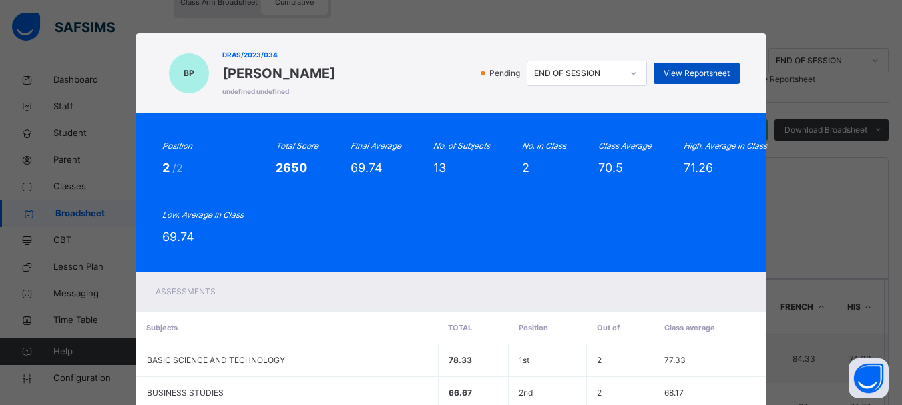
click at [692, 69] on span "View Reportsheet" at bounding box center [697, 73] width 66 height 12
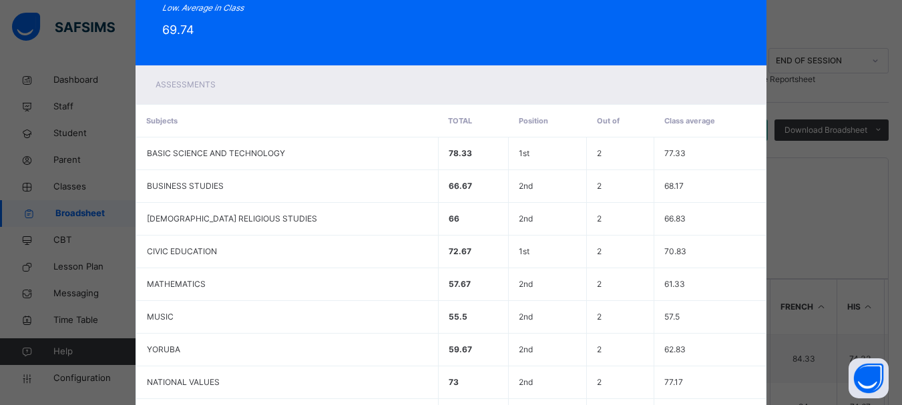
scroll to position [488, 0]
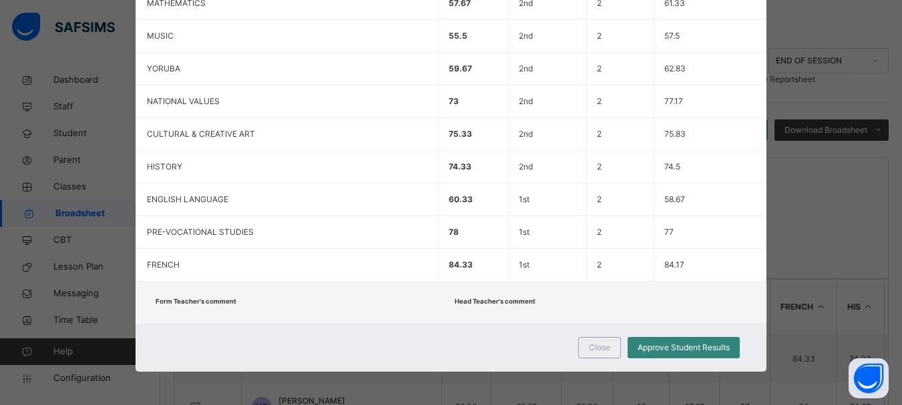
click at [692, 347] on span "Approve Student Results" at bounding box center [684, 348] width 92 height 12
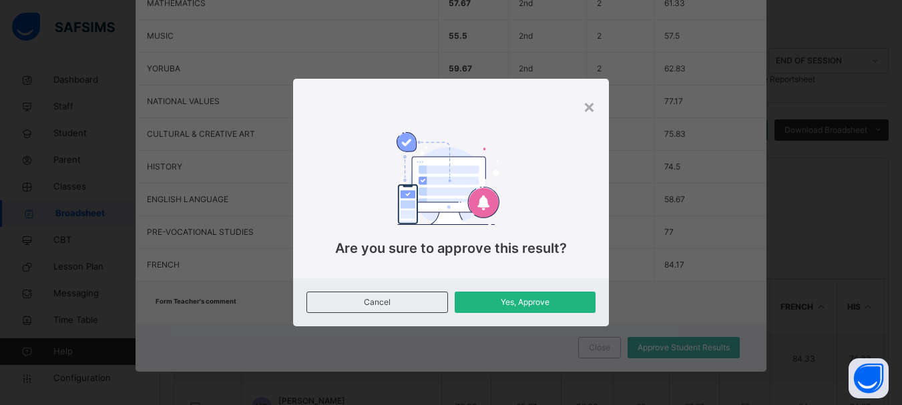
click at [518, 306] on span "Yes, Approve" at bounding box center [525, 302] width 121 height 12
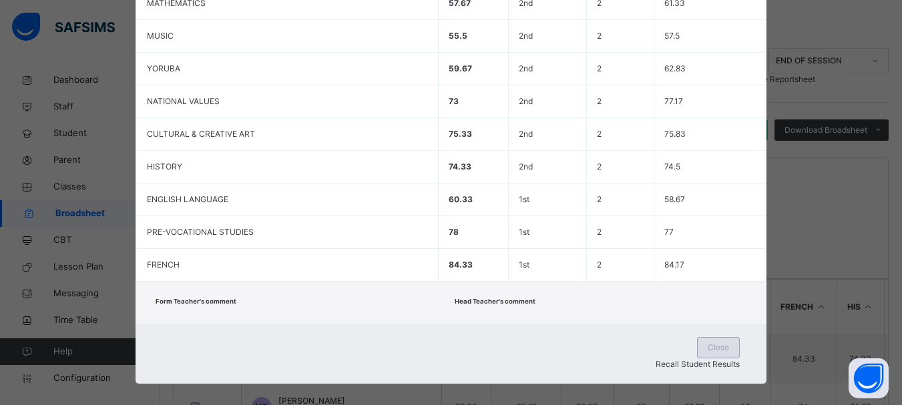
click at [708, 349] on span "Close" at bounding box center [718, 348] width 21 height 12
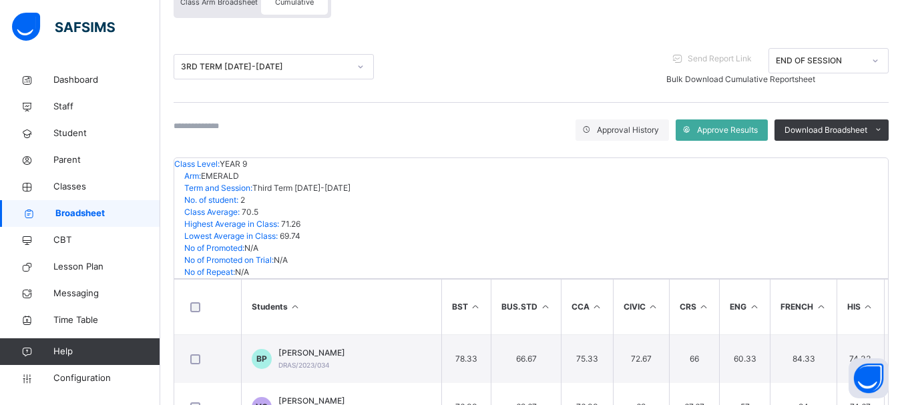
click at [220, 5] on span "Class Arm Broadsheet" at bounding box center [218, 1] width 77 height 9
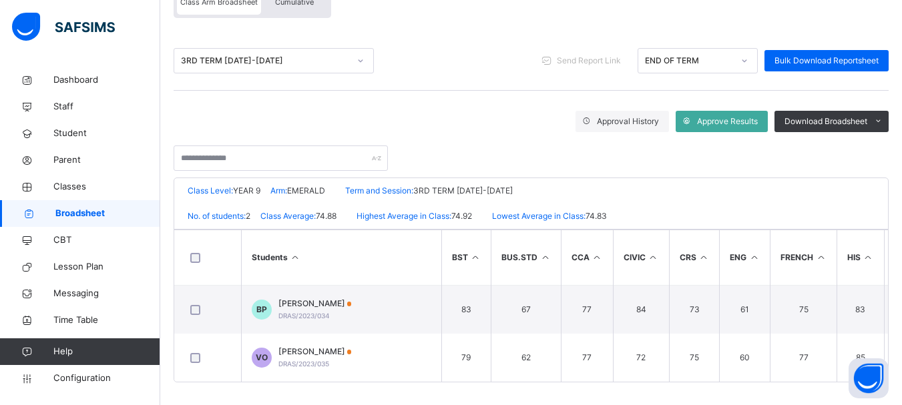
click at [296, 5] on span "Cumulative" at bounding box center [294, 1] width 39 height 9
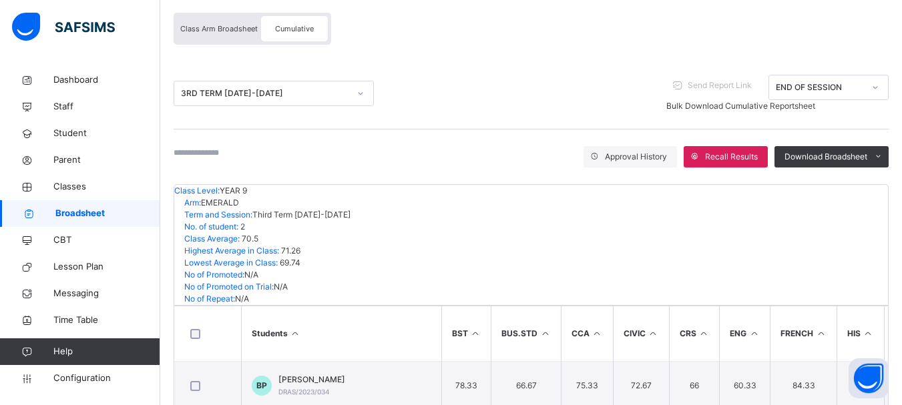
scroll to position [140, 0]
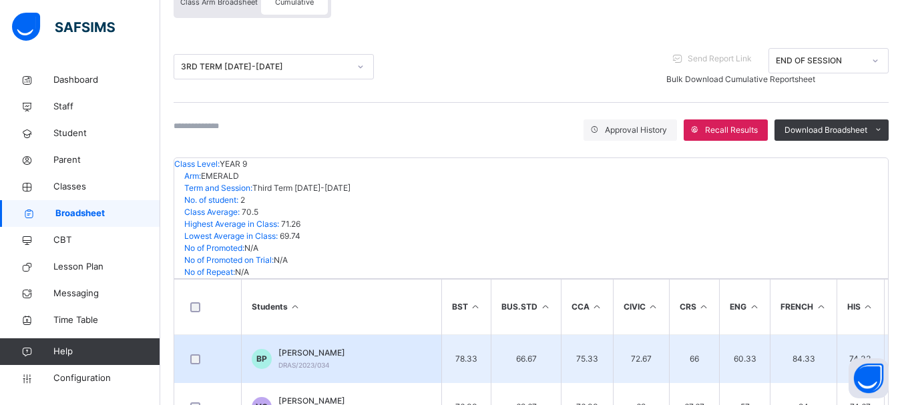
click at [328, 347] on span "[PERSON_NAME]" at bounding box center [311, 353] width 67 height 12
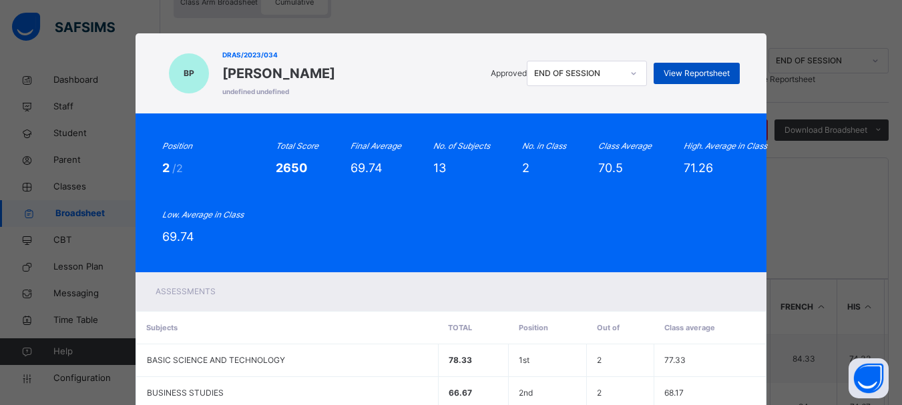
click at [710, 75] on span "View Reportsheet" at bounding box center [697, 73] width 66 height 12
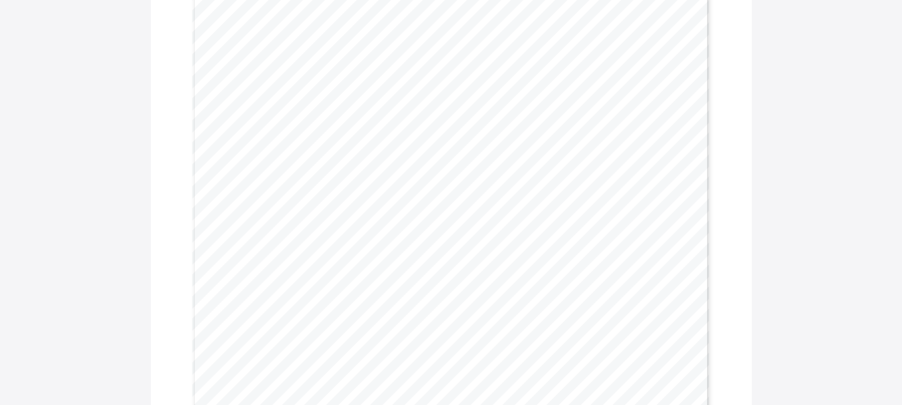
scroll to position [192, 0]
click at [674, 134] on div "END OF SESSION REPORT | 3RD TERM [DATE]-[DATE] SUBJECTS 1ST TERM (100) 2ND TERM…" at bounding box center [450, 295] width 517 height 731
click at [646, 143] on div "END OF SESSION REPORT | 3RD TERM [DATE]-[DATE] SUBJECTS 1ST TERM (100) 2ND TERM…" at bounding box center [450, 295] width 517 height 731
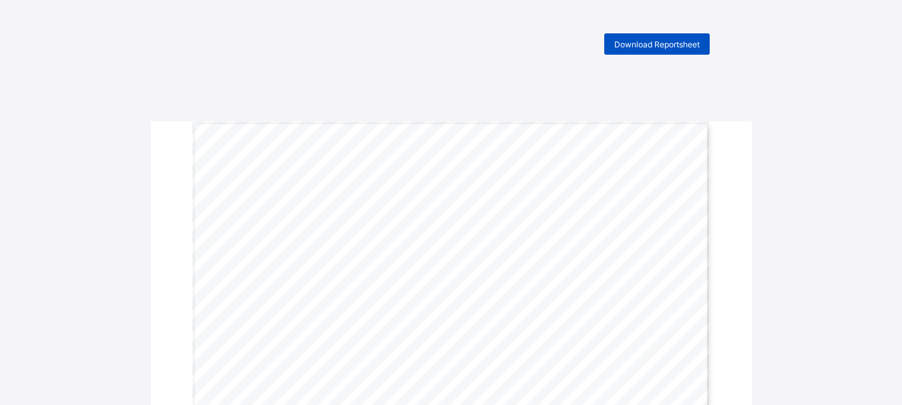
click at [686, 47] on span "Download Reportsheet" at bounding box center [656, 44] width 85 height 10
